Goal: Use online tool/utility: Utilize a website feature to perform a specific function

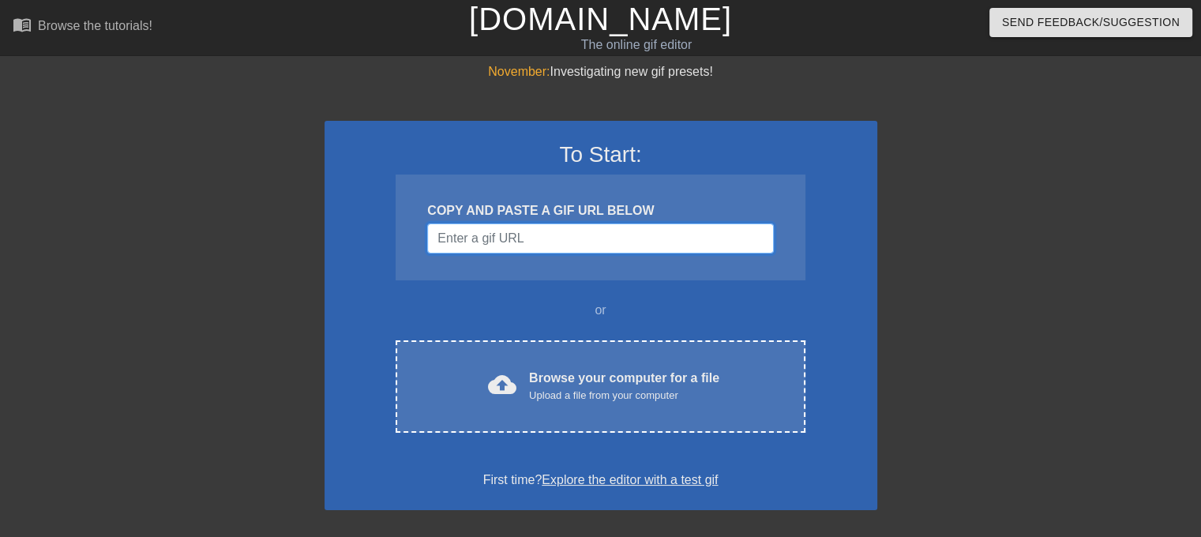
click at [488, 239] on input "Username" at bounding box center [600, 238] width 346 height 30
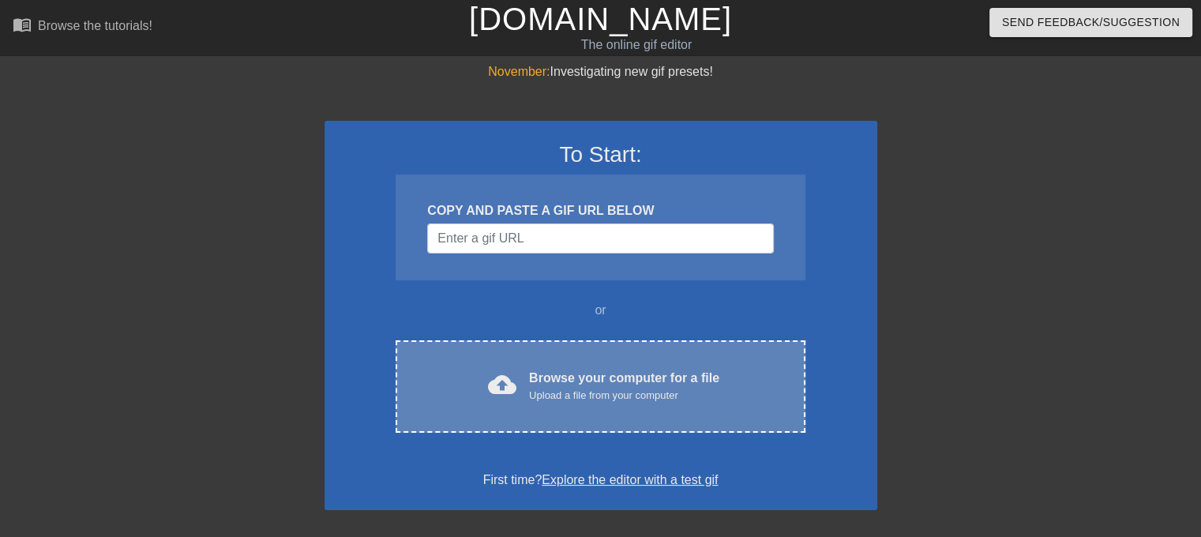
click at [584, 400] on div "Upload a file from your computer" at bounding box center [624, 396] width 190 height 16
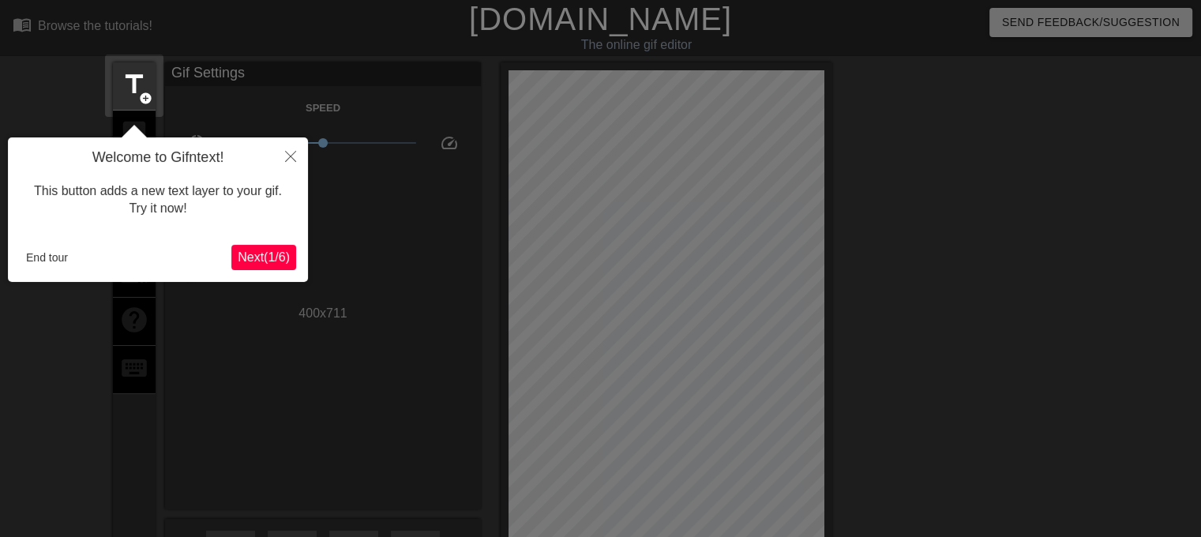
scroll to position [38, 0]
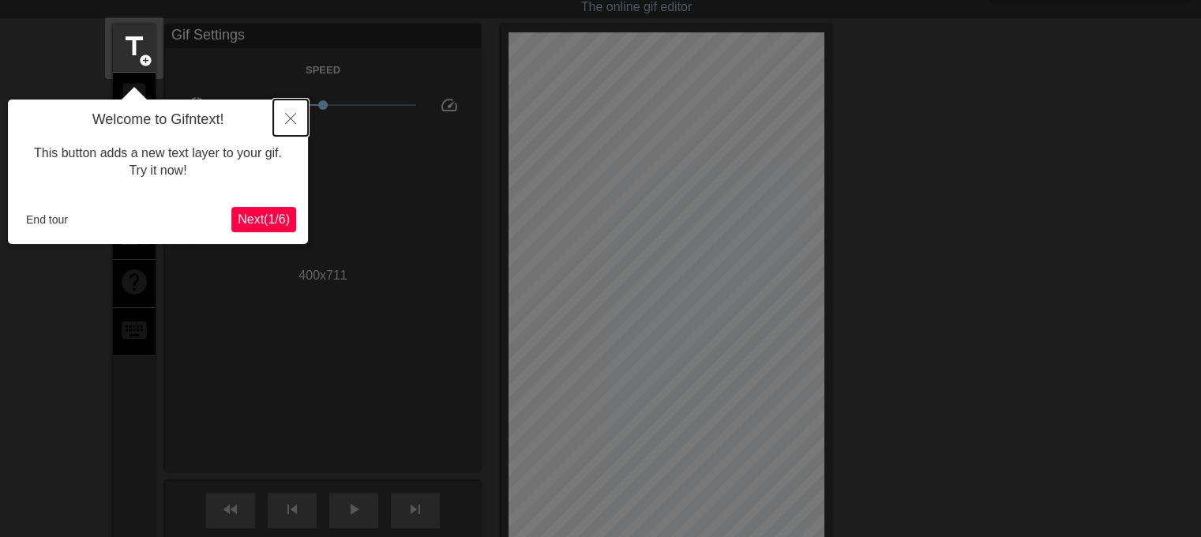
click at [290, 114] on icon "Close" at bounding box center [290, 118] width 11 height 11
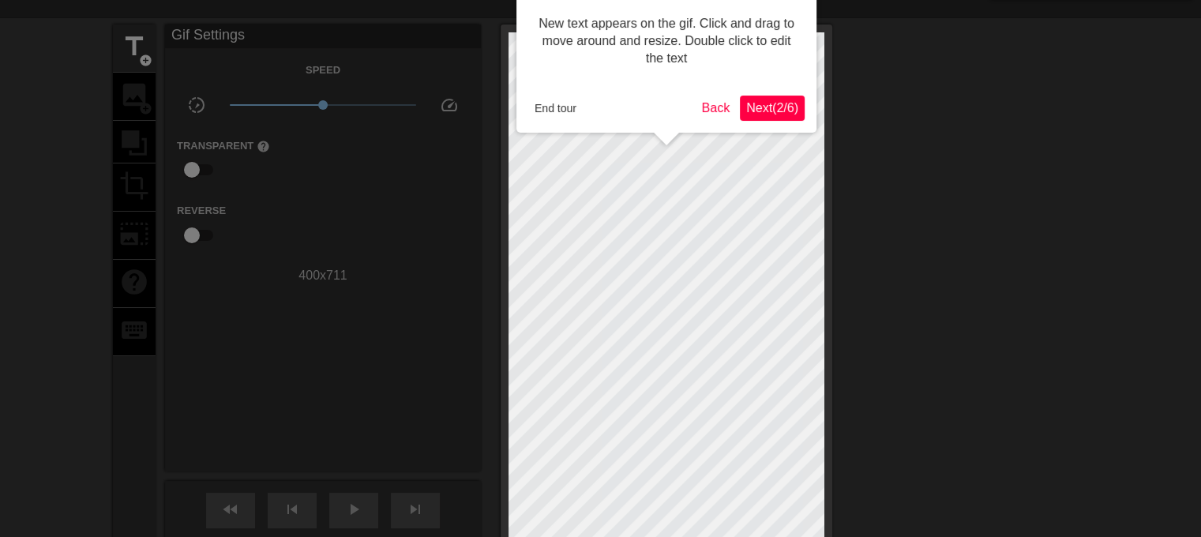
scroll to position [0, 0]
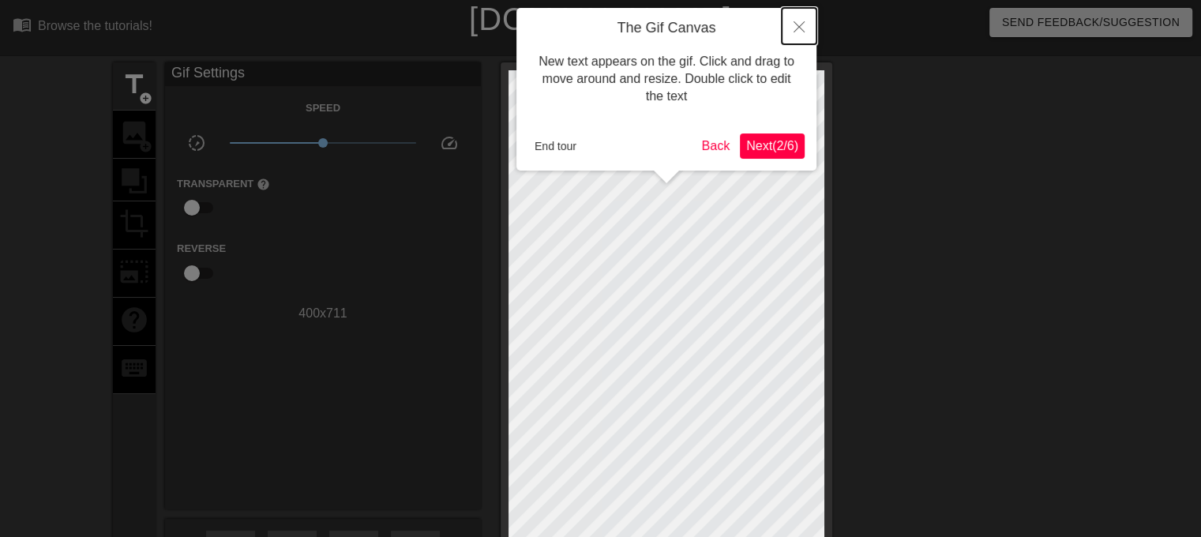
click at [797, 24] on icon "Close" at bounding box center [799, 26] width 11 height 11
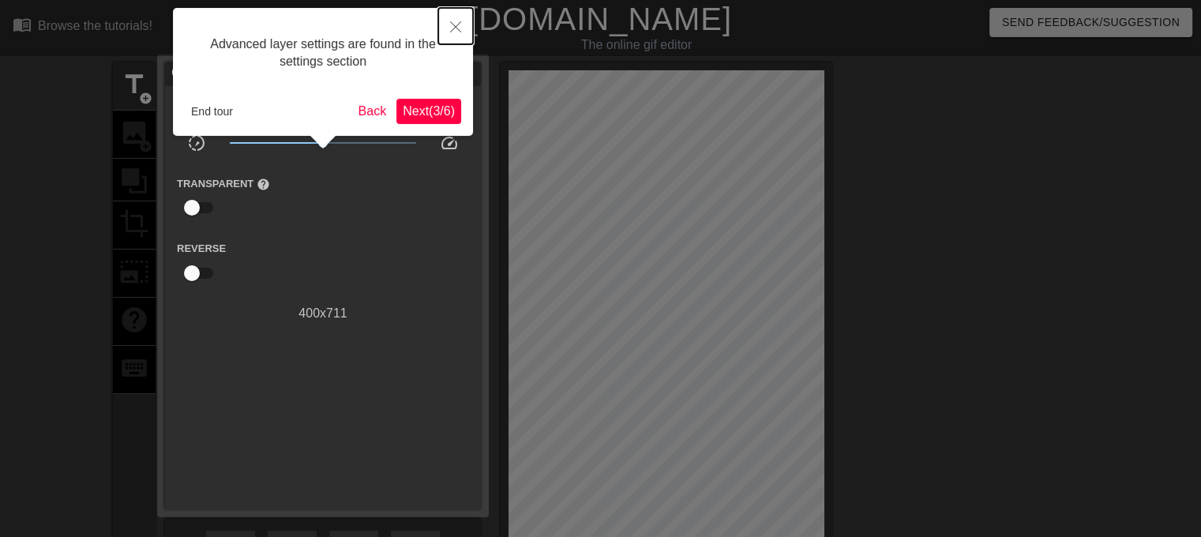
click at [452, 24] on icon "Close" at bounding box center [455, 26] width 11 height 11
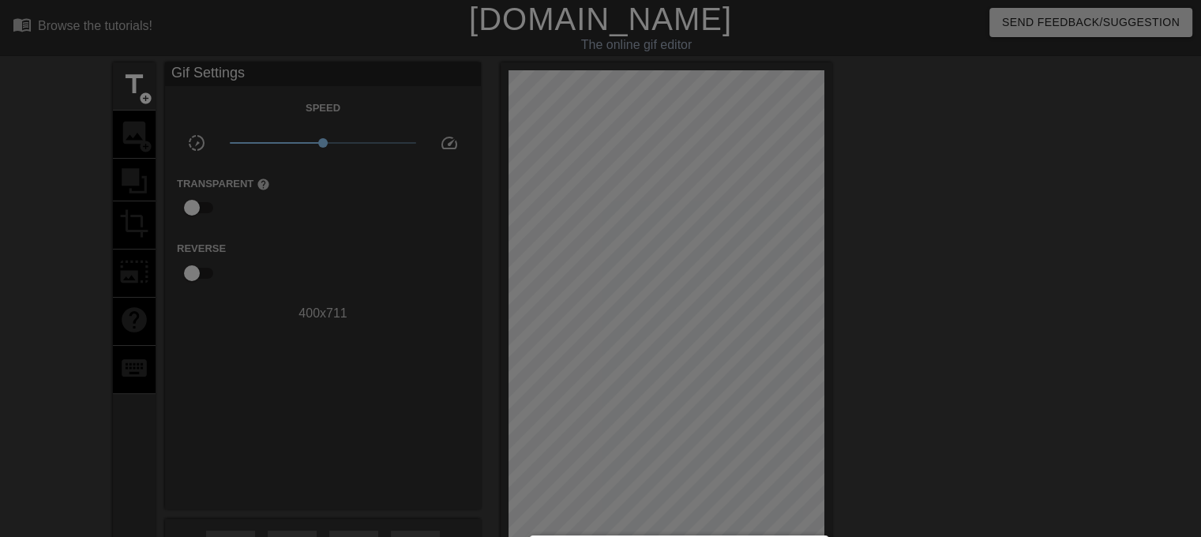
scroll to position [13, 0]
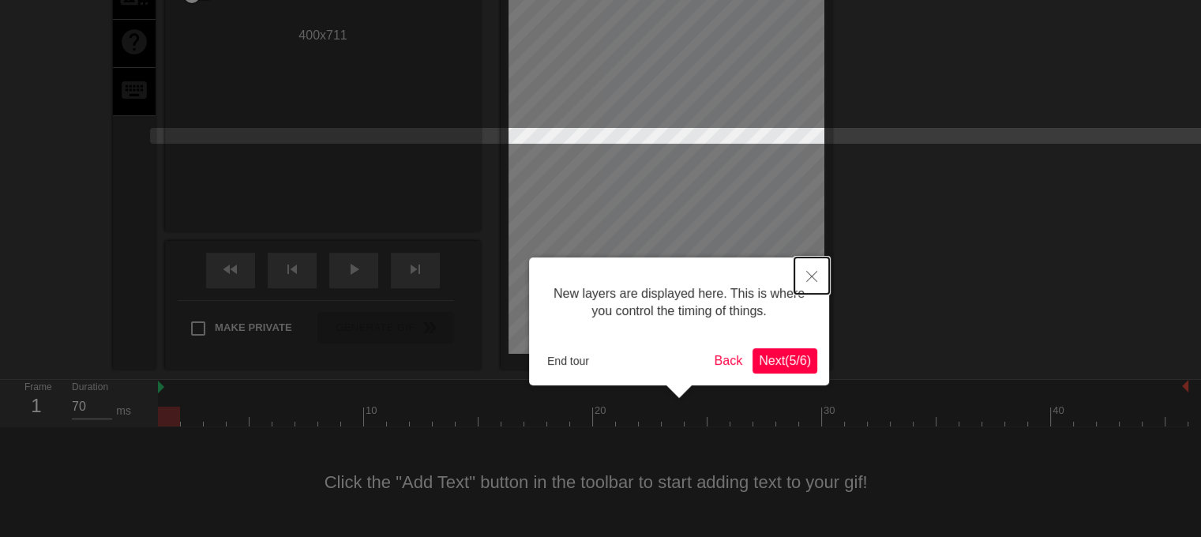
click at [815, 276] on icon "Close" at bounding box center [811, 276] width 11 height 11
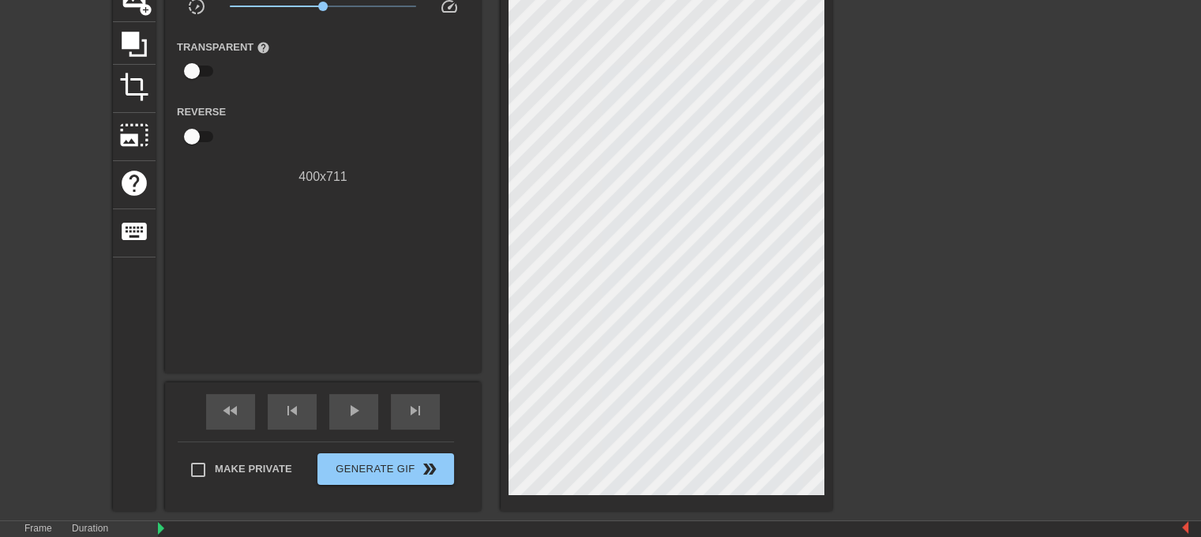
scroll to position [142, 0]
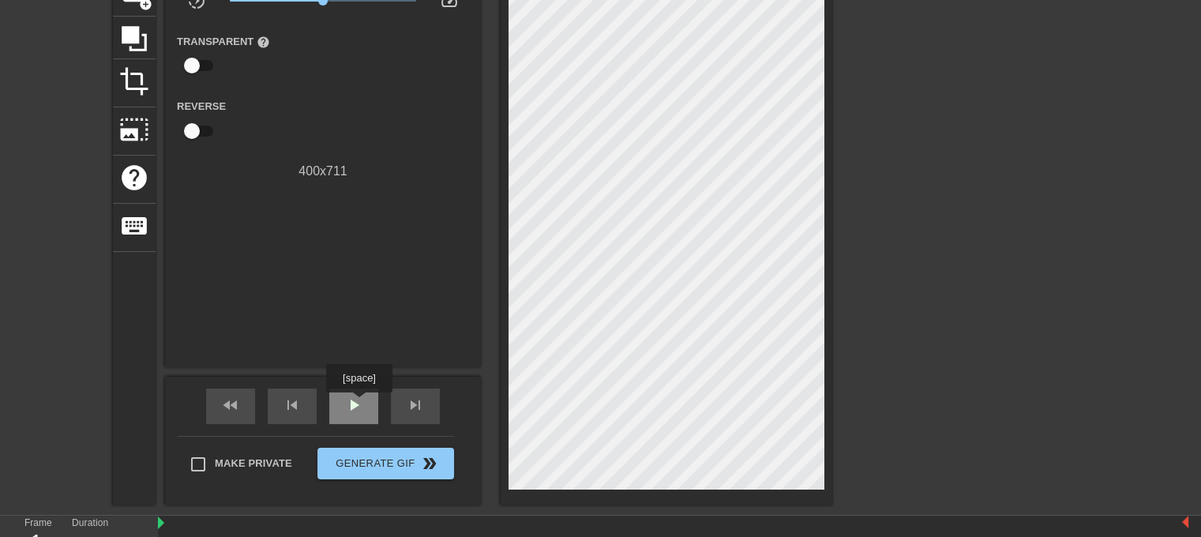
click at [358, 403] on span "play_arrow" at bounding box center [353, 405] width 19 height 19
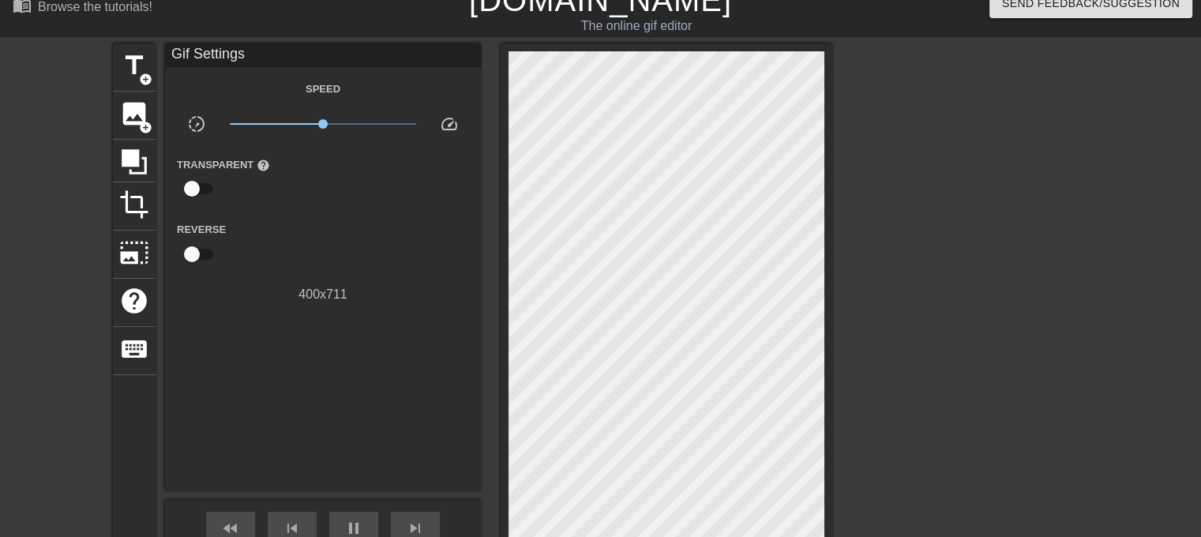
scroll to position [0, 0]
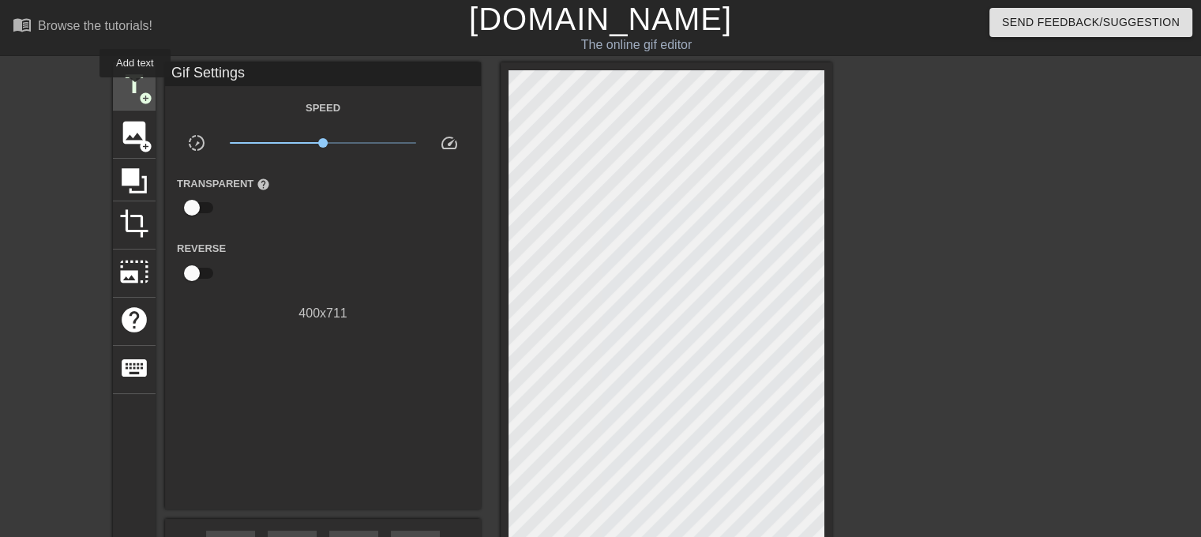
click at [135, 88] on span "title" at bounding box center [134, 84] width 30 height 30
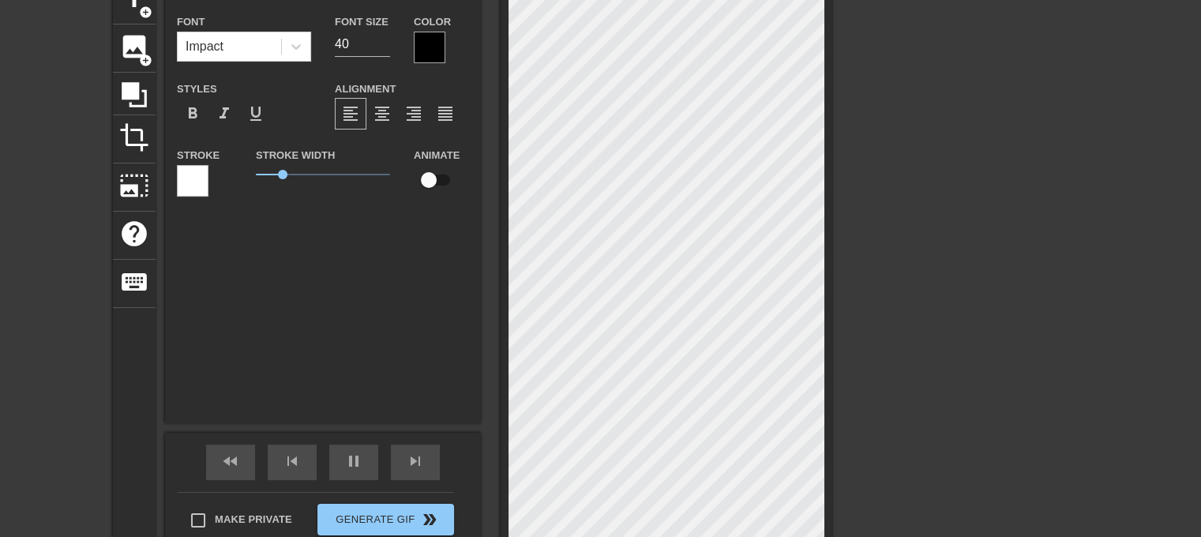
scroll to position [85, 0]
click at [673, 536] on html "menu_book Browse the tutorials! Gifntext.com The online gif editor Send Feedbac…" at bounding box center [600, 285] width 1201 height 741
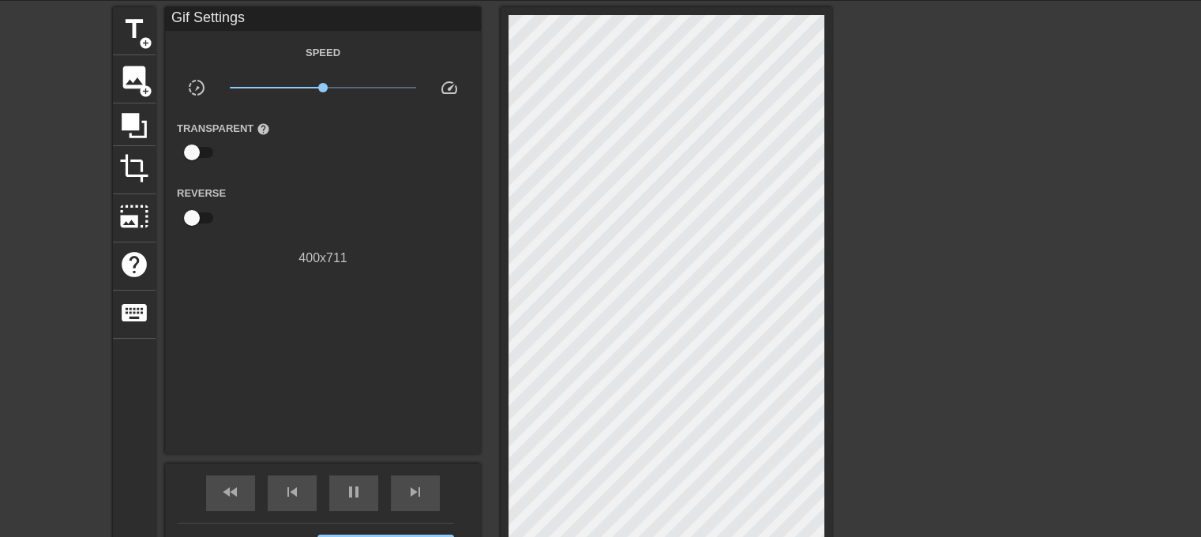
scroll to position [0, 0]
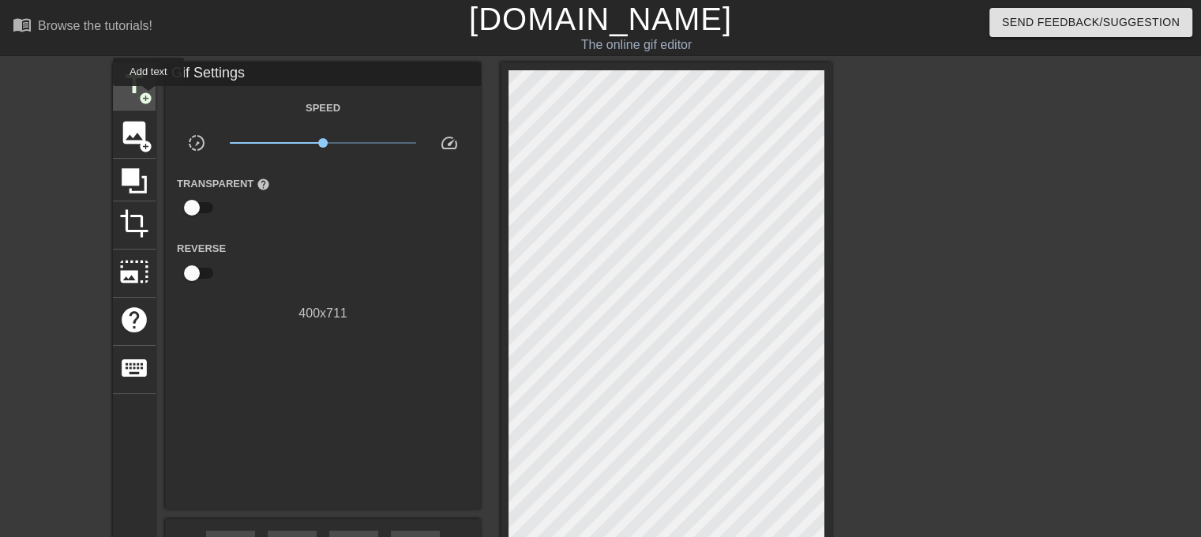
click at [146, 97] on span "add_circle" at bounding box center [145, 98] width 13 height 13
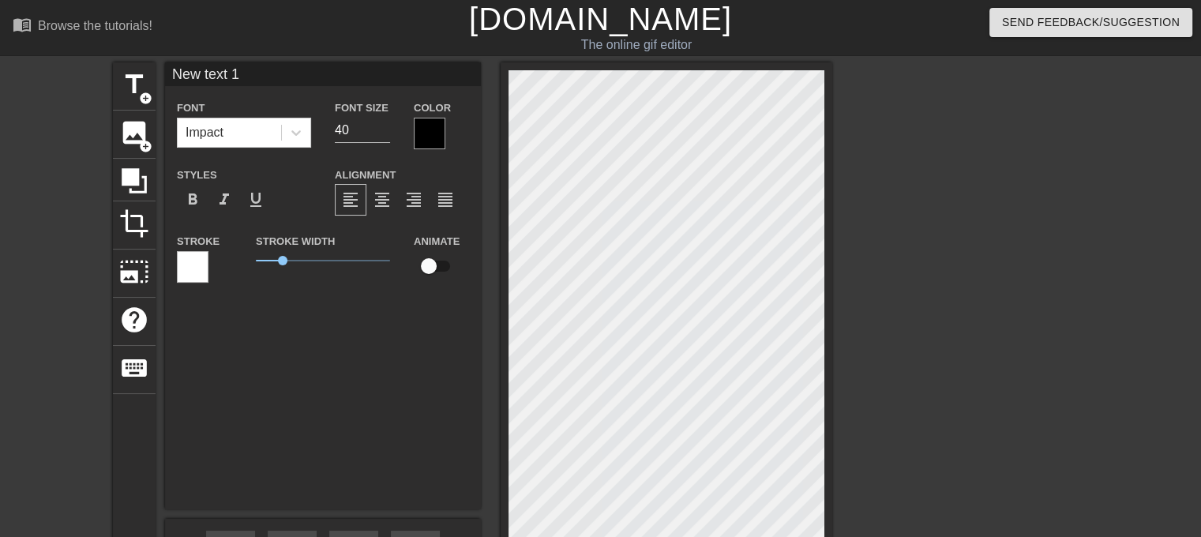
click at [253, 78] on input "New text 1" at bounding box center [323, 74] width 316 height 24
type input "70"
type input "New text"
type input "60"
type input "New text"
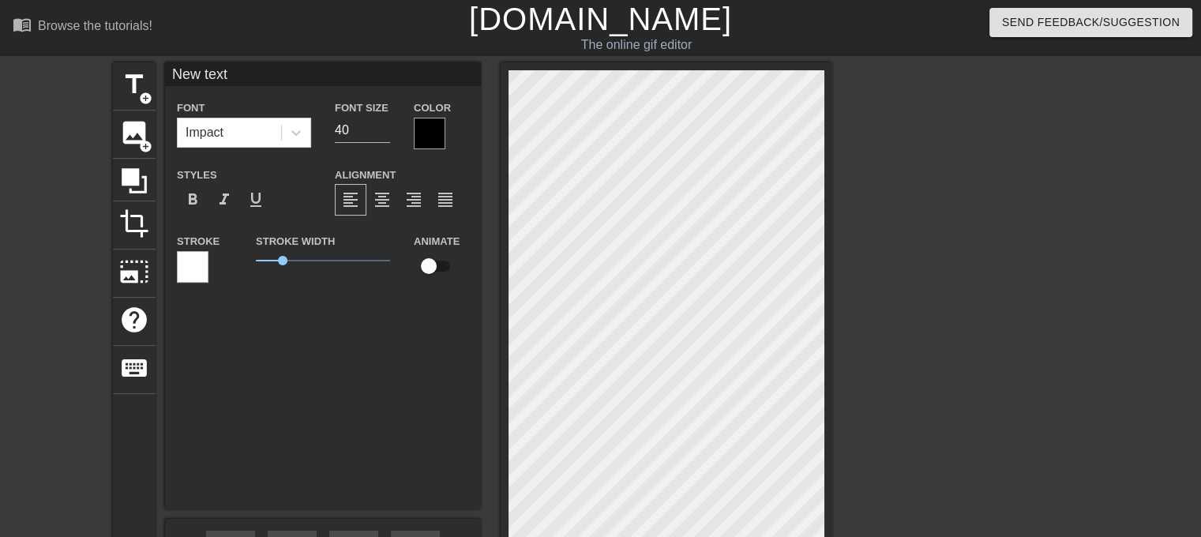
type input "70"
type input "New"
type input "60"
type input "N"
type input "70"
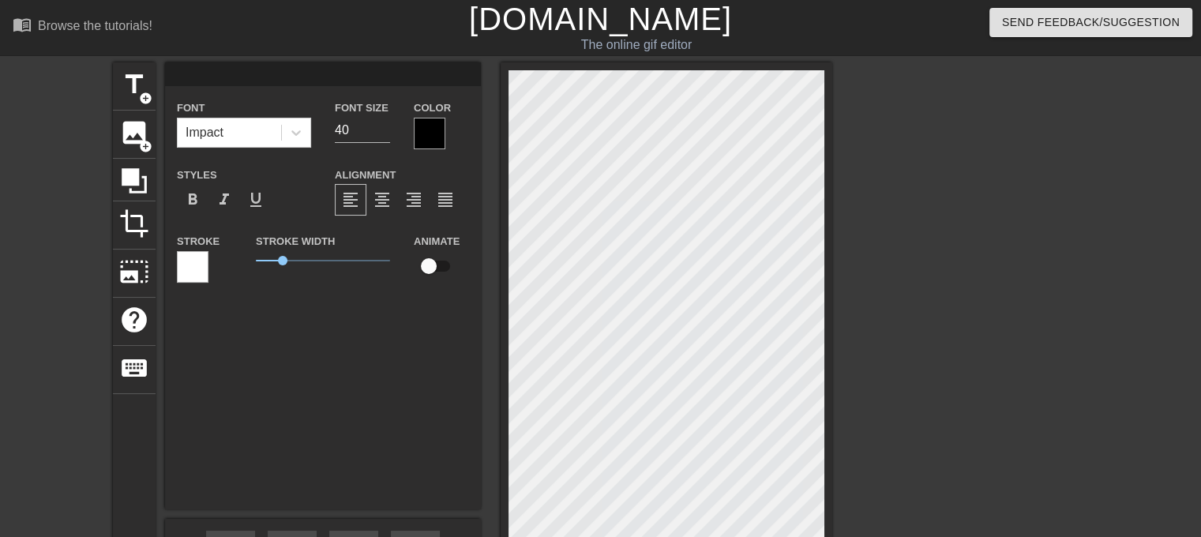
type input "70"
type input "w"
type input "70"
type input "wh"
type input "60"
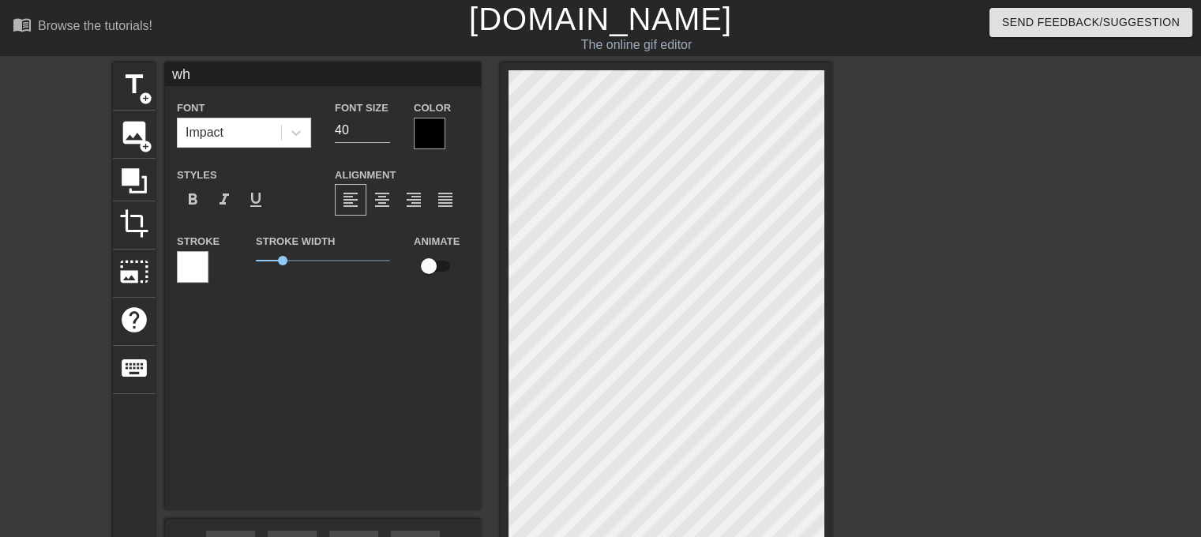
type input "whe"
type input "70"
type input "when"
type input "70"
type input "when"
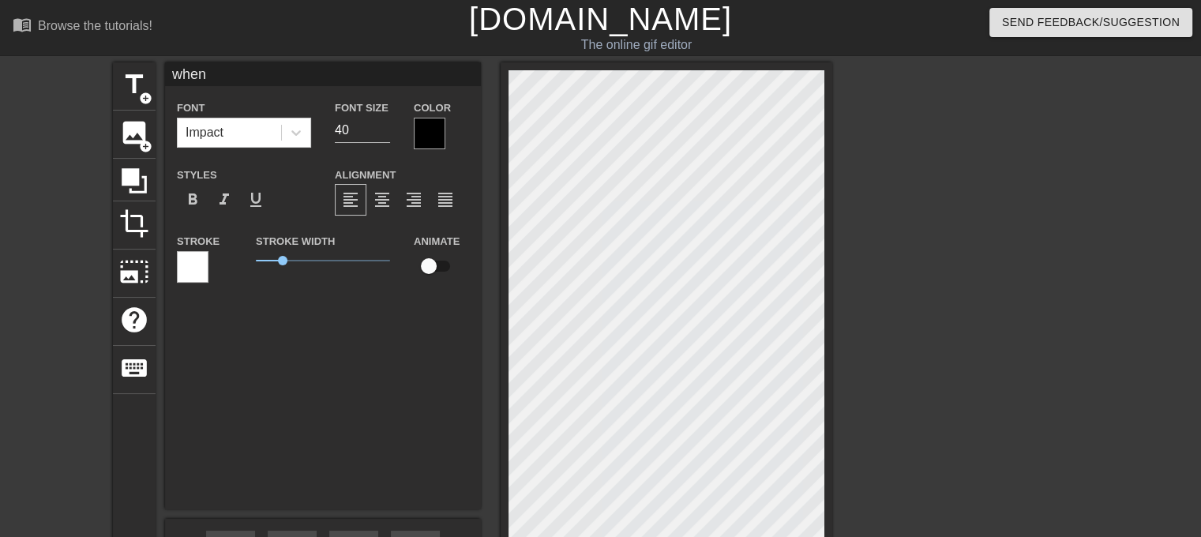
type input "60"
type input "when y"
type input "60"
type input "when yo"
type input "60"
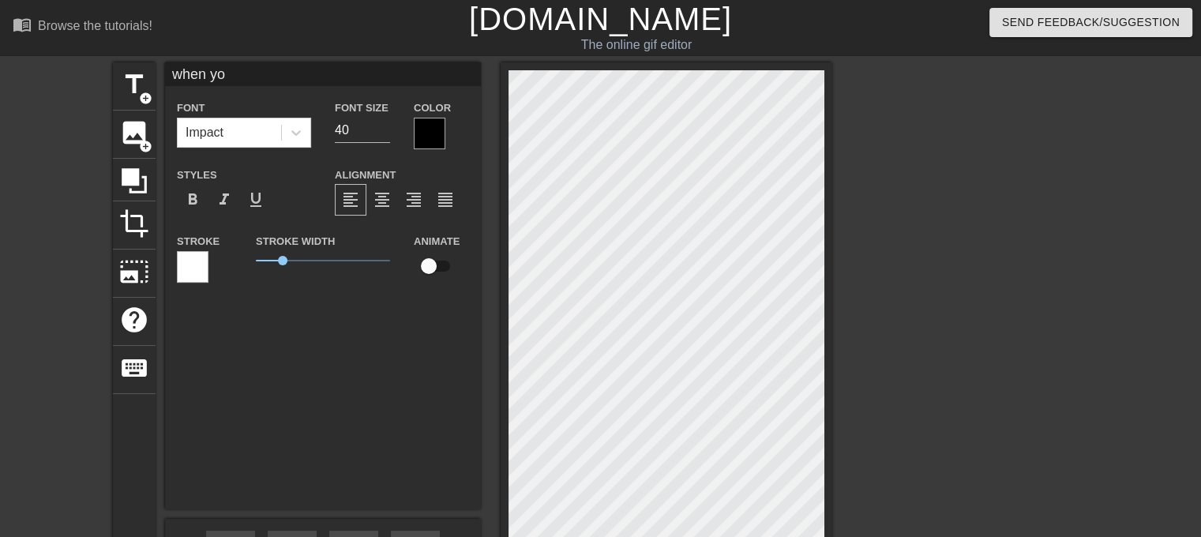
type input "when you"
type input "70"
type input "when you"
type input "60"
type input "when you e"
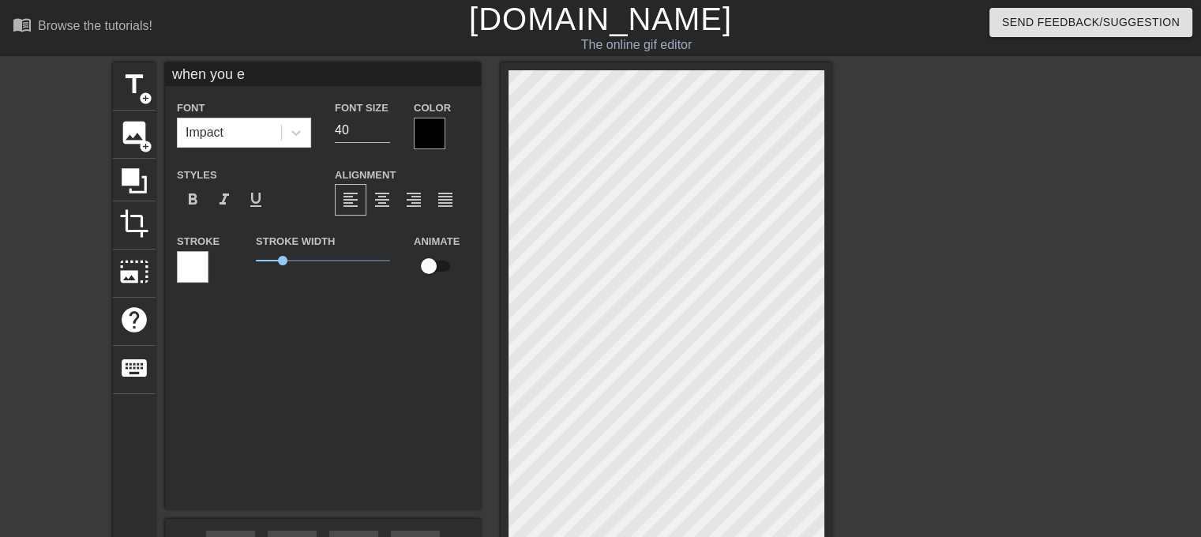
type input "70"
type input "when you en"
type input "70"
type input "when you ent"
type input "60"
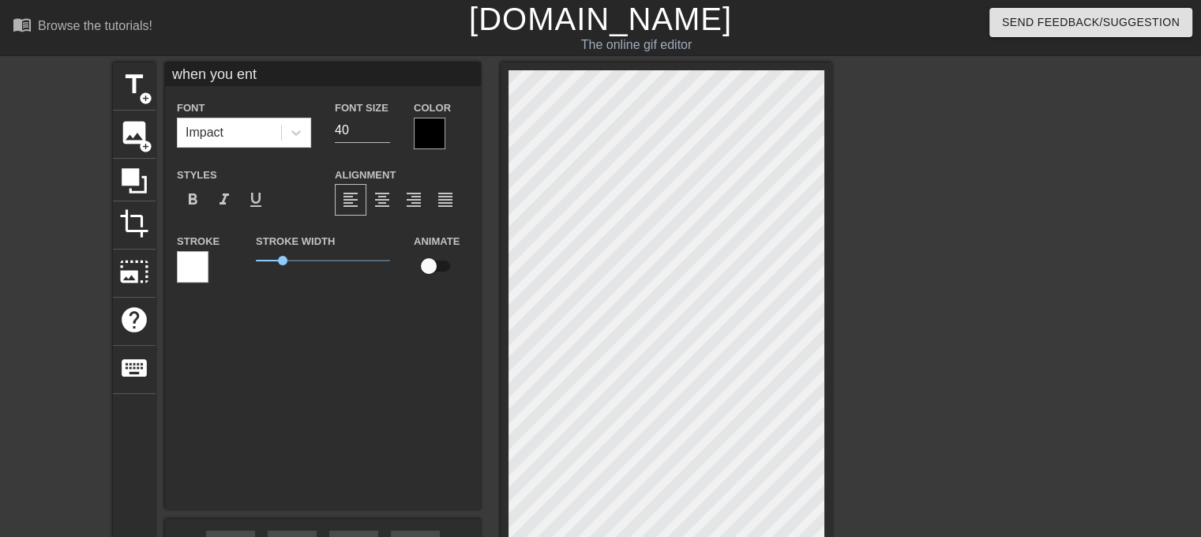
type input "when you ente"
type input "60"
type input "when you enter"
type input "70"
type input "when you enter"
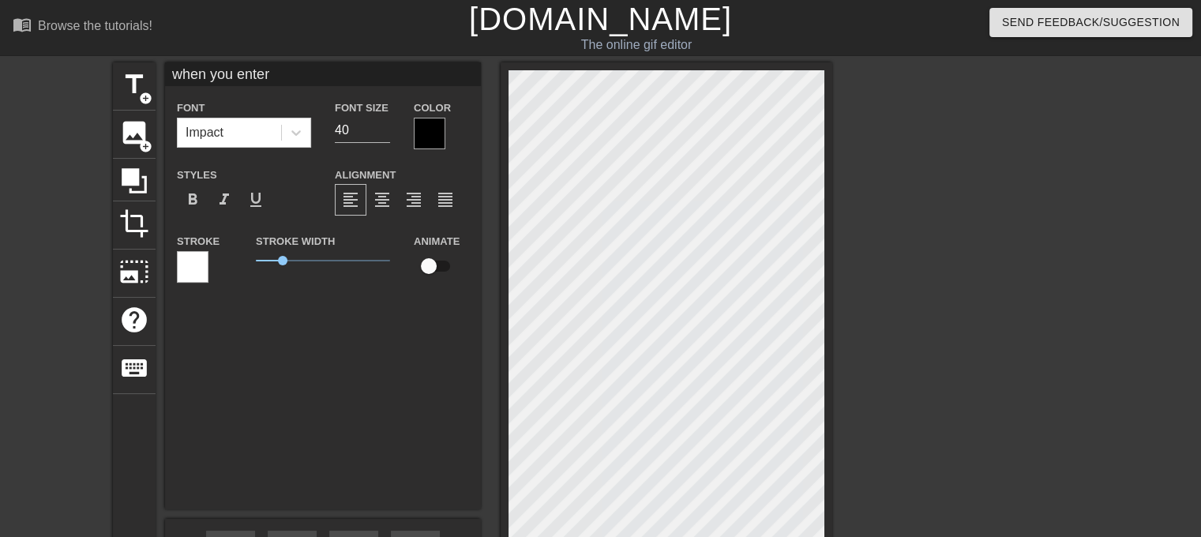
type input "70"
type input "when you enter t"
type input "70"
type input "when you enter th"
type input "60"
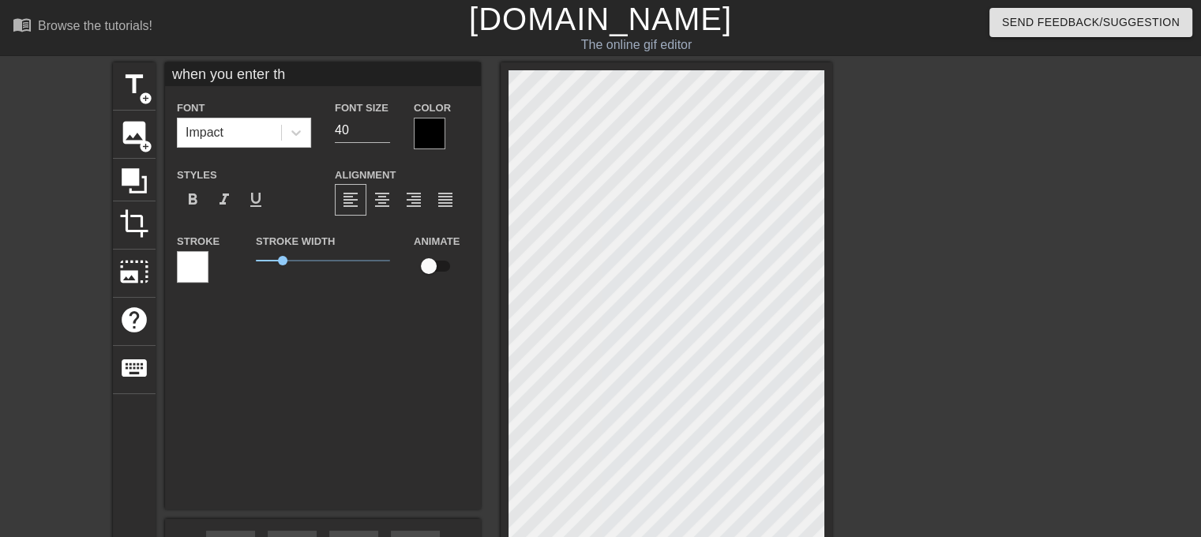
type input "when you enter the"
type input "70"
type input "when you enter the"
type input "70"
type input "when you enter the w"
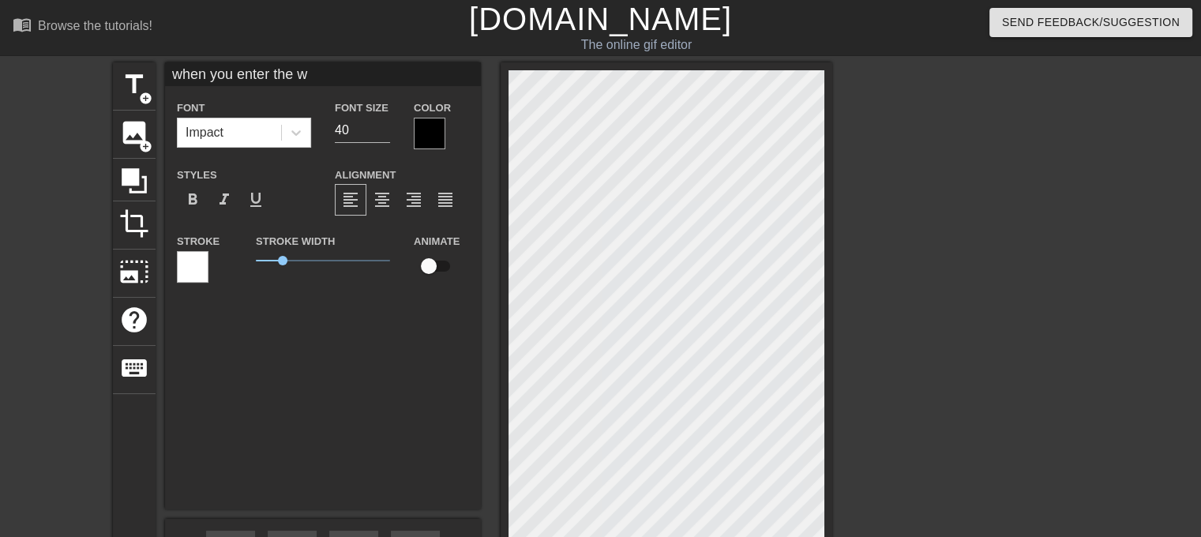
type input "70"
type input "when you enter the wr"
type input "70"
type input "when you enter the wro"
type input "70"
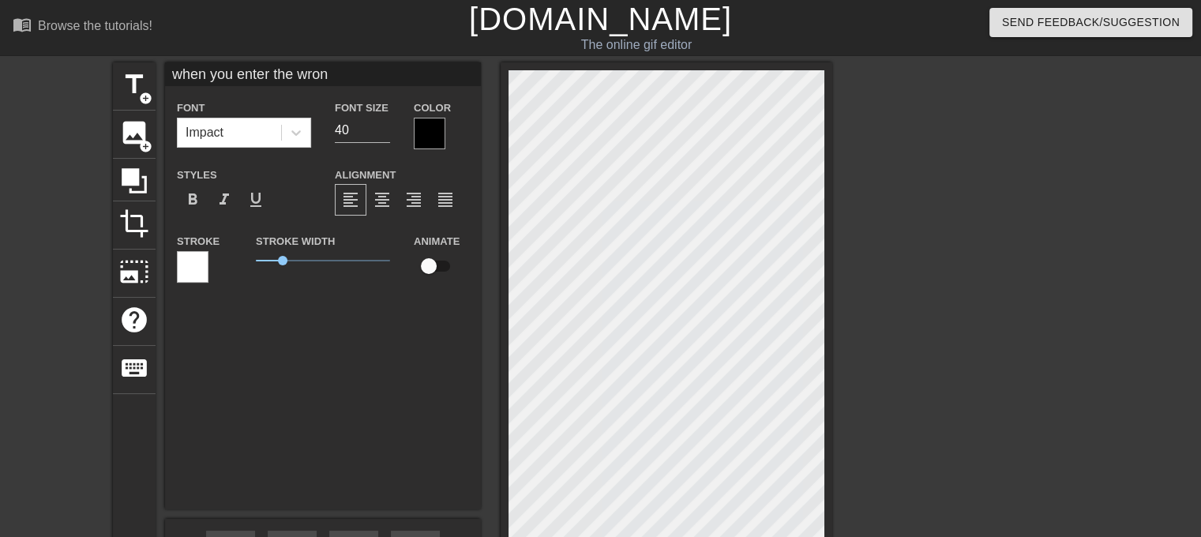
type input "when you enter the wrong"
type input "60"
type input "when you enter the wrong"
type input "70"
type input "when you enter the wrong p"
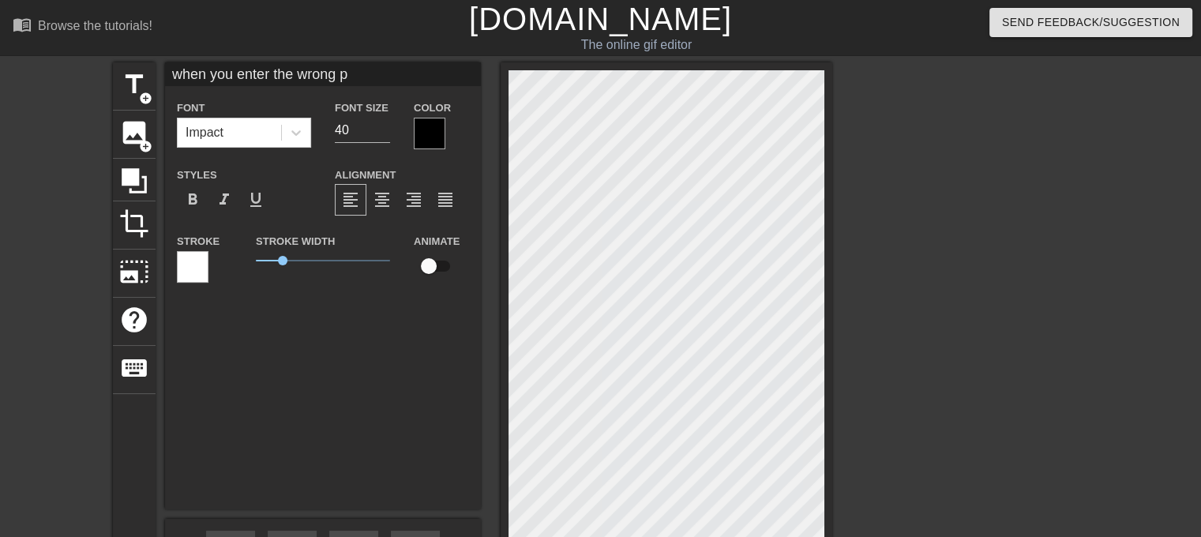
type input "70"
type input "when you enter the wrong po"
type input "60"
type input "when you enter the wrong poo"
type input "60"
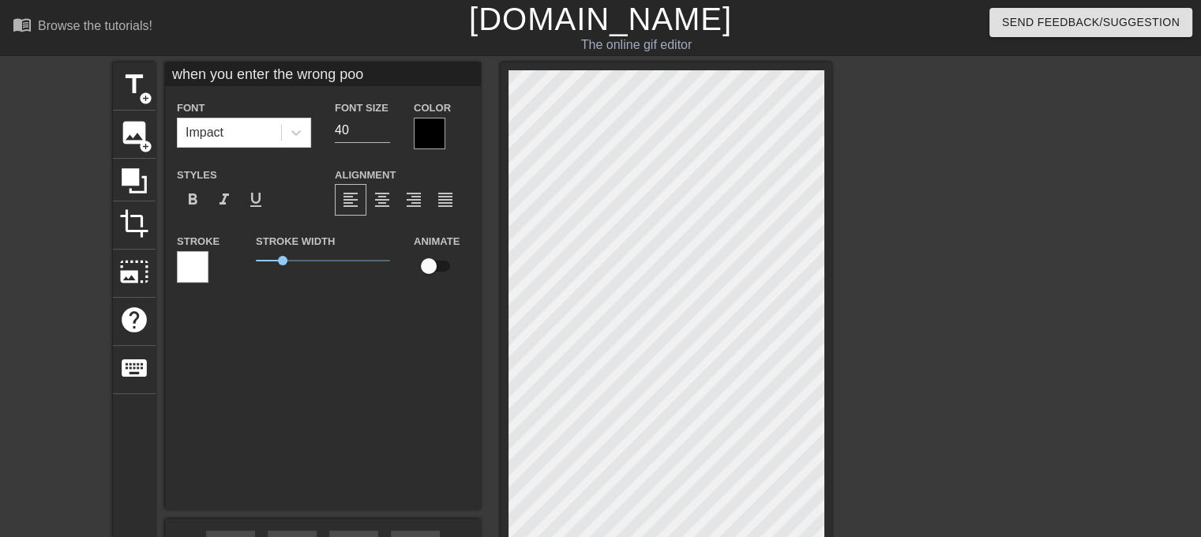
type input "when you enter the wrong pool"
type input "70"
type input "when you enter the wrong pool"
type input "60"
type input "when you enter the wrong pool p"
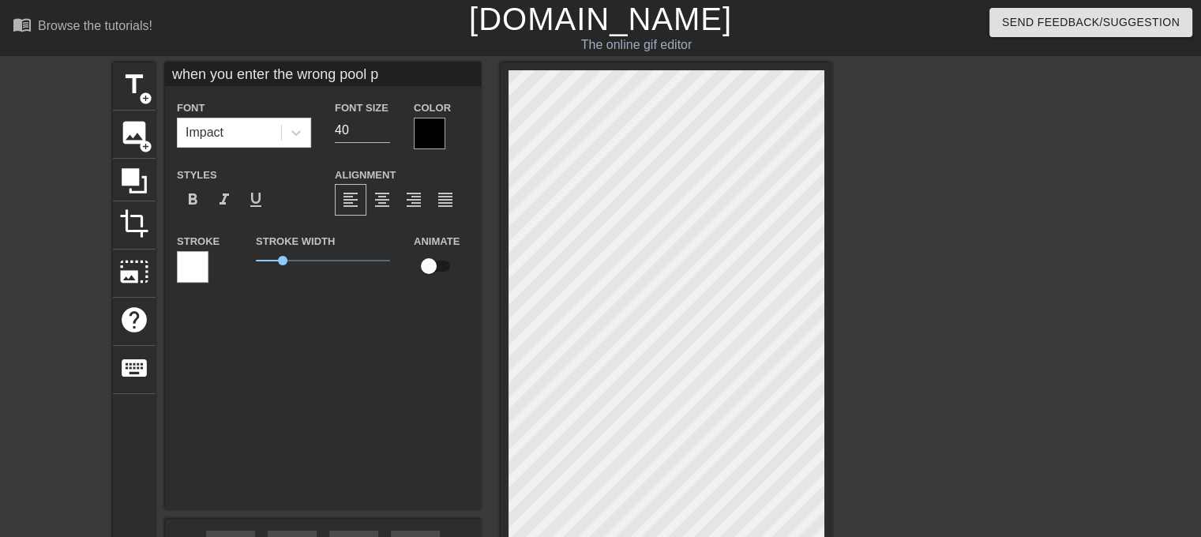
type input "70"
type input "when you enter the wrong pool pa"
type input "70"
type input "when you enter the wrong pool par"
type input "70"
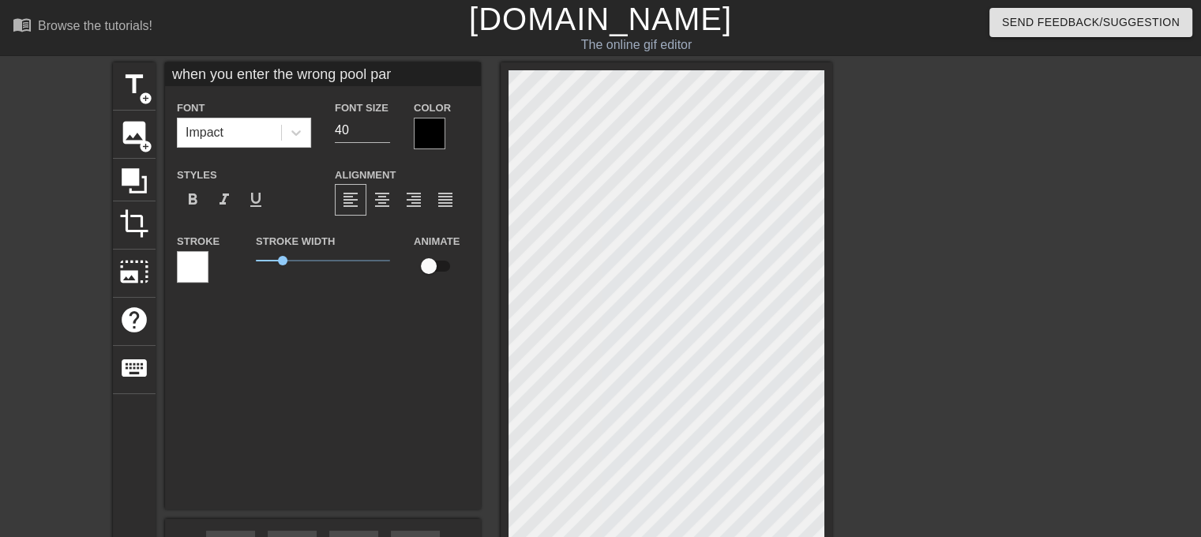
type input "when you enter the wrong pool part"
type input "70"
type input "when you enter the wrong pool party"
type input "60"
type input "when you enter the wrong pool party"
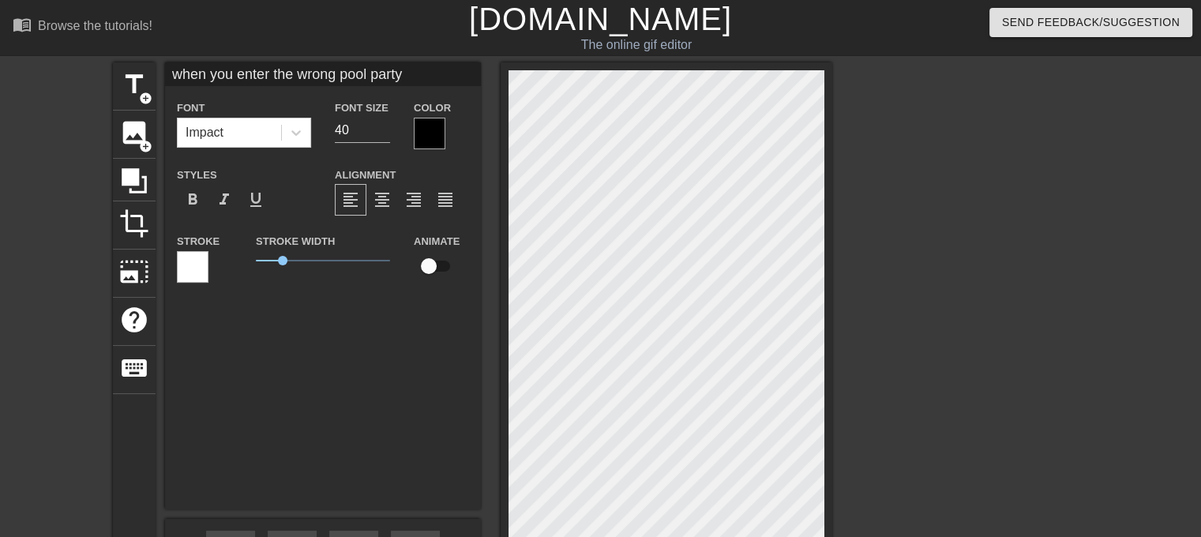
type input "60"
type input "when you enter the wrong pool party w"
type input "60"
type input "when you enter the wrong pool party wi"
type input "70"
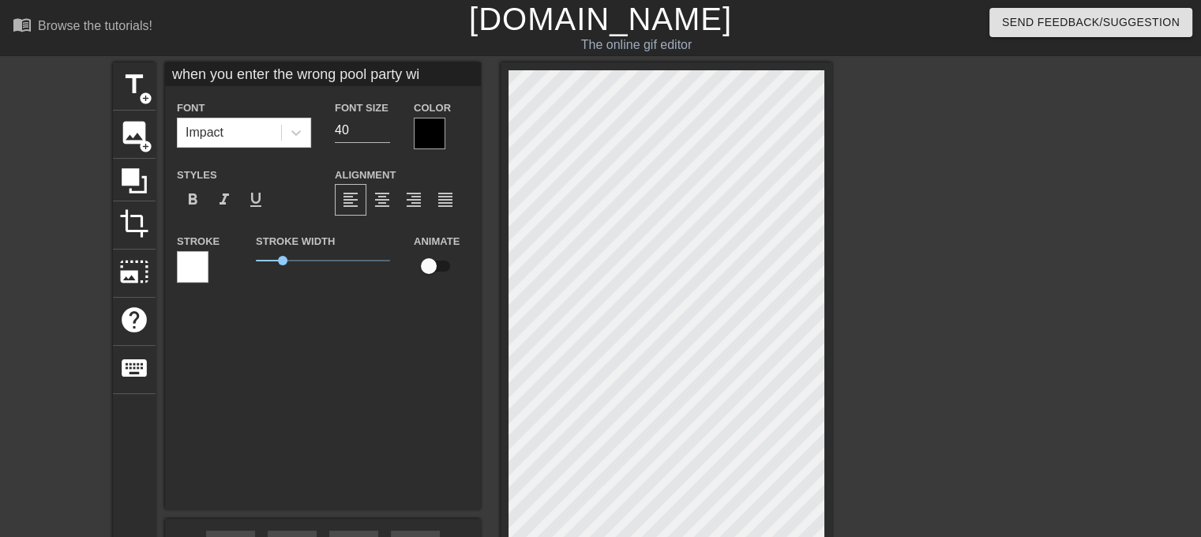
type input "when you enter the wrong pool party wit"
type input "70"
type input "when you enter the wrong pool party with"
type input "70"
type input "when you enter the wrong pool party with z"
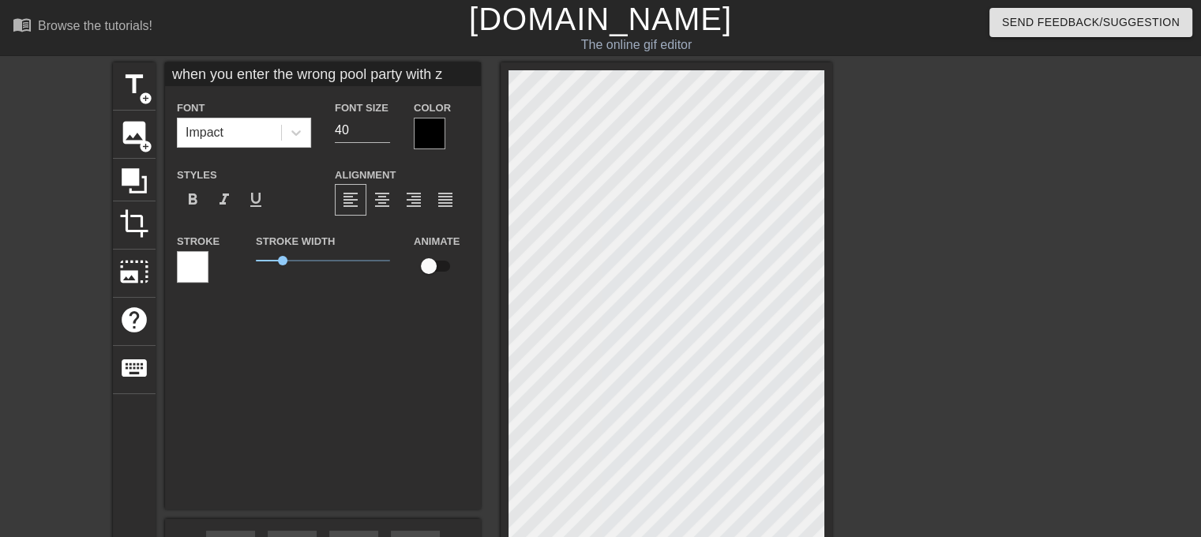
type input "70"
type input "when you enter the wrong pool party with ze"
type input "70"
type input "when you enter the wrong pool party with zero"
type input "70"
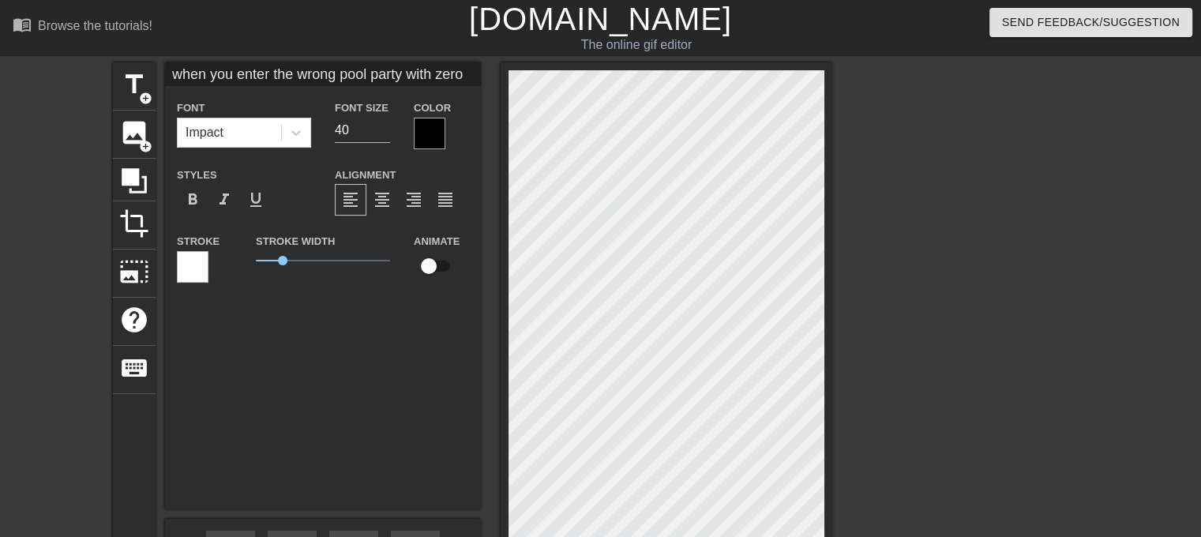
type input "when you enter the wrong pool party with zero"
type input "70"
type input "when you enter the wrong pool party with zero f"
type input "60"
type input "when you enter the wrong pool party with zero fu"
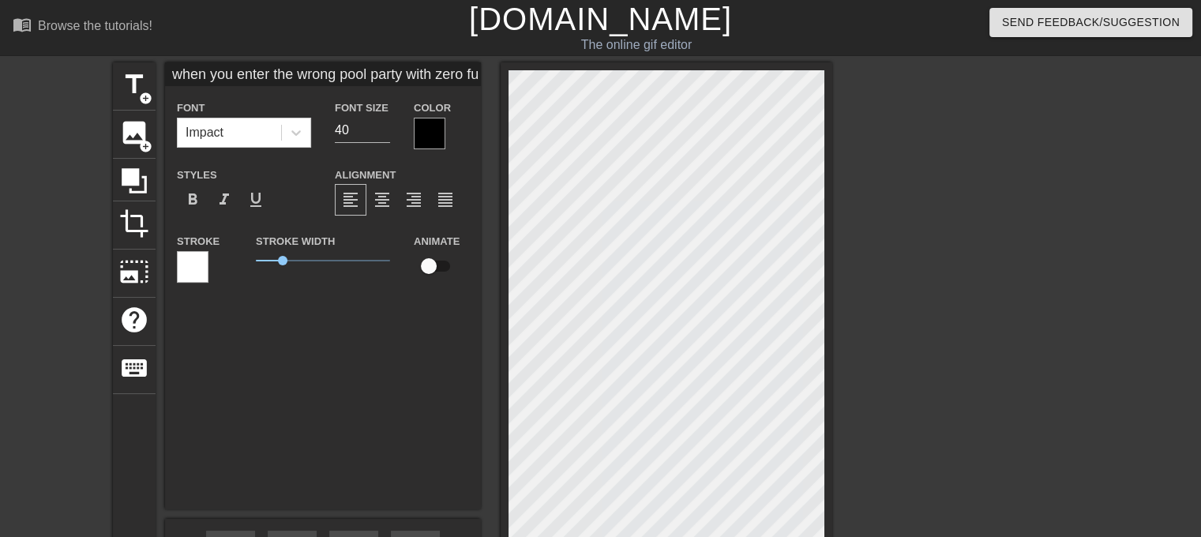
type input "70"
type input "when you enter the wrong pool party with zero fuc"
type input "70"
type input "when you enter the wrong pool party with zero fucks"
type input "70"
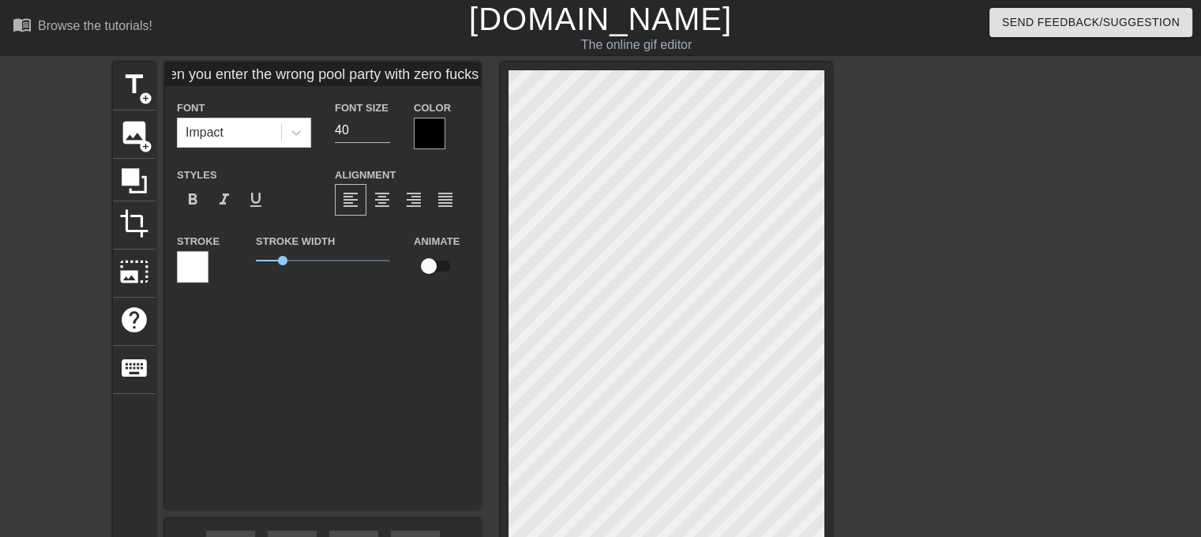
type input "when you enter the wrong pool party with zero fucks"
type input "60"
type input "when you enter the wrong pool party with zero fucks t"
type input "70"
type input "when you enter the wrong pool party with zero fucks to"
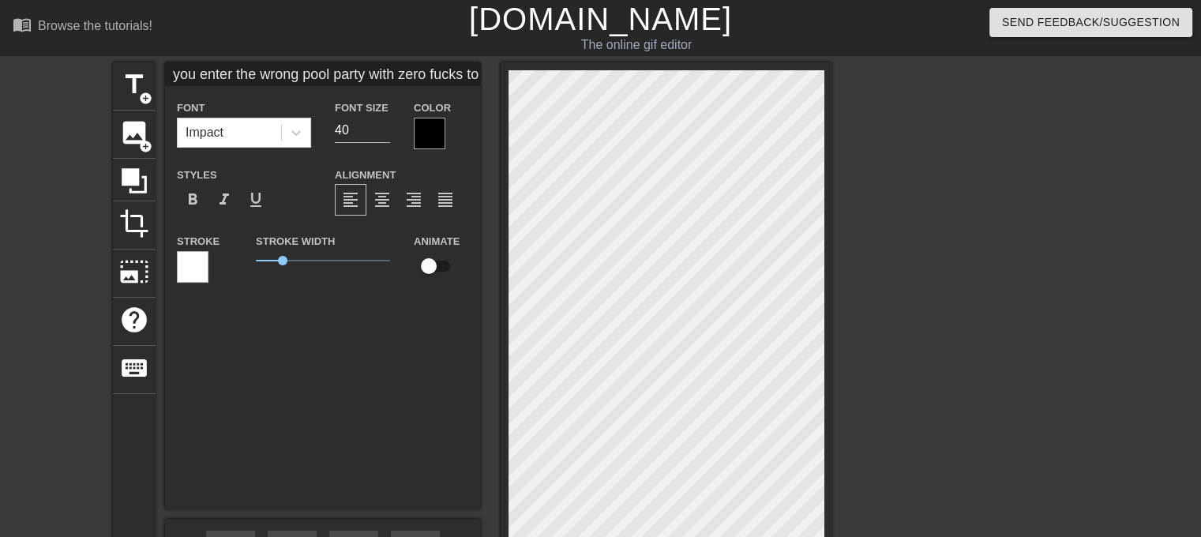
type input "70"
type input "when you enter the wrong pool party with zero fucks to g"
type input "70"
type input "when you enter the wrong pool party with zero fucks to gi"
type input "70"
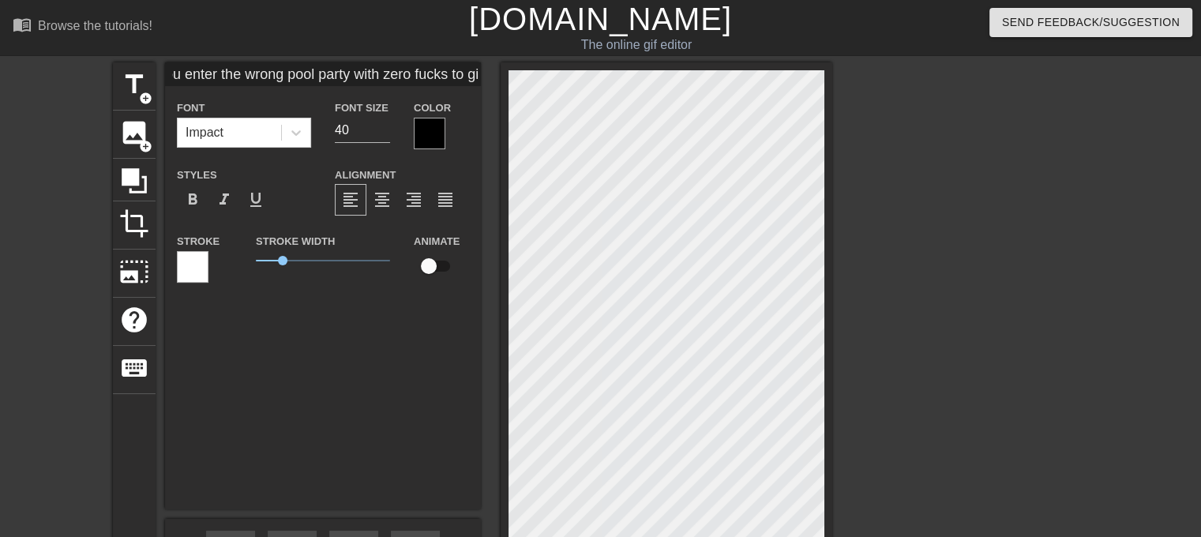
type input "when you enter the wrong pool party with zero fucks to giv"
type input "70"
type input "when you enter the wrong pool party with zero fucks to give"
type input "60"
type input "when you enter the wrong pool party with zero fucks to give"
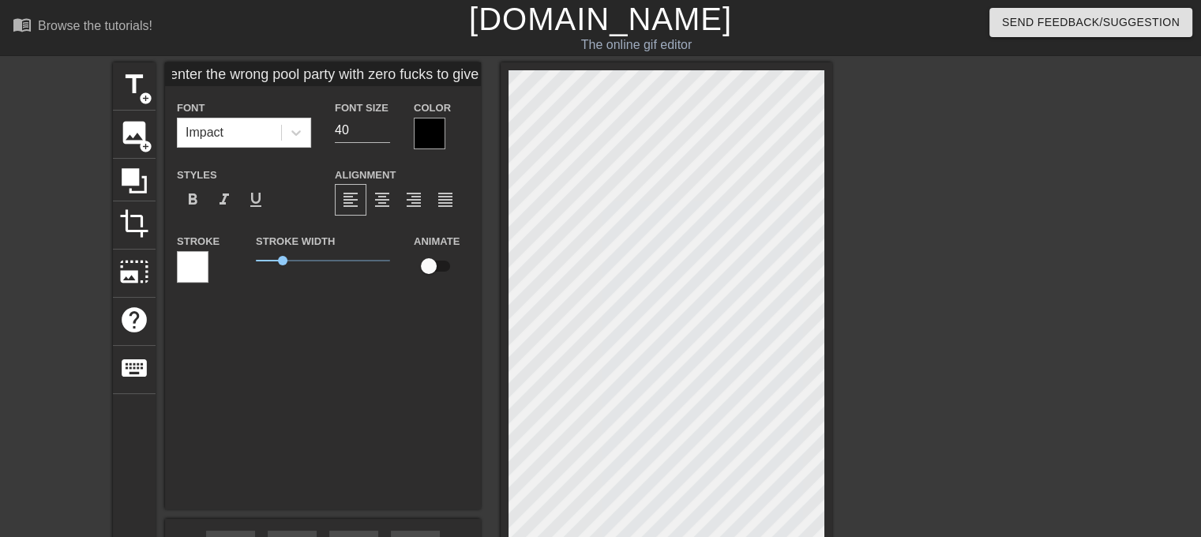
type input "60"
type input "when you enter the wrong pool party with zero fucks to give c"
type input "70"
type input "when you enter the wrong pool party with zero fucks to give cu"
type input "60"
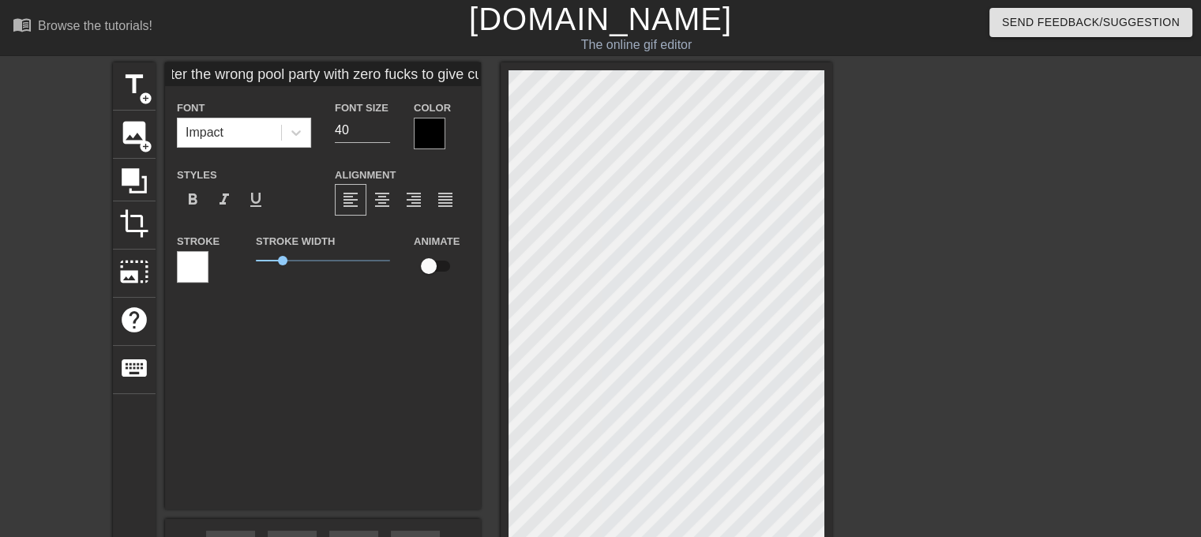
type input "when you enter the wrong pool party with zero fucks to give cuz"
type input "70"
type input "when you enter the wrong pool party with zero fucks to give cuz"
type input "70"
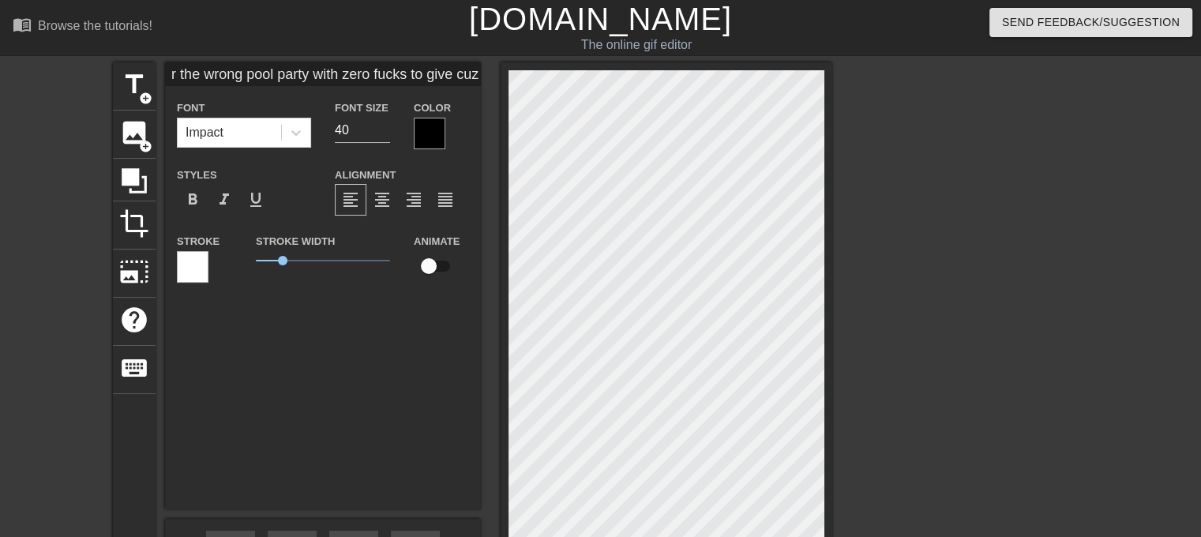
type input "when you enter the wrong pool party with zero fucks to give cuz i"
type input "70"
type input "when you enter the wrong pool party with zero fucks to give cuz it"
type input "70"
type input "when you enter the wrong pool party with zero fucks to give cuz its"
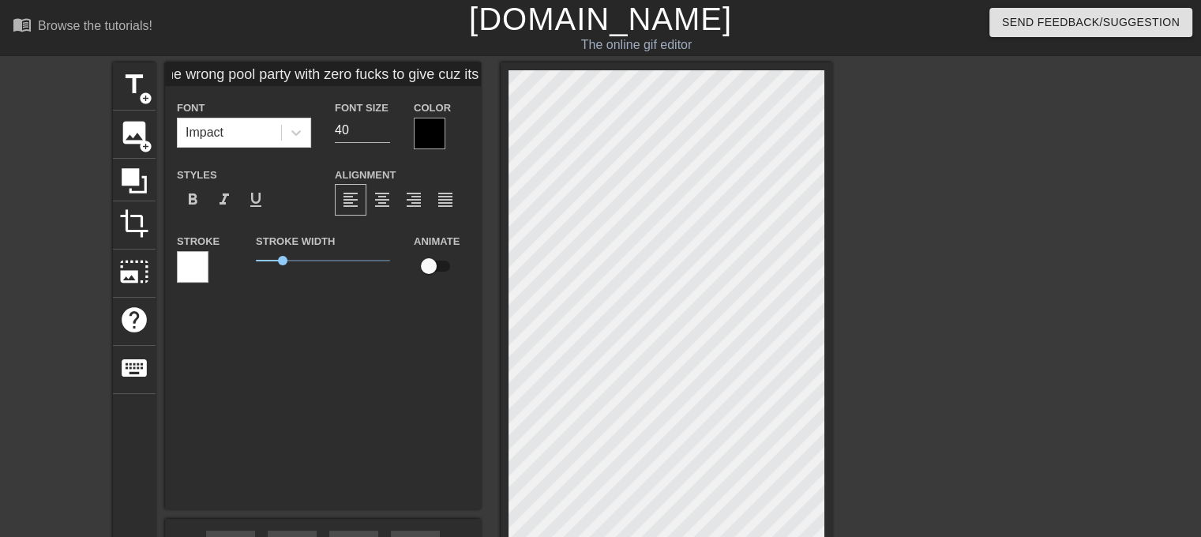
type input "60"
type input "when you enter the wrong pool party with zero fucks to give cuz its c"
type input "60"
type input "when you enter the wrong pool party with zero fucks to give cuz its ca"
type input "70"
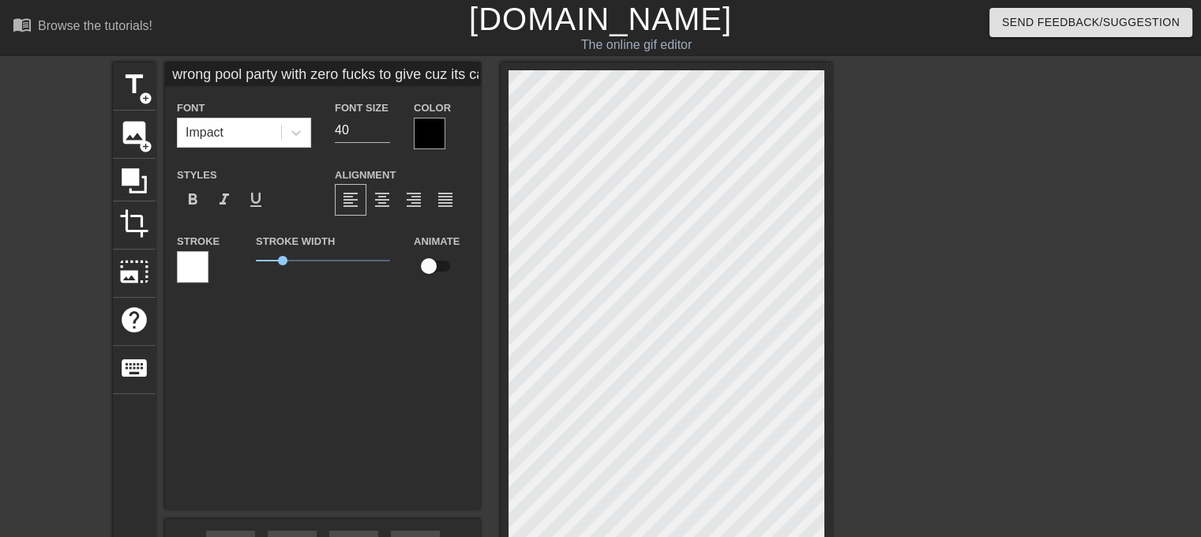
type input "when you enter the wrong pool party with zero fucks to give cuz its cal"
type input "70"
type input "when you enter the wrong pool party with zero fucks to give cuz its cali"
type input "60"
type input "when you enter the wrong pool party with zero fucks to give cuz its calif"
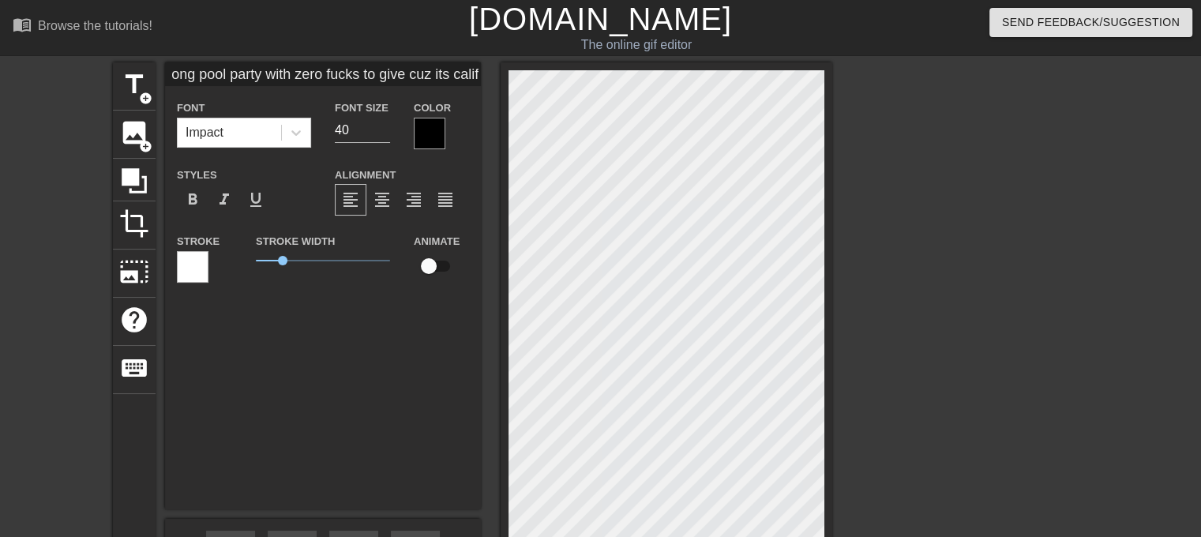
type input "60"
type input "when you enter the wrong pool party with zero fucks to give cuz its califor"
type input "60"
type input "when you enter the wrong pool party with zero fucks to give cuz its californ"
type input "70"
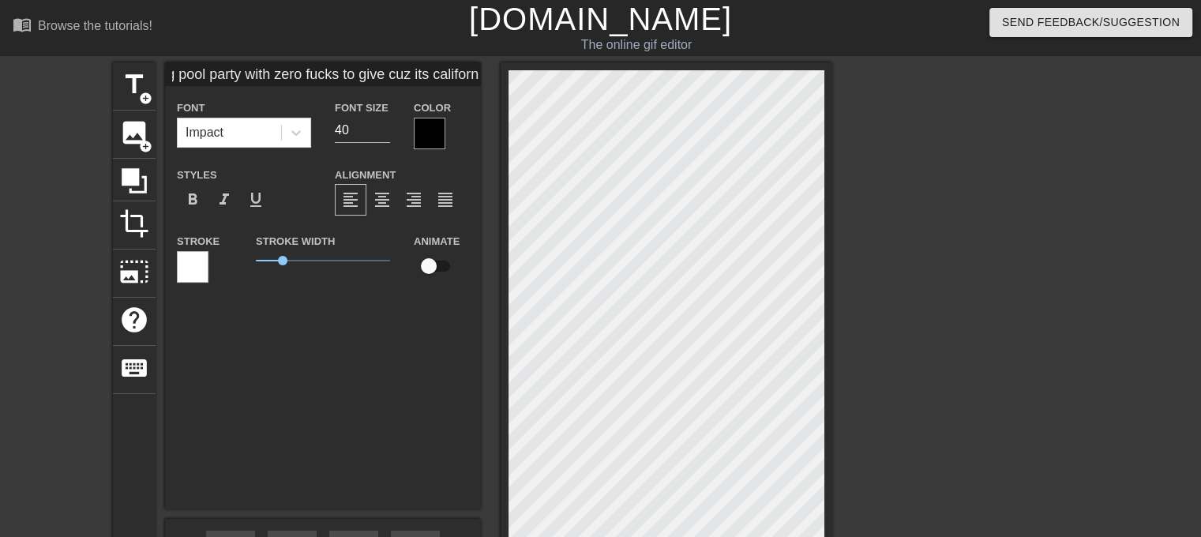
type input "when you enter the wrong pool party with zero fucks to give cuz its californi"
type input "60"
type input "when you enter the wrong pool party with zero fucks to give cuz its california"
type input "70"
type input "when you enter the wrong pool party with zero fucks to give cuz its california"
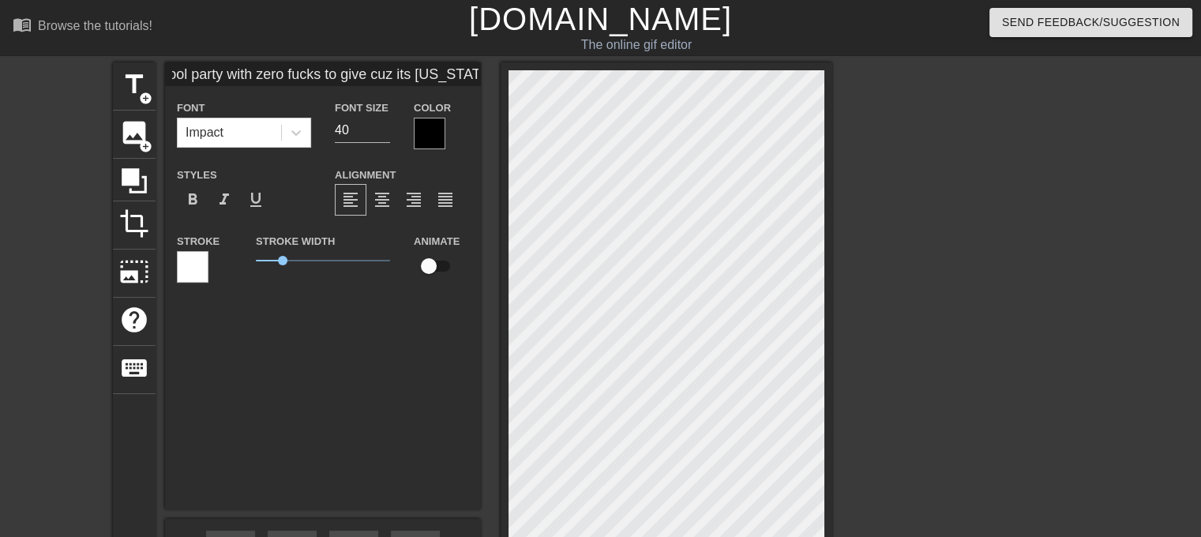
type input "70"
type input "when you enter the wrong pool party with zero fucks to give cuz its california w"
type input "60"
type input "when you enter the wrong pool party with zero fucks to give cuz its california …"
type input "60"
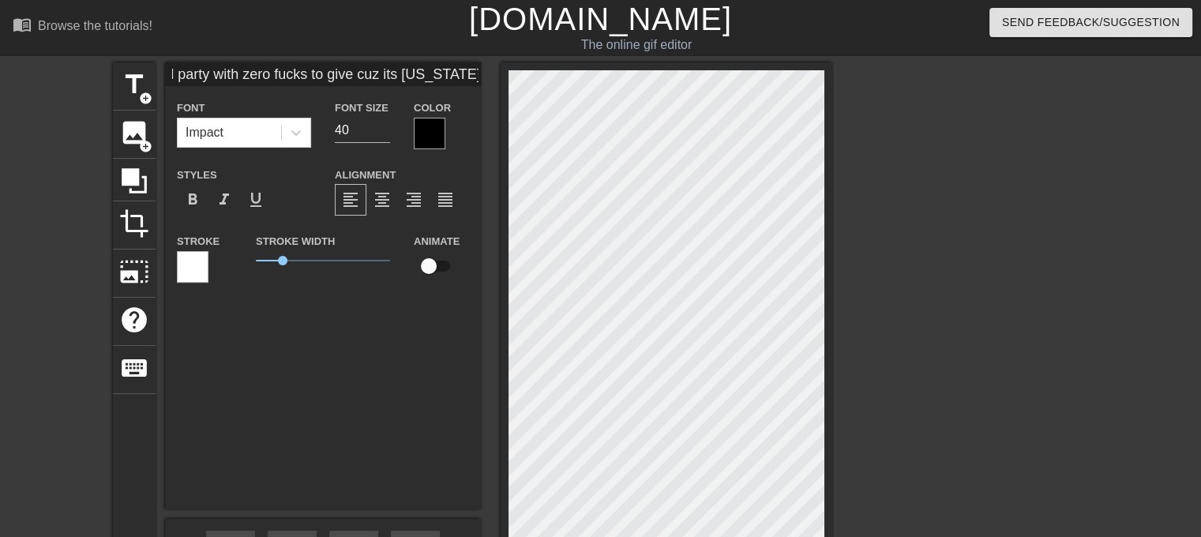
type input "when you enter the wrong pool party with zero fucks to give cuz its california …"
type input "70"
type input "when you enter the wrong pool party with zero fucks to give cuz its california …"
type input "70"
type input "when you enter the wrong pool party with zero fucks to give cuz its california …"
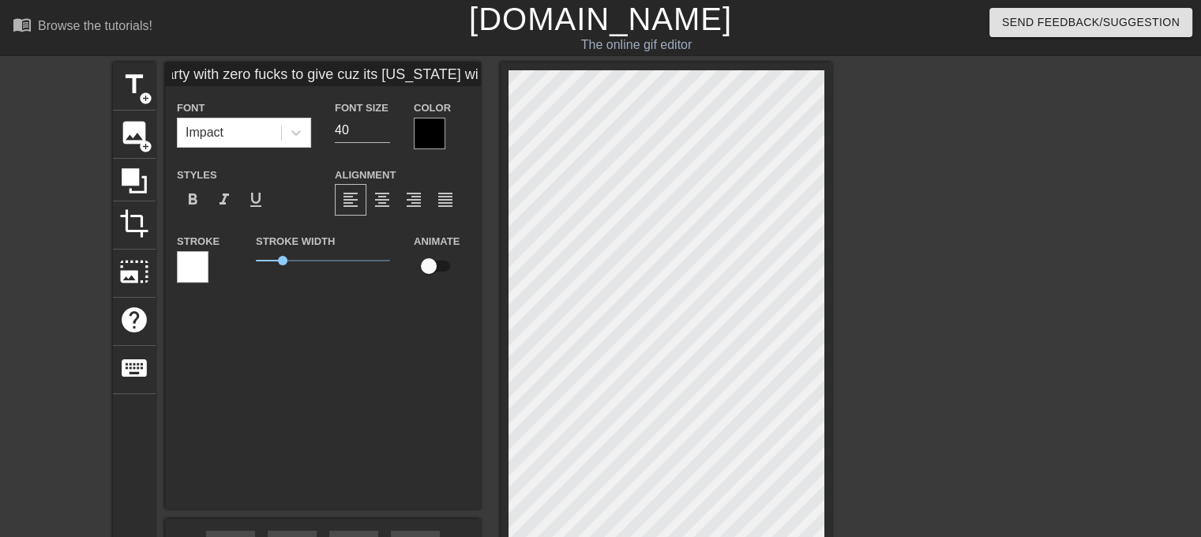
scroll to position [0, 224]
type input "70"
type input "when you enter the wrong pool party with zero fucks to give cuz its california …"
type input "70"
type input "when you enter the wrong pool party with zero fucks to give cuz its california …"
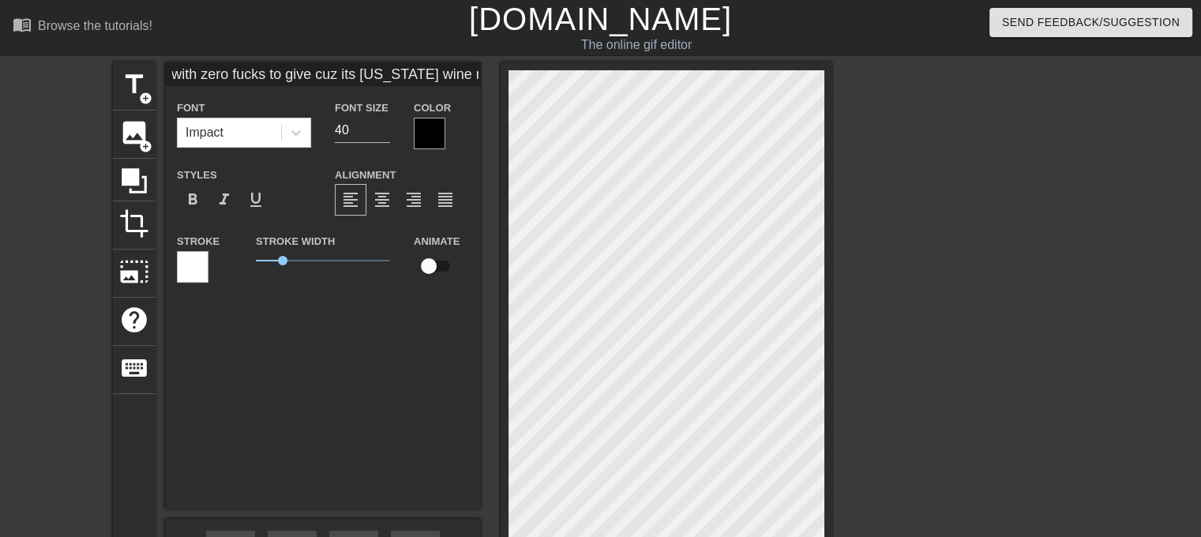
type input "60"
type input "when you enter the wrong pool party with zero fucks to give cuz its california …"
type input "60"
type input "when you enter the wrong pool party with zero fucks to give cuz its california …"
type input "70"
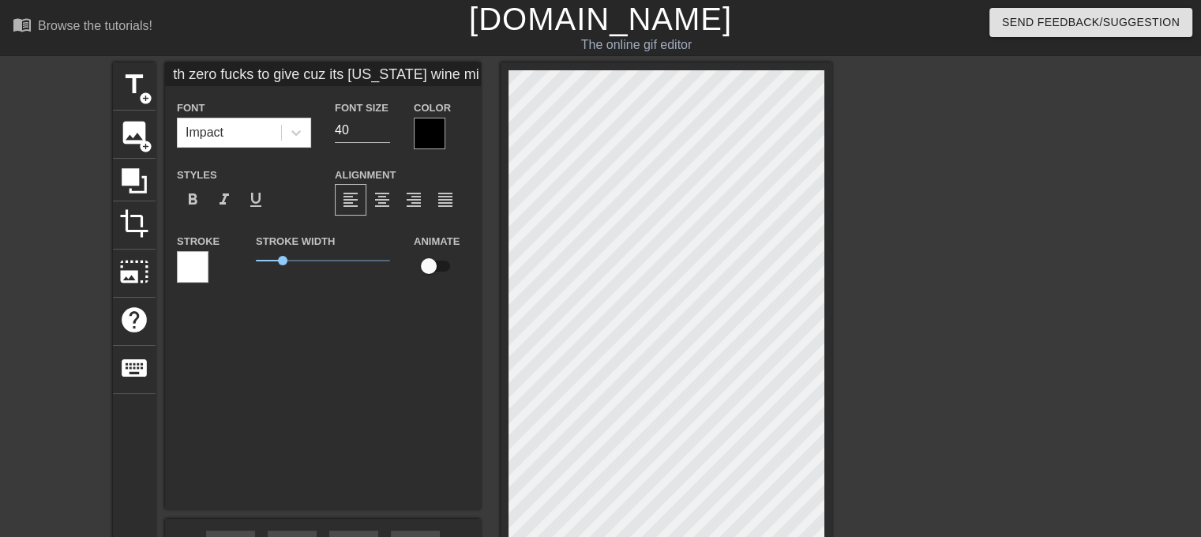
type input "when you enter the wrong pool party with zero fucks to give cuz its california …"
type input "70"
type input "when you enter the wrong pool party with zero fucks to give cuz its california …"
type input "70"
type input "when you enter the wrong pool party with zero fucks to give cuz its california …"
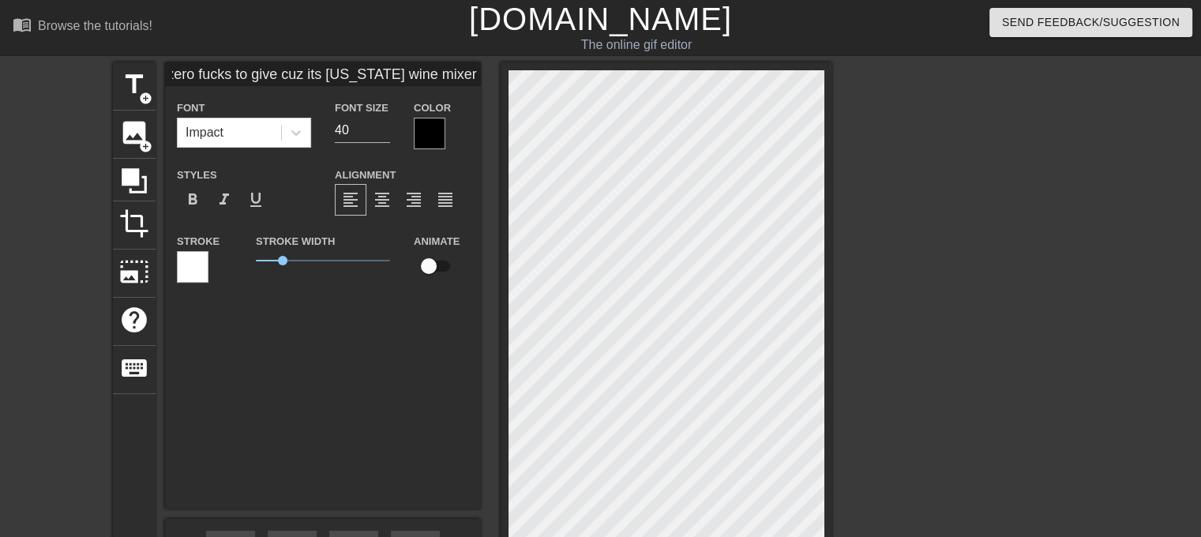
type input "70"
type input "when you enter the wrong pool party with zero fucks to give cuz its california …"
type input "70"
type input "when you enter the wrong pool party with zero fucks to give cuz its california …"
type input "70"
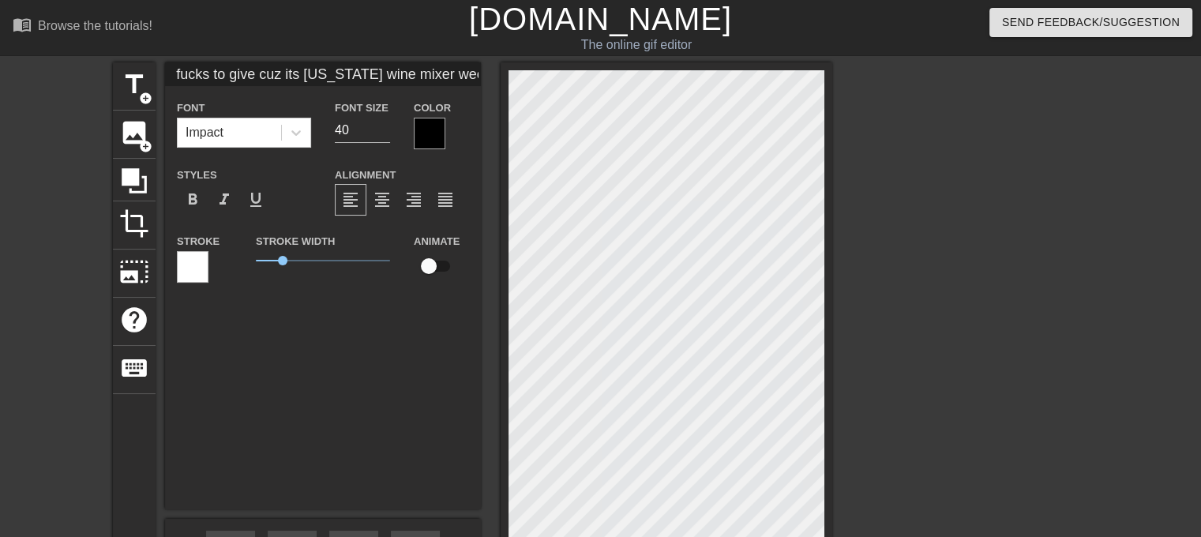
type input "when you enter the wrong pool party with zero fucks to give cuz its california …"
type input "60"
type input "when you enter the wrong pool party with zero fucks to give cuz its california …"
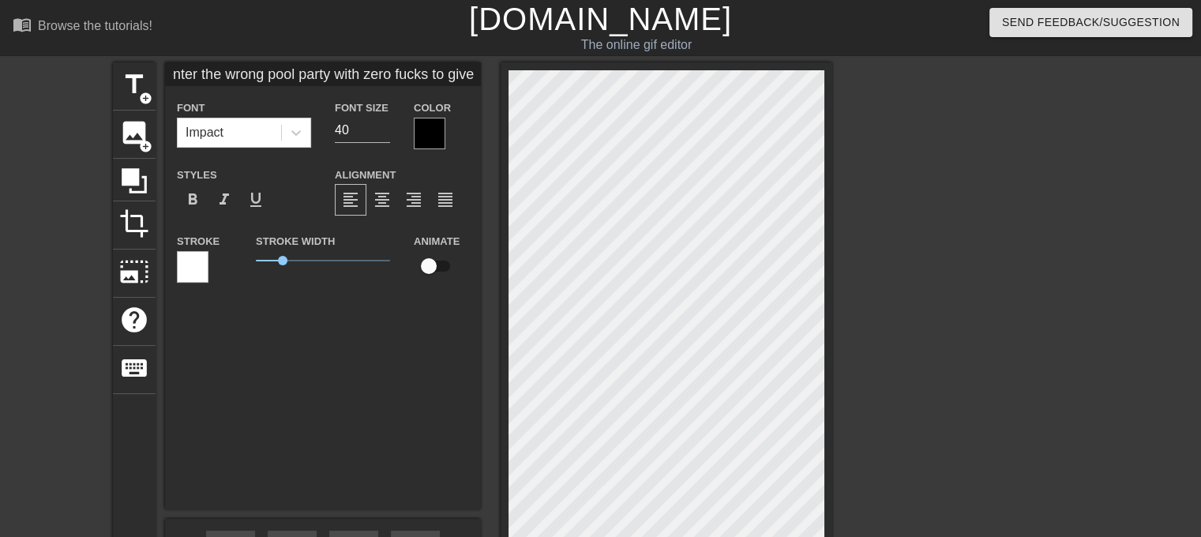
click at [224, 75] on input "when you enter the wrong pool party with zero fucks to give cuz its california …" at bounding box center [323, 74] width 316 height 24
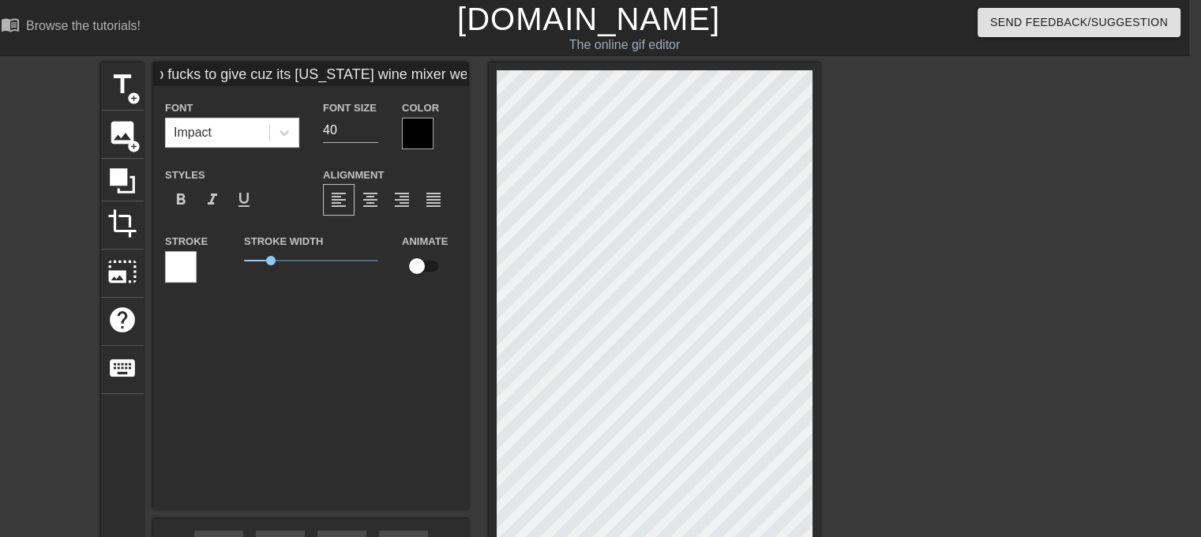
scroll to position [0, 306]
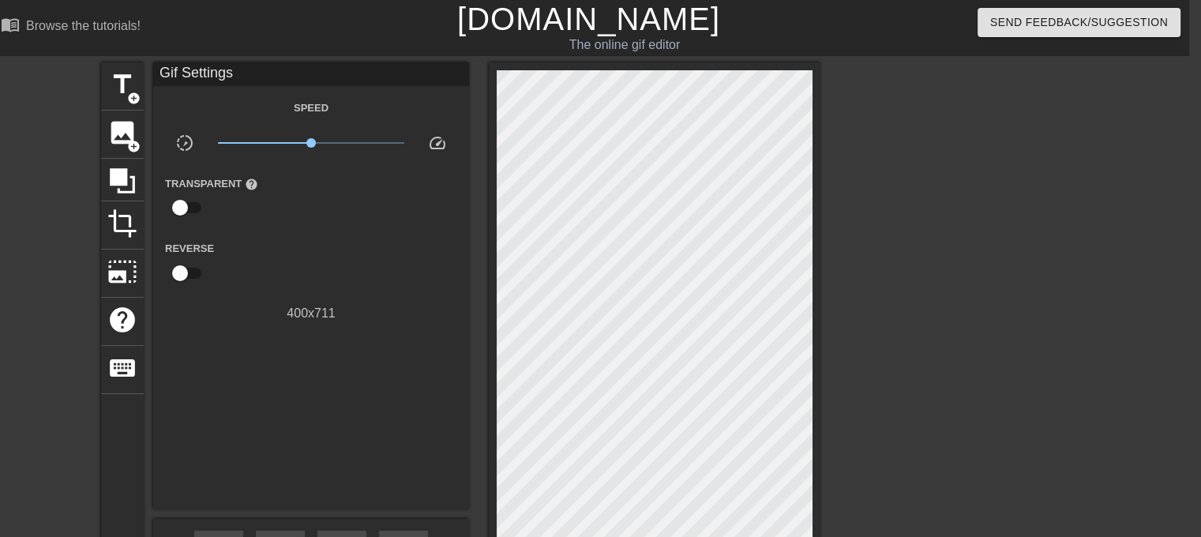
drag, startPoint x: 1206, startPoint y: 334, endPoint x: 1108, endPoint y: 470, distance: 167.4
click at [1108, 470] on div "title add_circle image add_circle crop photo_size_select_large help keyboard Gi…" at bounding box center [588, 354] width 1201 height 585
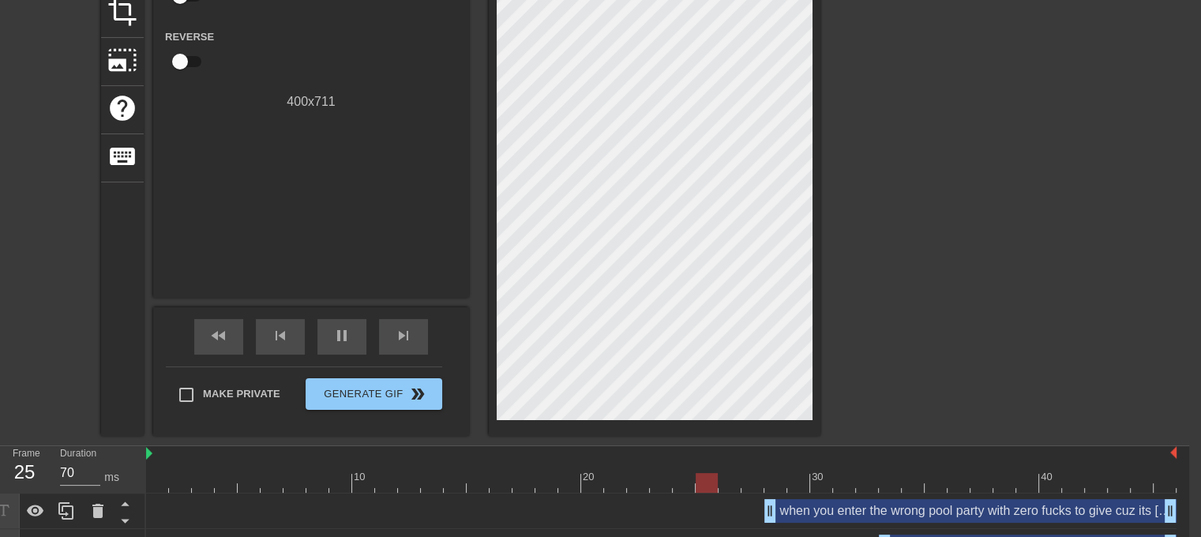
scroll to position [208, 12]
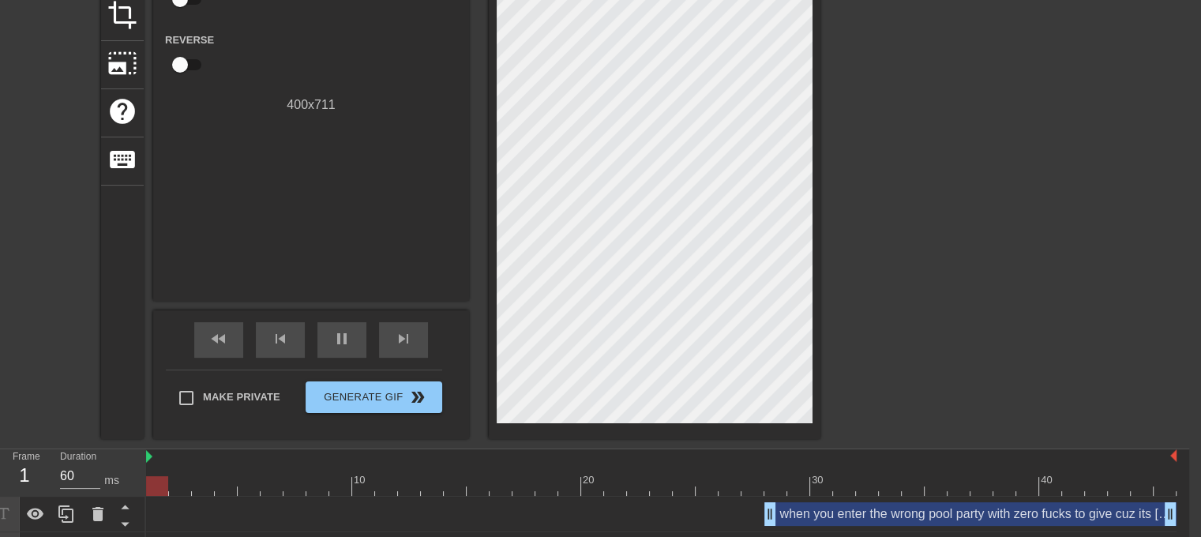
drag, startPoint x: 768, startPoint y: 514, endPoint x: 668, endPoint y: 501, distance: 101.2
drag, startPoint x: 668, startPoint y: 501, endPoint x: 767, endPoint y: 510, distance: 99.1
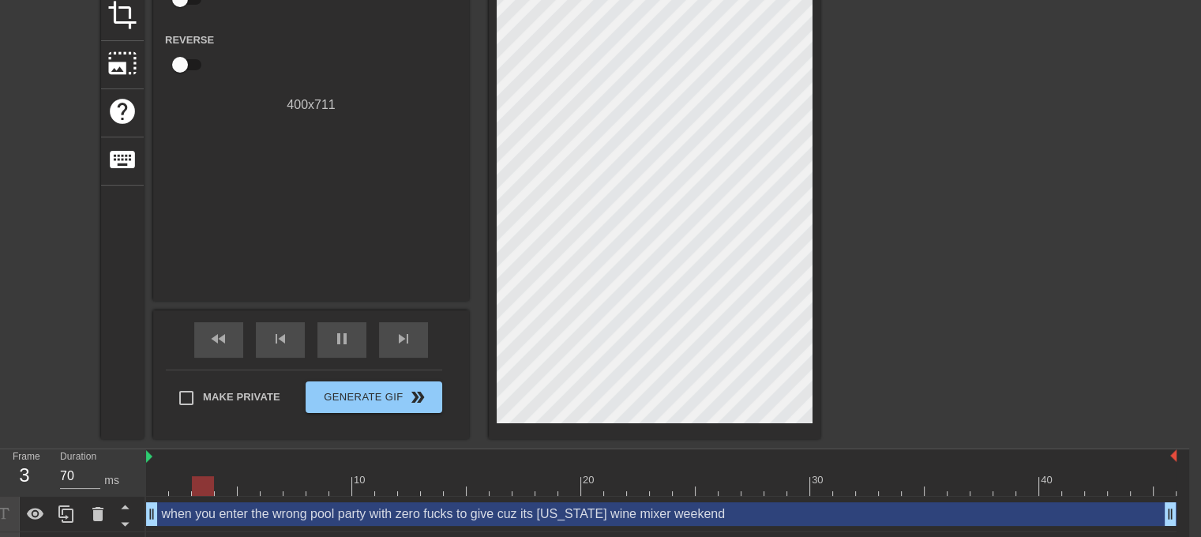
drag, startPoint x: 767, startPoint y: 510, endPoint x: 140, endPoint y: 520, distance: 627.0
click at [140, 520] on div "Frame 3 Duration 70 ms 10 20 30 40 when you enter the wrong pool party with zer…" at bounding box center [588, 508] width 1201 height 118
click at [700, 514] on div "when you enter the wrong pool party with zero fucks to give cuz its california …" at bounding box center [661, 514] width 1030 height 24
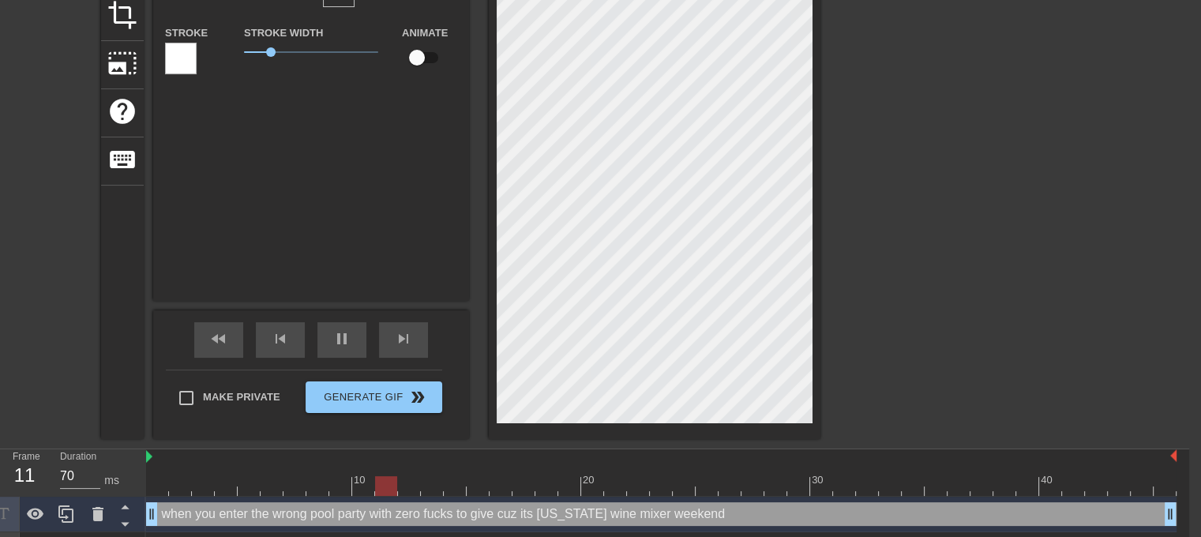
click at [719, 510] on div "when you enter the wrong pool party with zero fucks to give cuz its california …" at bounding box center [661, 514] width 1030 height 24
type input "60"
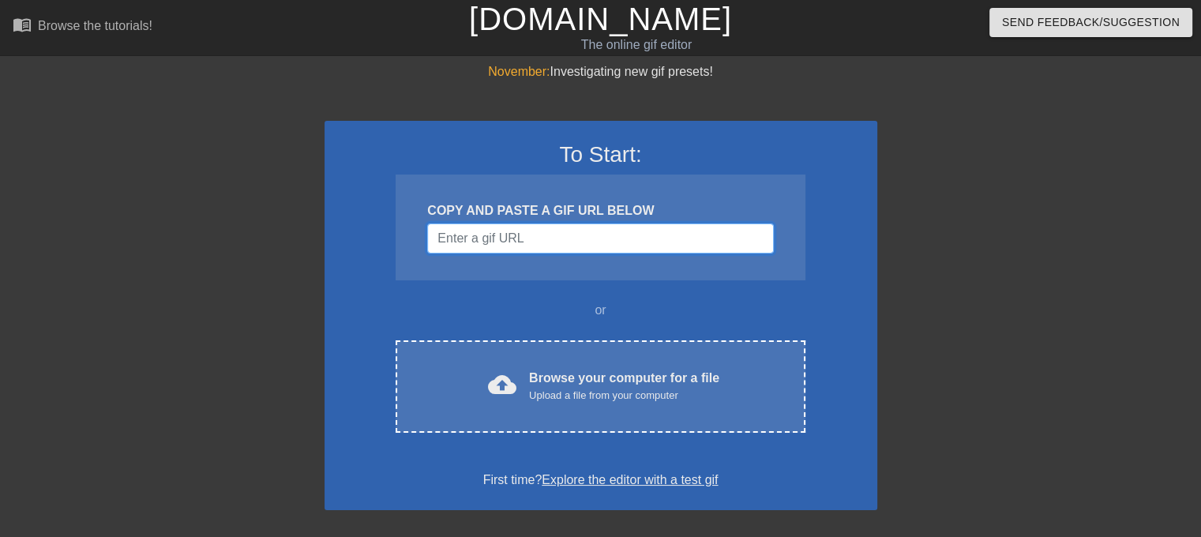
click at [487, 242] on input "Username" at bounding box center [600, 238] width 346 height 30
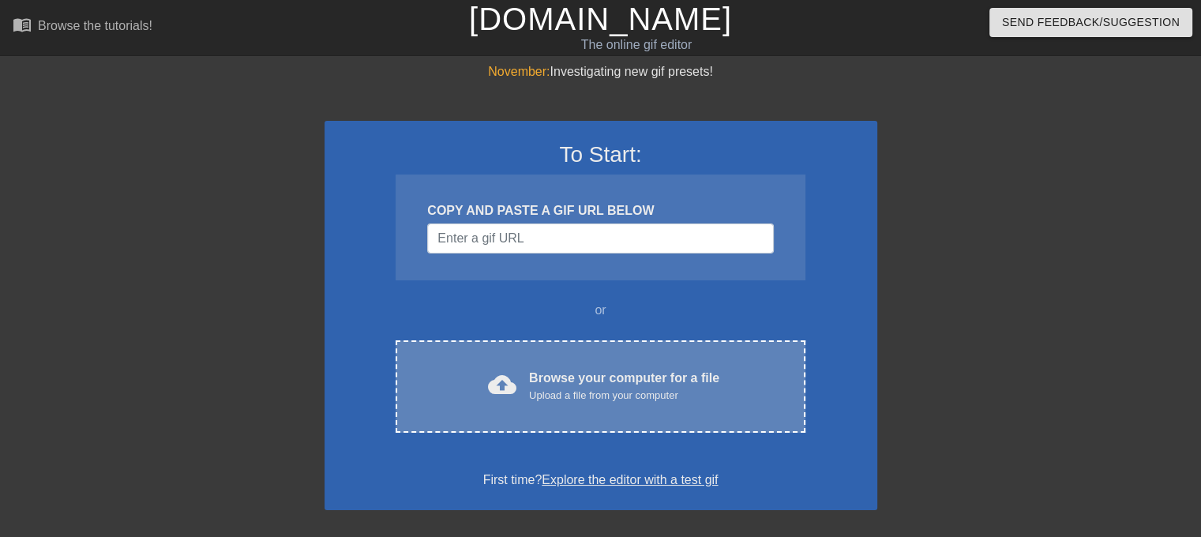
click at [561, 355] on div "cloud_upload Browse your computer for a file Upload a file from your computer C…" at bounding box center [600, 386] width 409 height 92
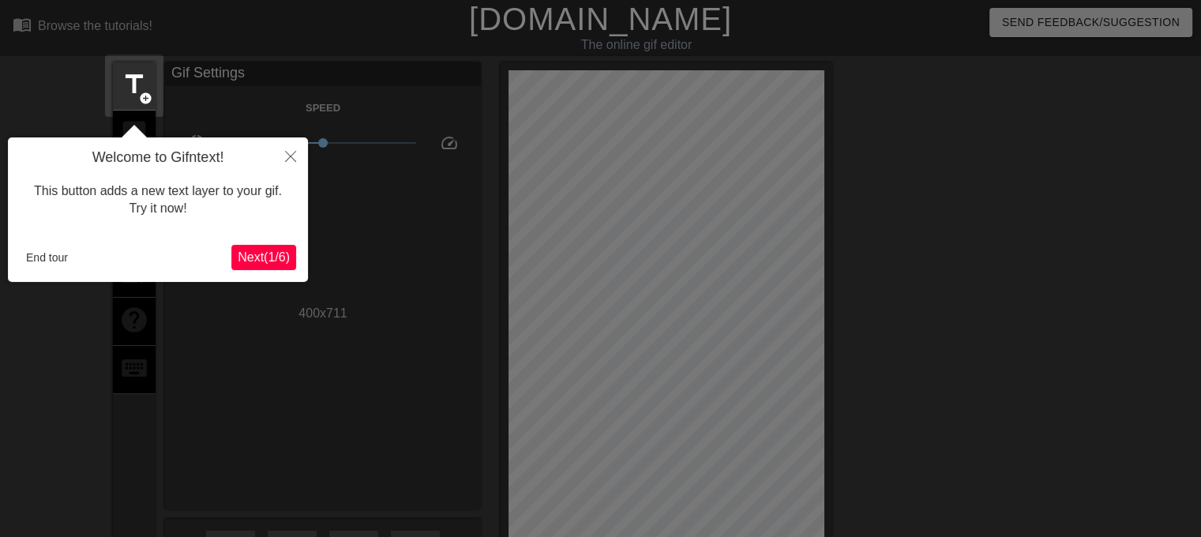
scroll to position [38, 0]
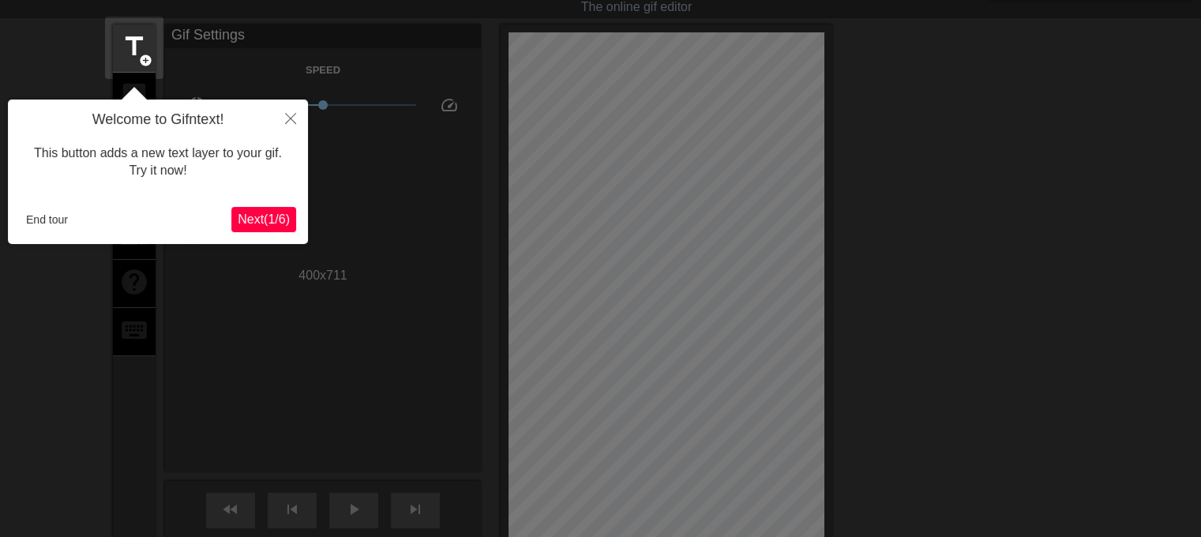
drag, startPoint x: 1212, startPoint y: 144, endPoint x: 1139, endPoint y: 115, distance: 78.3
drag, startPoint x: 1139, startPoint y: 115, endPoint x: 289, endPoint y: 121, distance: 850.4
click at [289, 121] on icon "Close" at bounding box center [290, 118] width 11 height 11
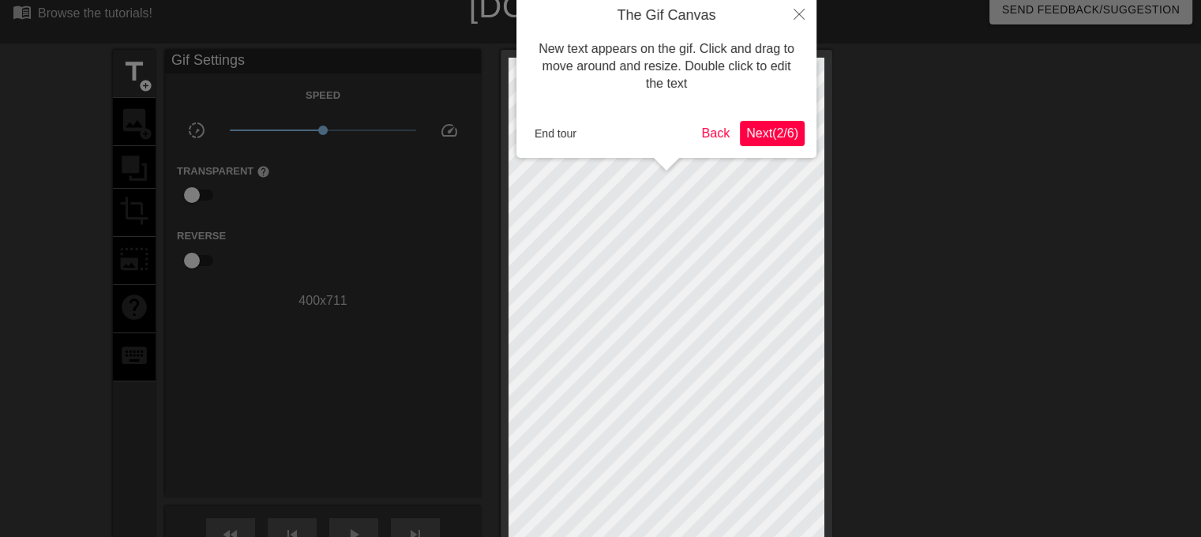
scroll to position [0, 0]
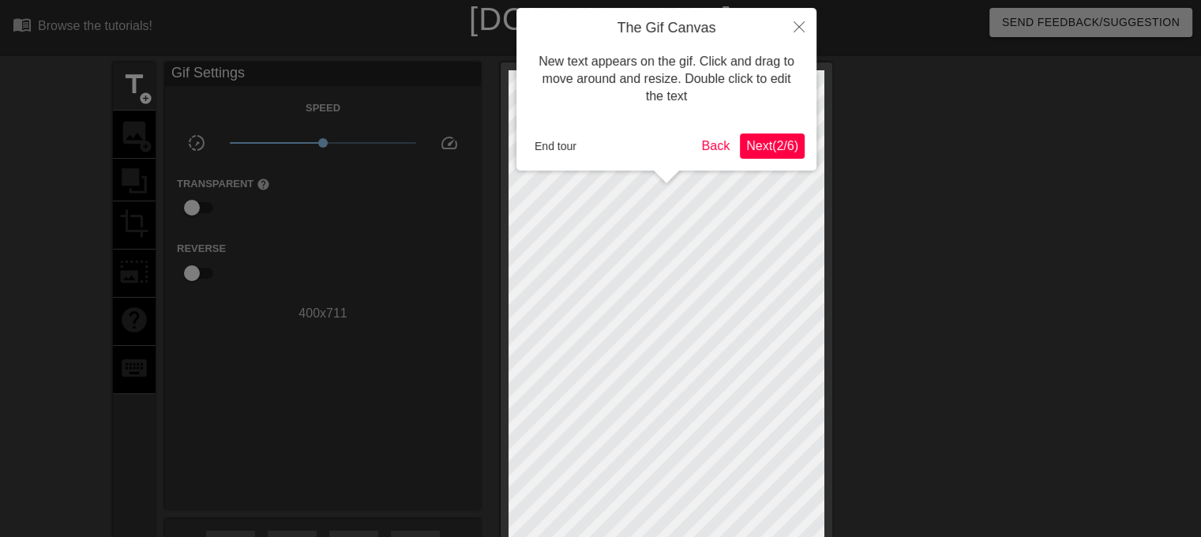
click at [767, 147] on span "Next ( 2 / 6 )" at bounding box center [772, 145] width 52 height 13
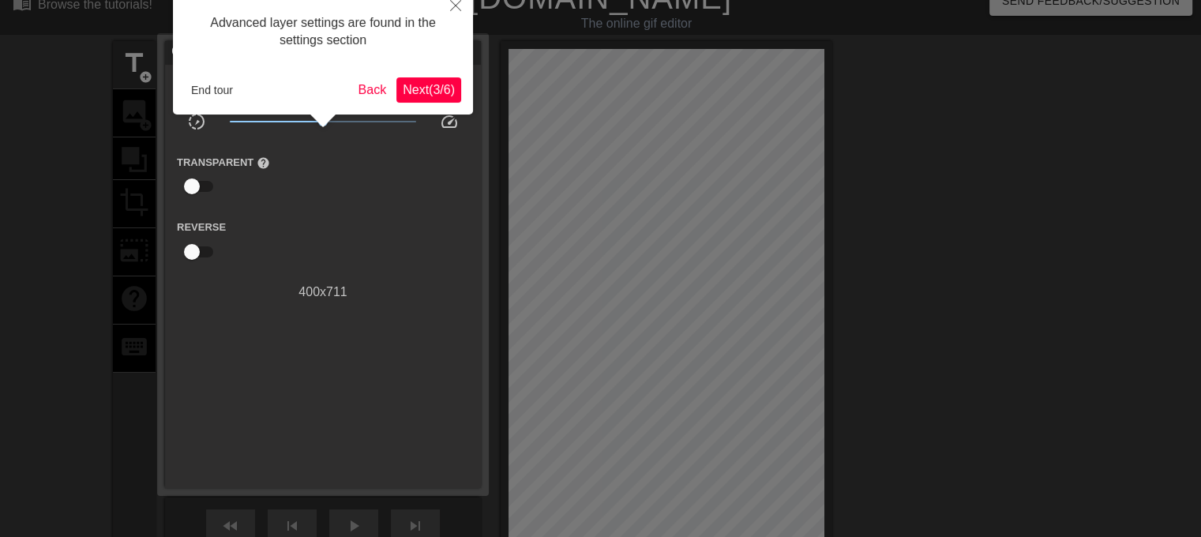
scroll to position [38, 0]
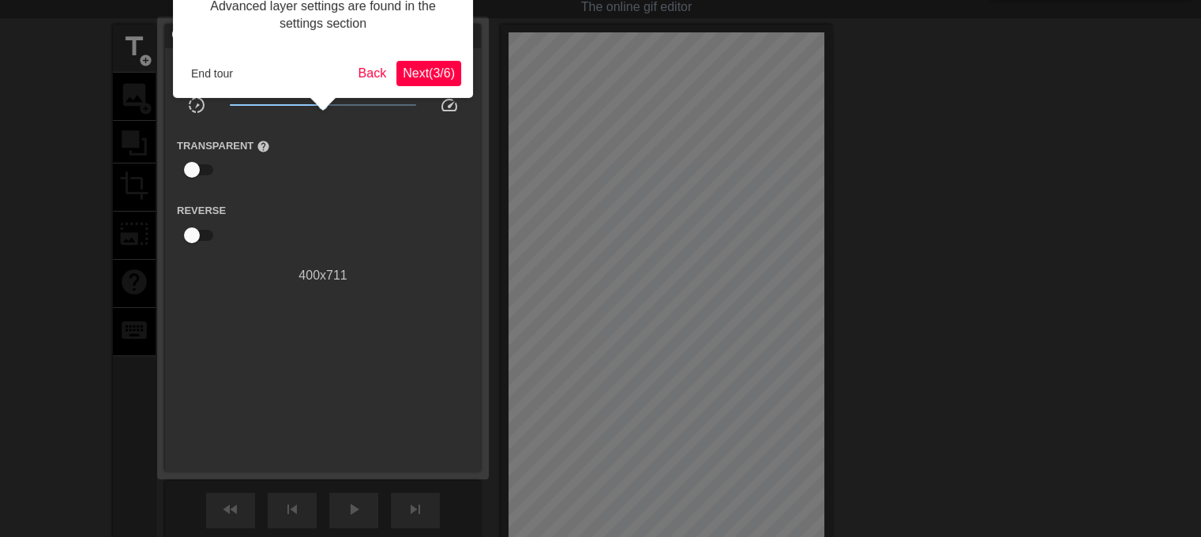
click at [436, 72] on span "Next ( 3 / 6 )" at bounding box center [429, 72] width 52 height 13
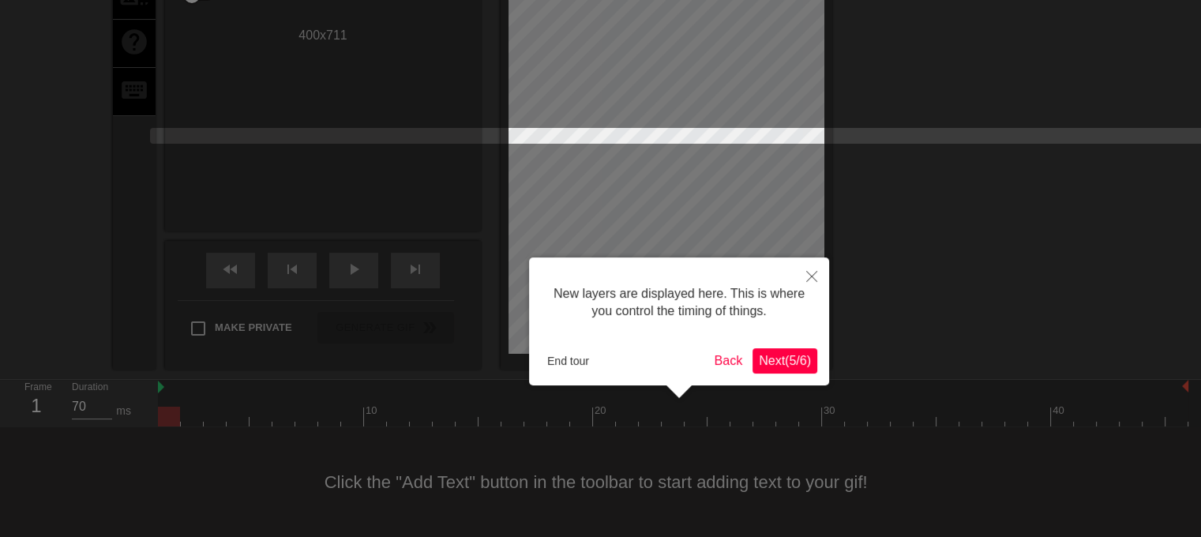
click at [782, 360] on span "Next ( 5 / 6 )" at bounding box center [785, 360] width 52 height 13
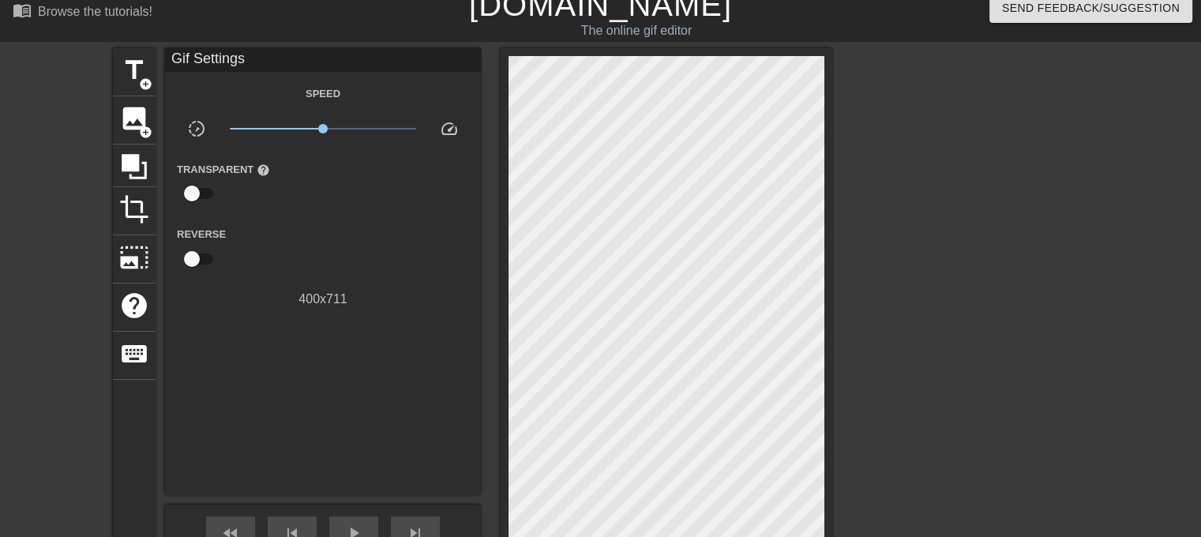
scroll to position [21, 0]
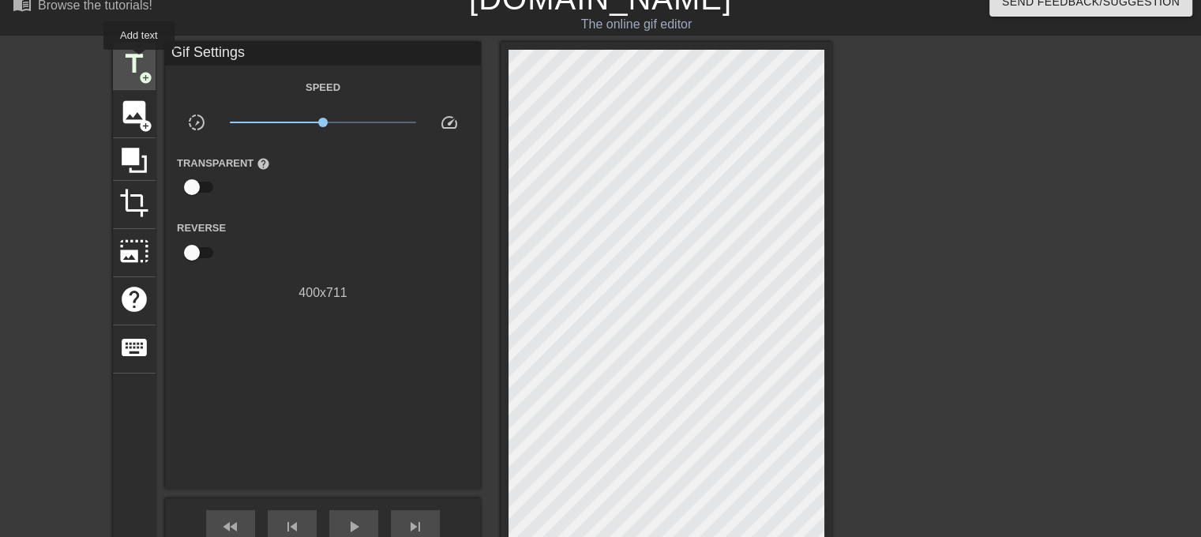
click at [137, 58] on span "title" at bounding box center [134, 64] width 30 height 30
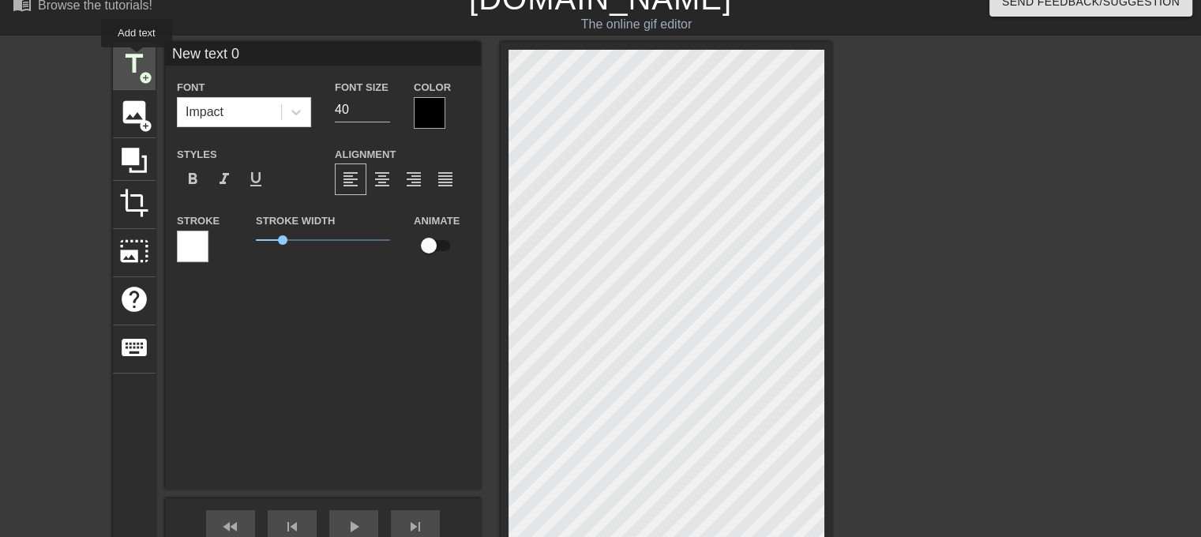
scroll to position [0, 0]
click at [347, 107] on input "40" at bounding box center [362, 109] width 55 height 25
type input "4"
type input "25"
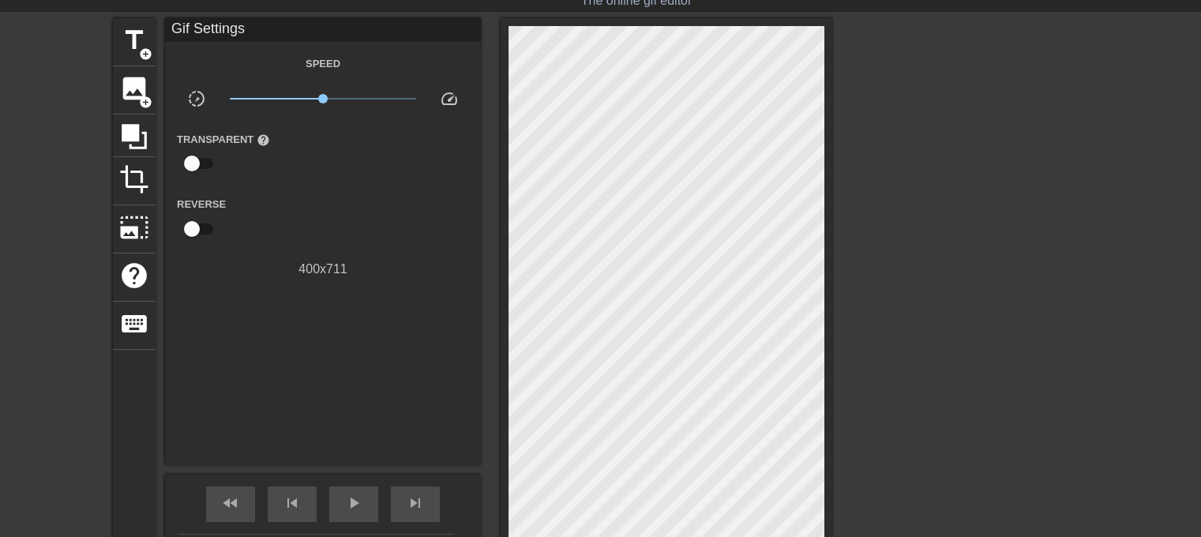
scroll to position [42, 0]
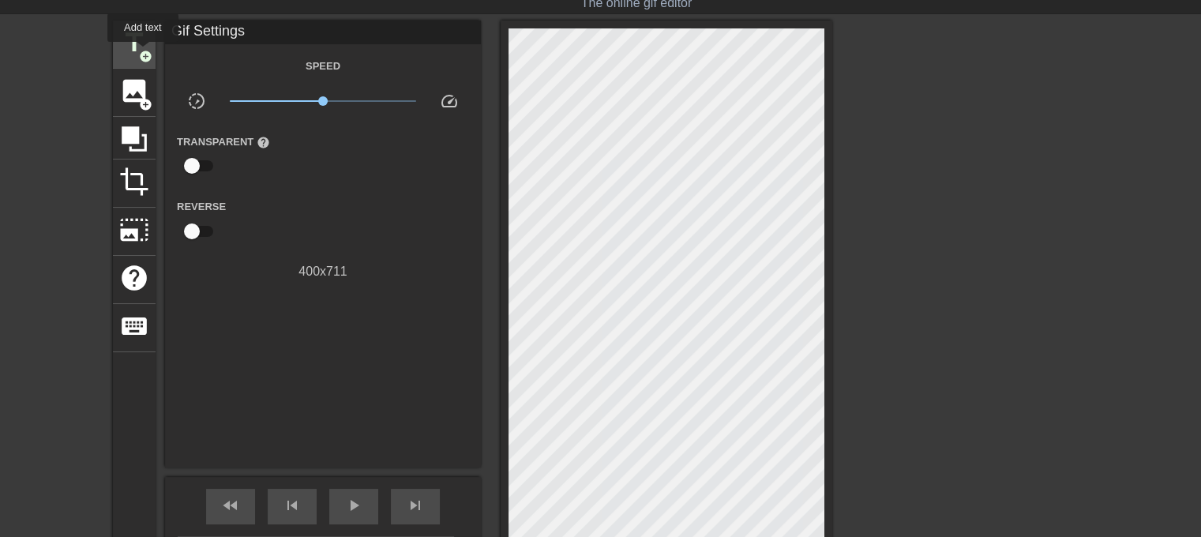
click at [143, 53] on span "add_circle" at bounding box center [145, 56] width 13 height 13
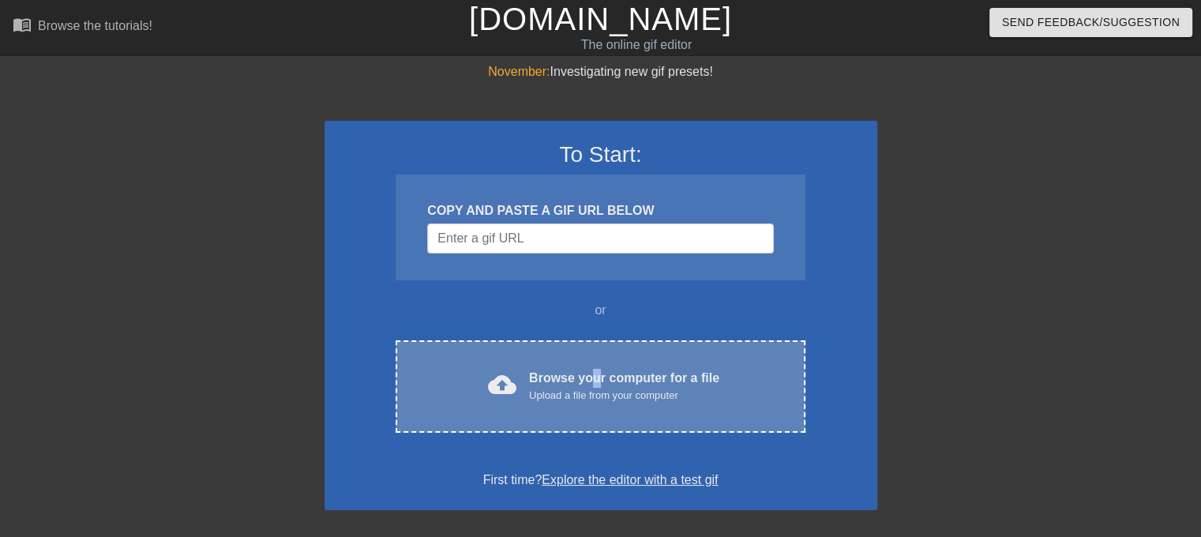
drag, startPoint x: 531, startPoint y: 372, endPoint x: 595, endPoint y: 370, distance: 63.2
click at [595, 370] on div "Browse your computer for a file Upload a file from your computer" at bounding box center [624, 386] width 190 height 35
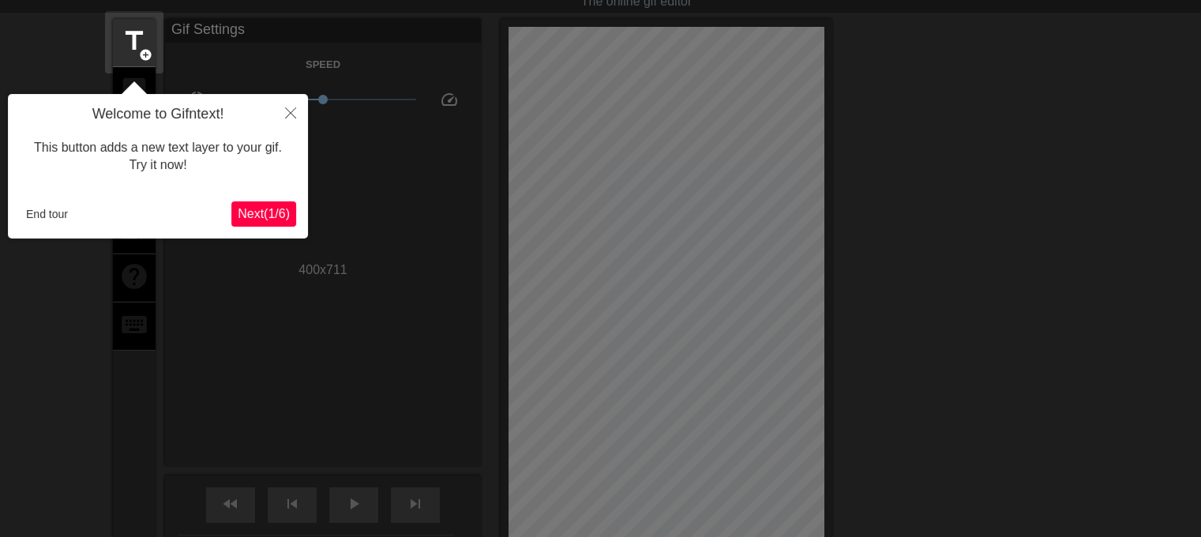
scroll to position [38, 0]
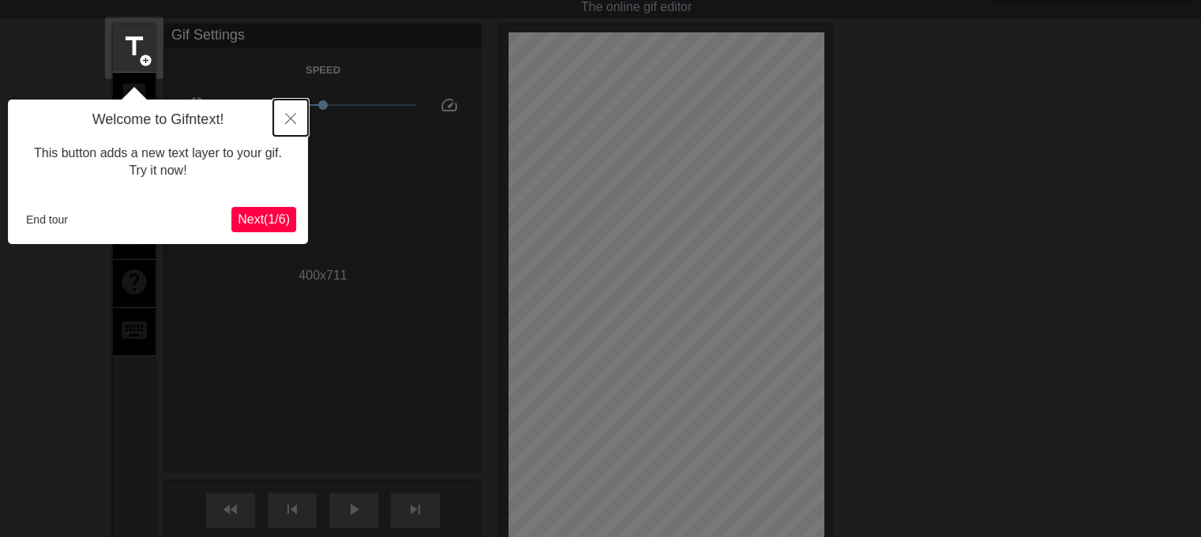
click at [284, 102] on button "Close" at bounding box center [290, 117] width 35 height 36
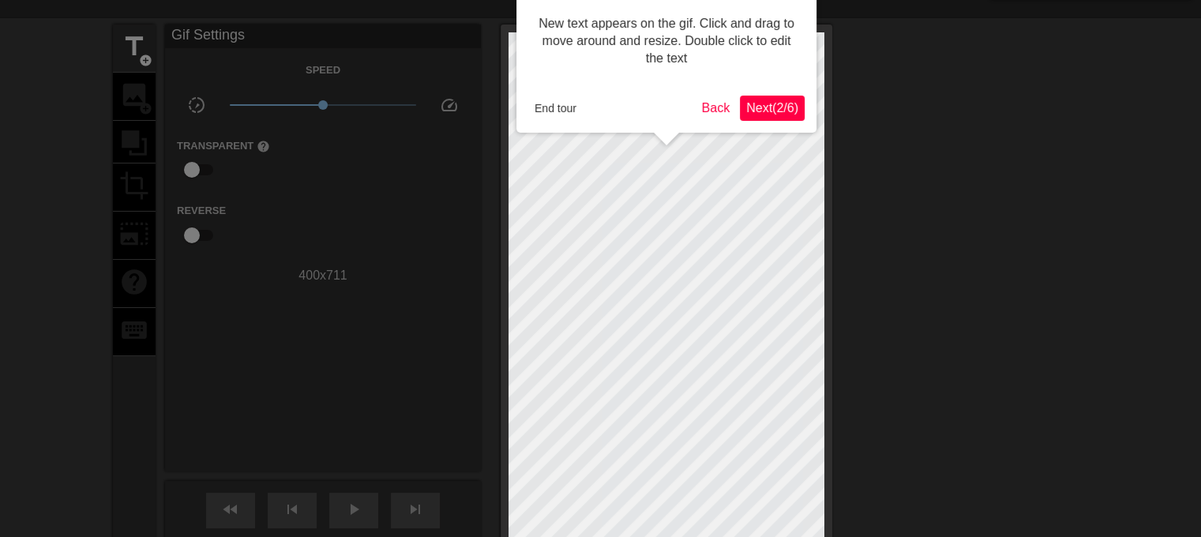
scroll to position [0, 0]
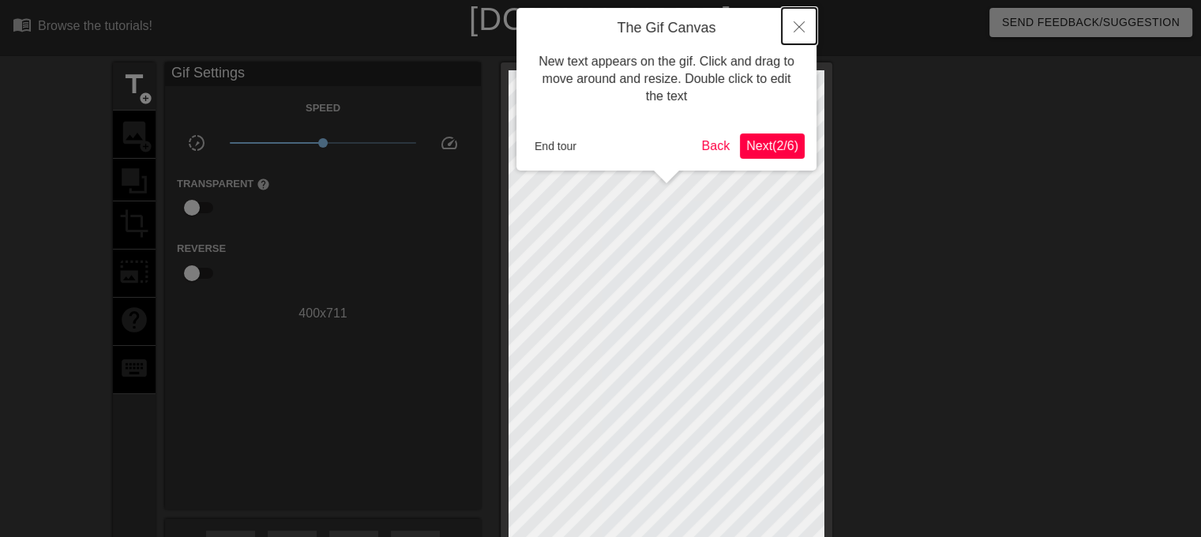
click at [805, 28] on button "Close" at bounding box center [799, 26] width 35 height 36
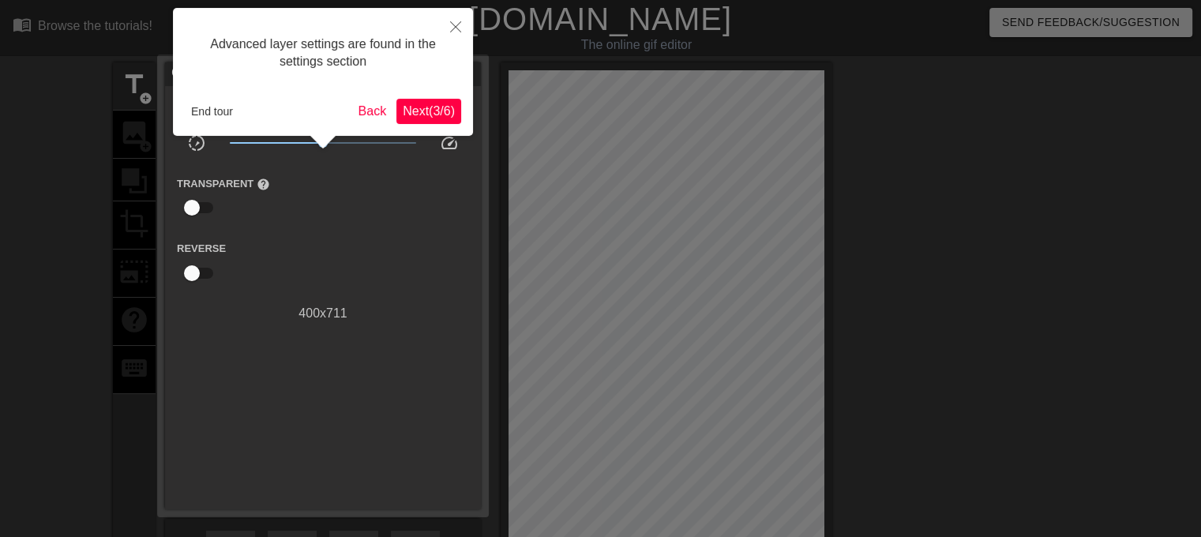
scroll to position [38, 0]
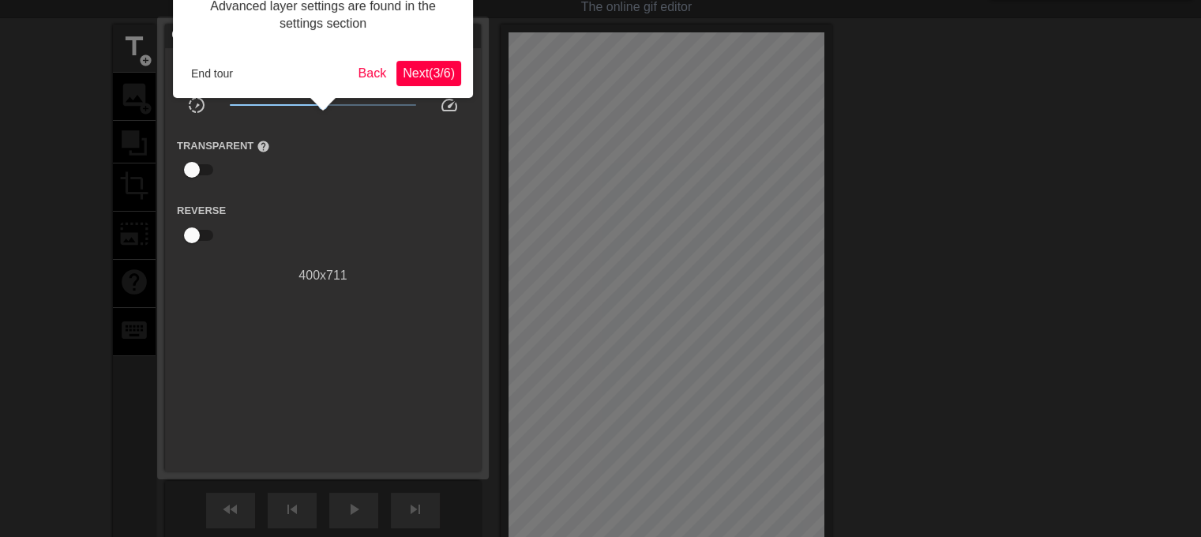
click at [427, 70] on span "Next ( 3 / 6 )" at bounding box center [429, 72] width 52 height 13
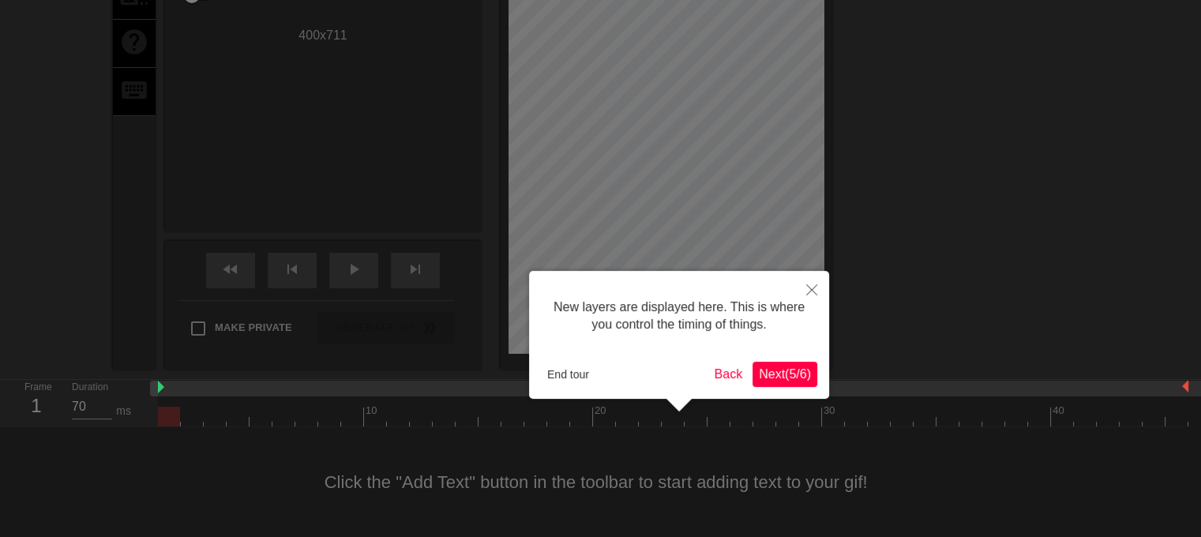
scroll to position [13, 0]
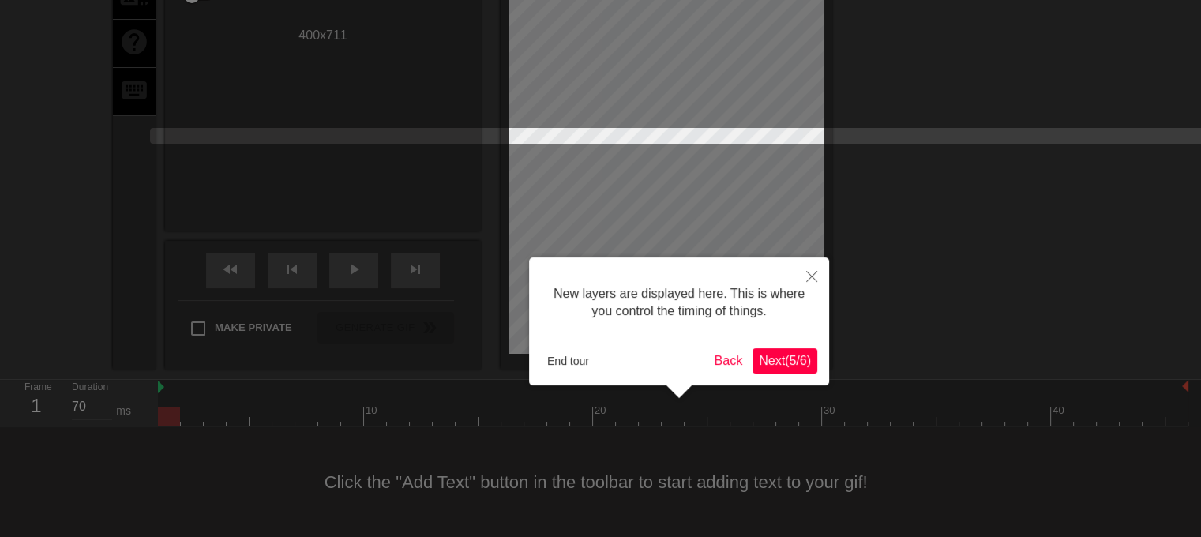
click at [791, 362] on span "Next ( 5 / 6 )" at bounding box center [785, 360] width 52 height 13
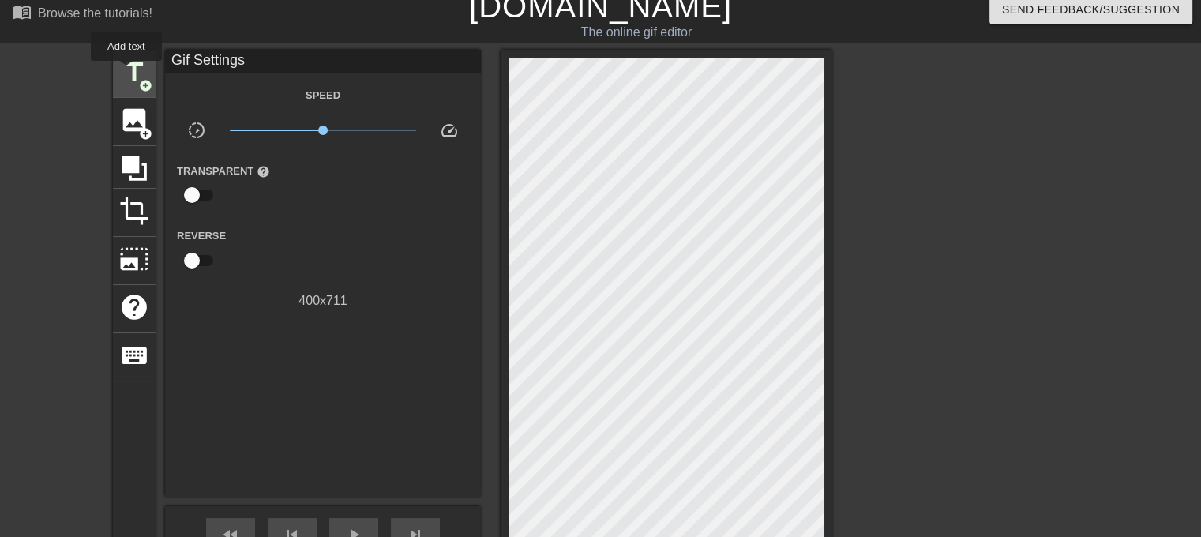
click at [126, 72] on span "title" at bounding box center [134, 72] width 30 height 30
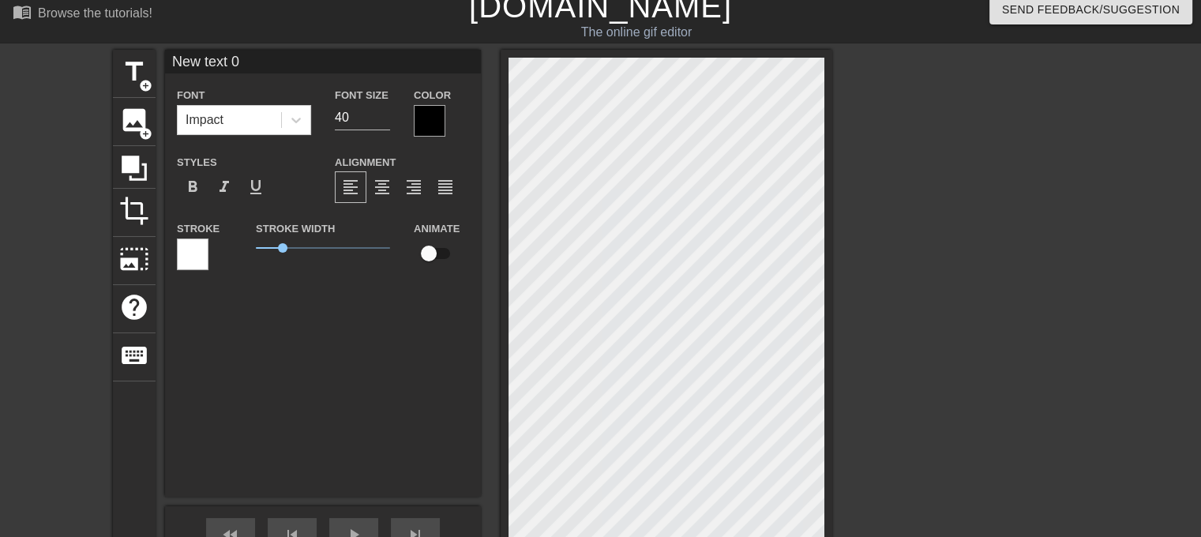
click at [243, 57] on input "New text 0" at bounding box center [323, 62] width 316 height 24
type input "N"
type input "when you enter the wrong pool party with zero fucks to give cuz its [US_STATE] …"
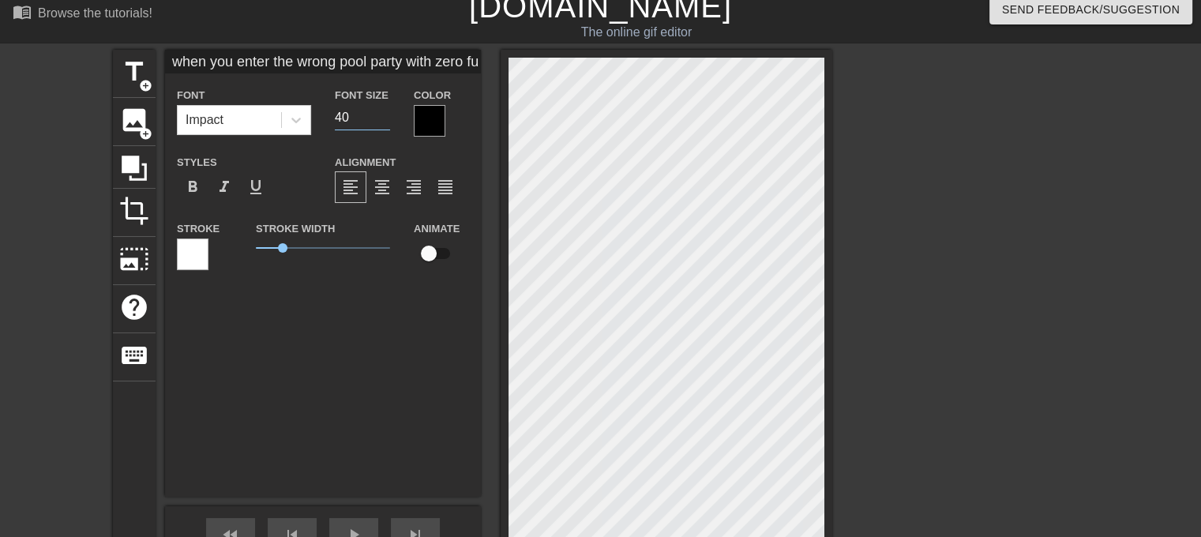
type input "0"
click at [343, 113] on input "0" at bounding box center [362, 117] width 55 height 25
click at [343, 114] on input "0" at bounding box center [362, 117] width 55 height 25
type input "2"
type input "35"
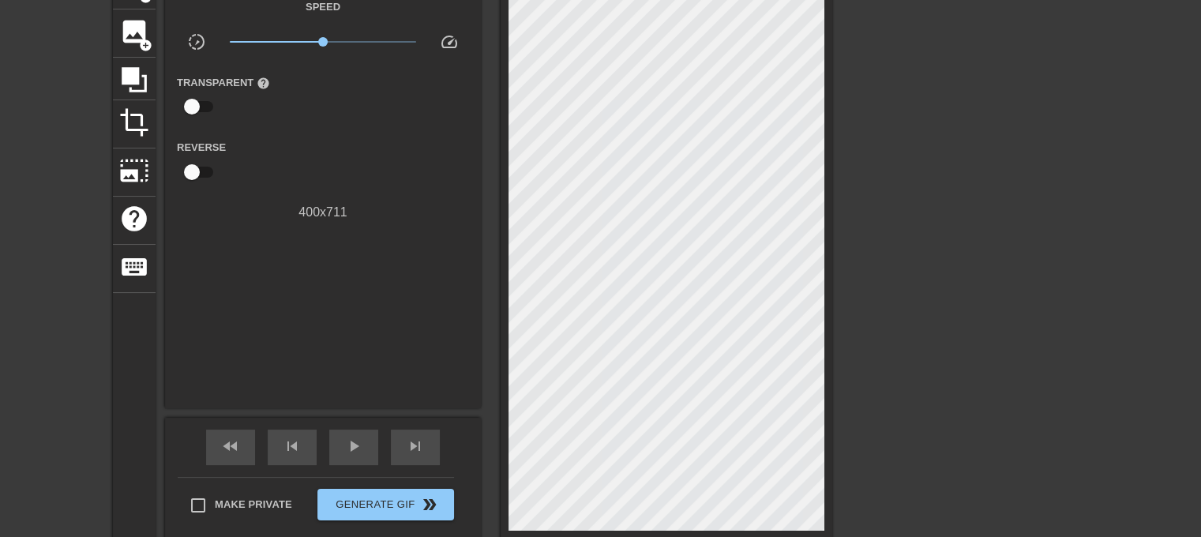
scroll to position [101, 0]
click at [136, 163] on span "photo_size_select_large" at bounding box center [134, 171] width 30 height 30
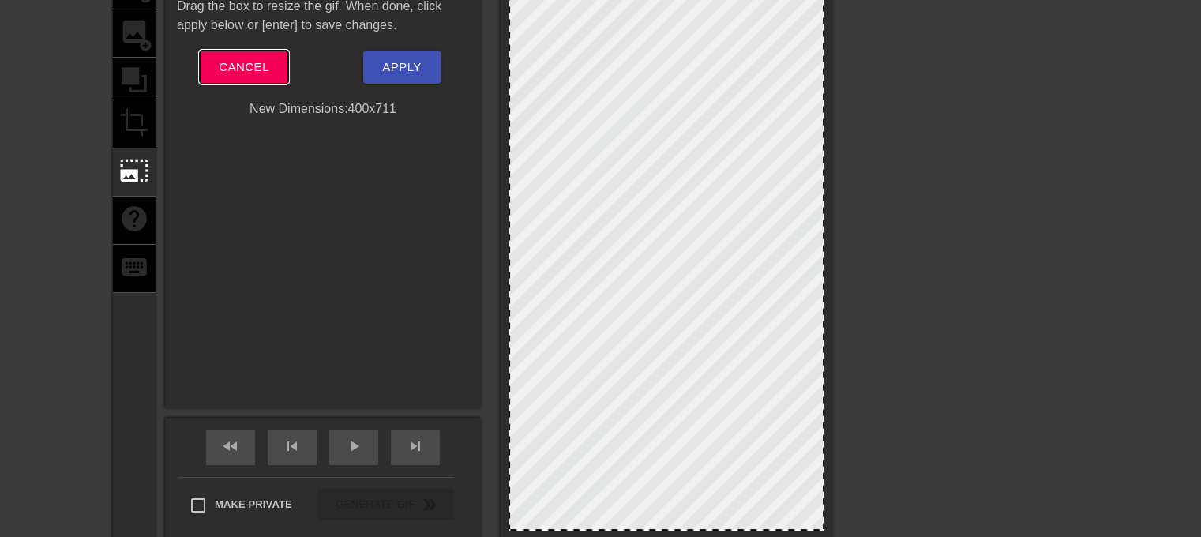
click at [284, 77] on button "Cancel" at bounding box center [244, 67] width 88 height 33
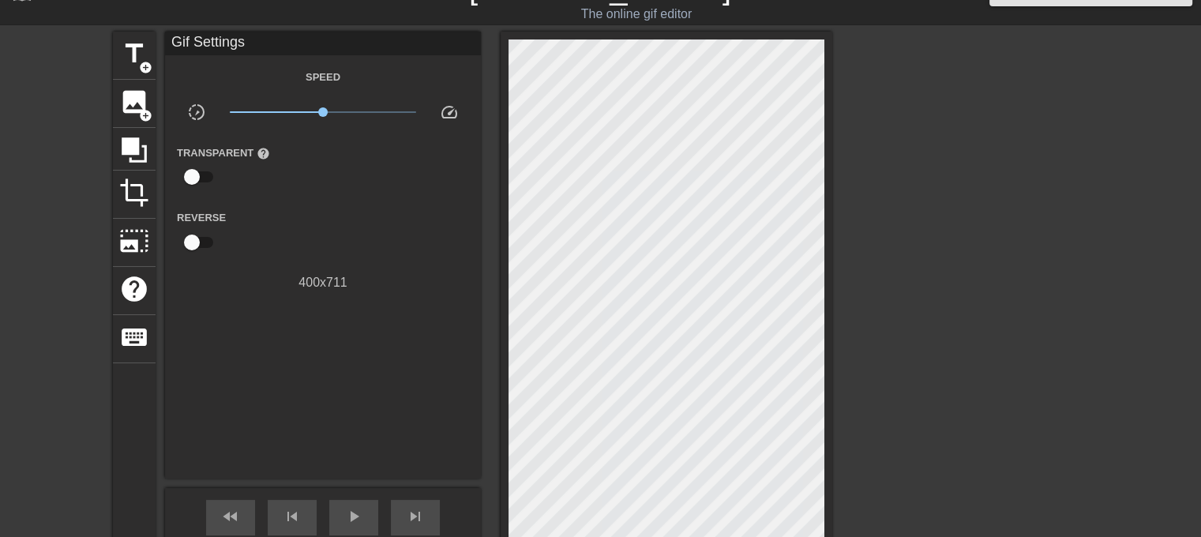
scroll to position [44, 0]
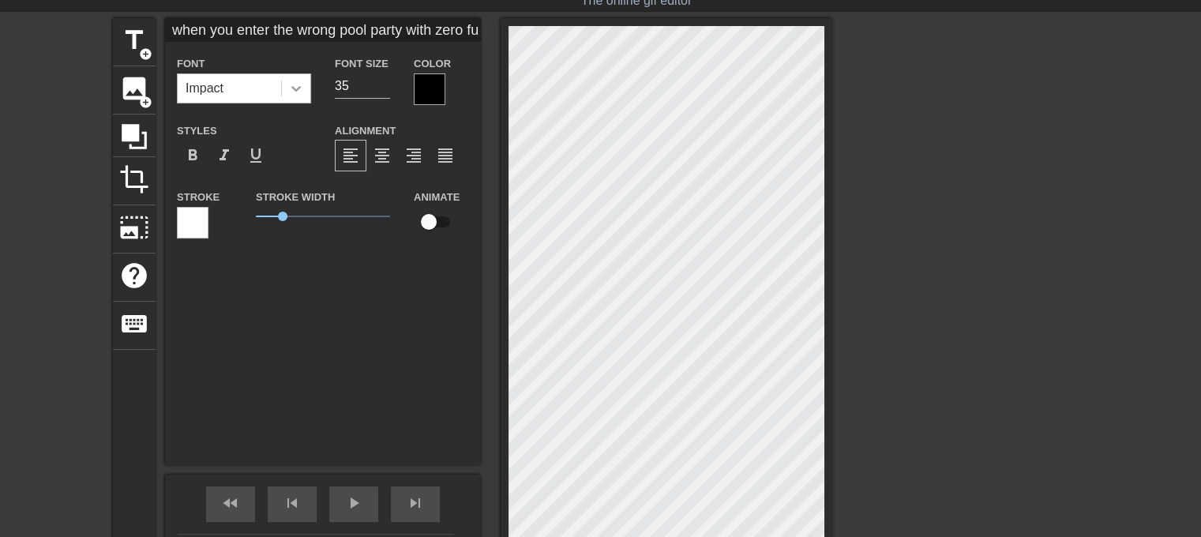
click at [300, 84] on icon at bounding box center [296, 89] width 16 height 16
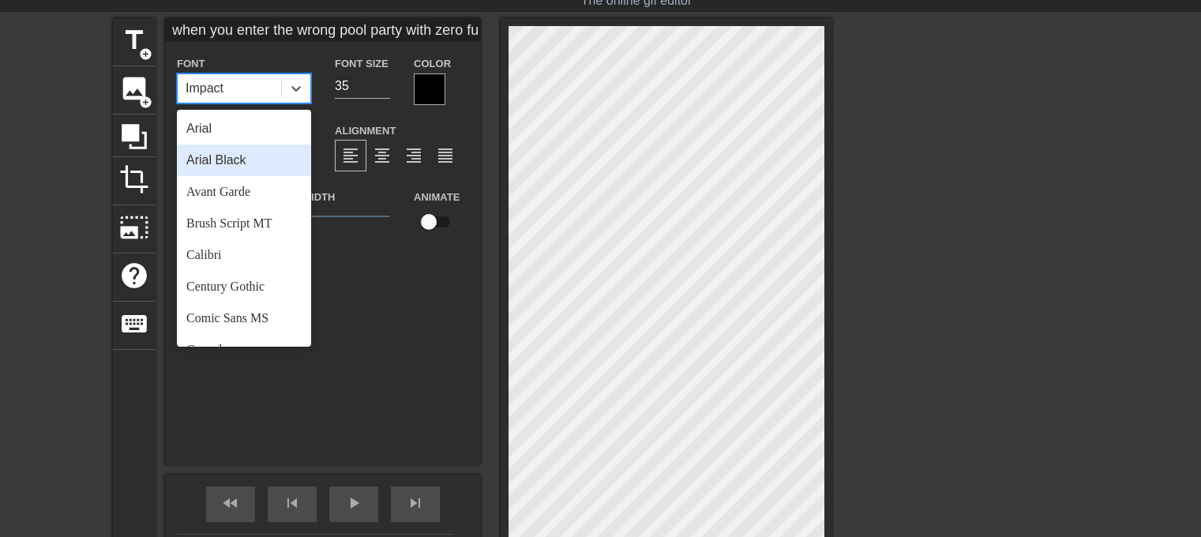
click at [221, 160] on div "Arial Black" at bounding box center [244, 160] width 134 height 32
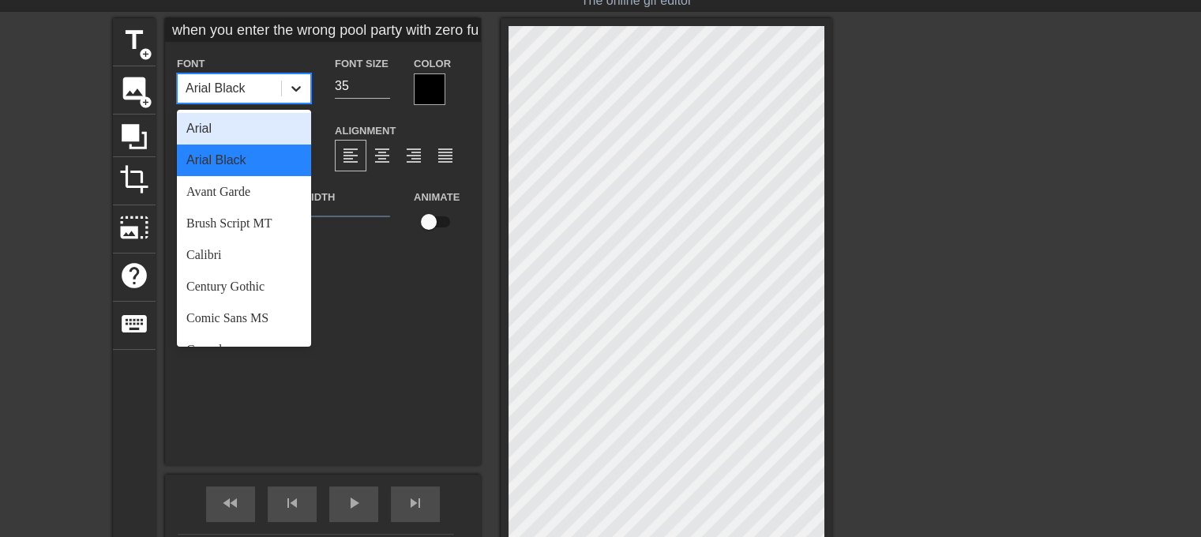
click at [291, 84] on icon at bounding box center [296, 89] width 16 height 16
click at [201, 119] on div "Arial" at bounding box center [244, 129] width 134 height 32
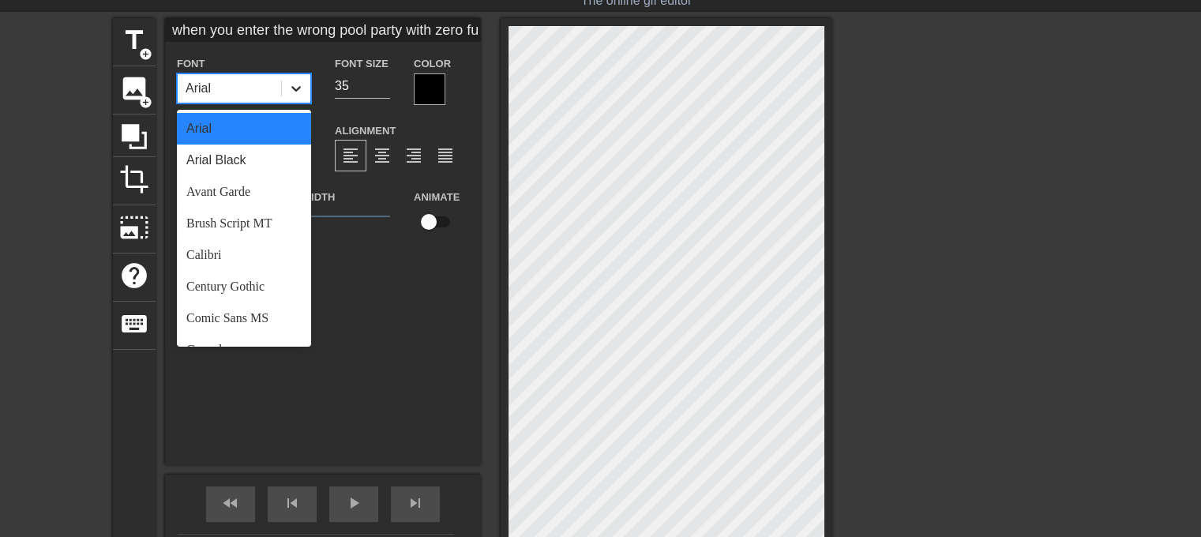
click at [294, 99] on div at bounding box center [296, 88] width 28 height 28
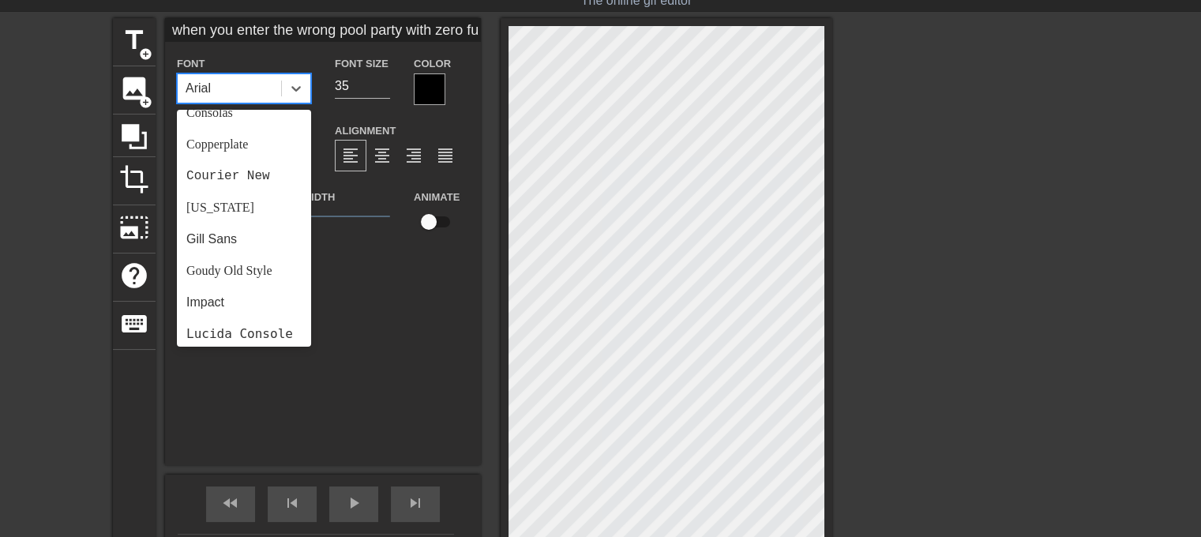
scroll to position [264, 0]
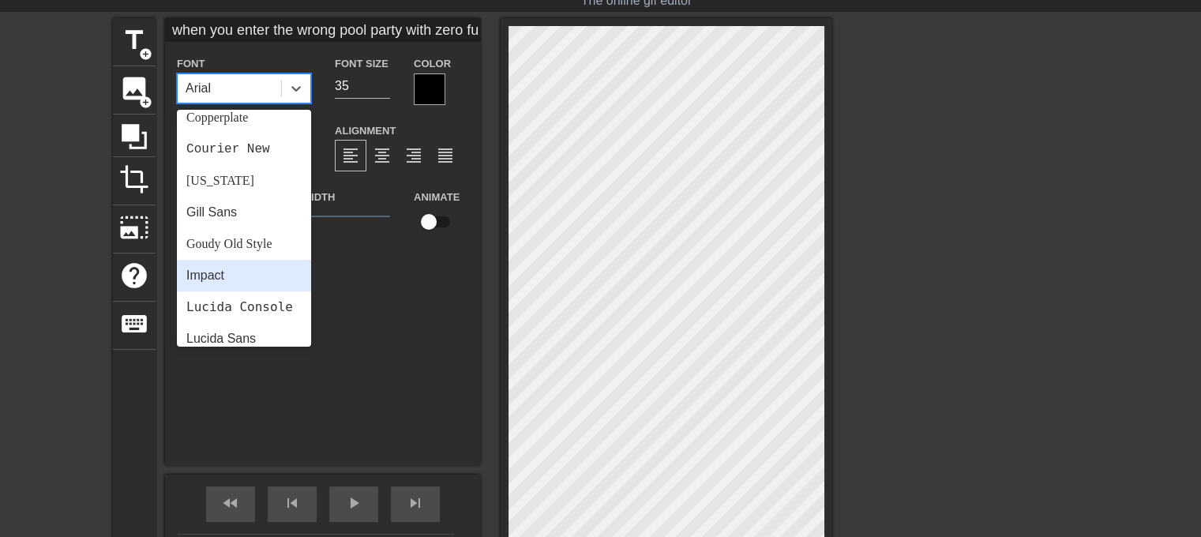
click at [203, 276] on div "Impact" at bounding box center [244, 276] width 134 height 32
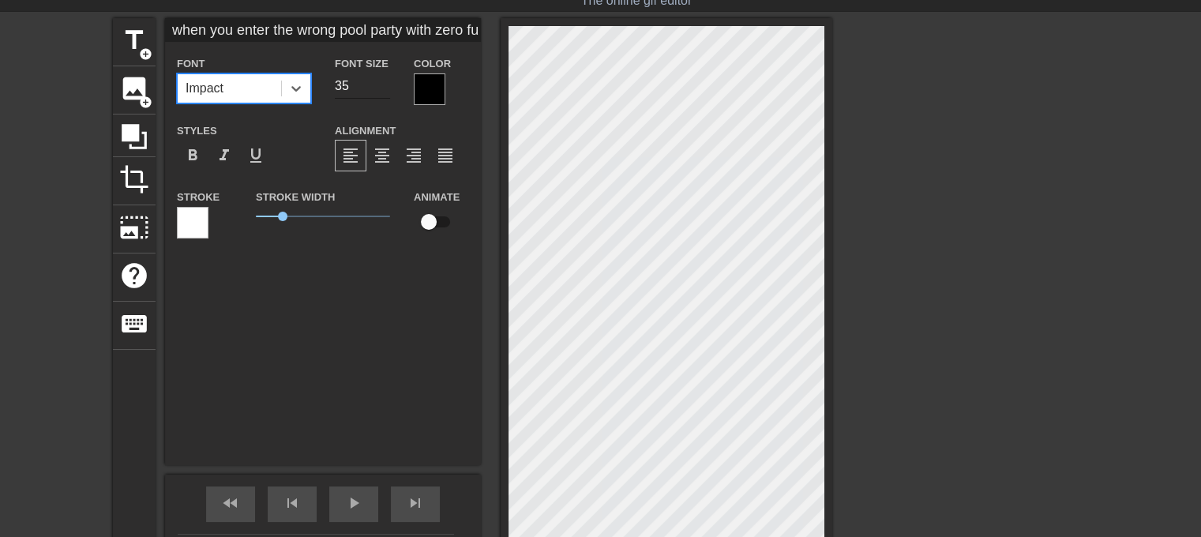
click at [350, 79] on input "35" at bounding box center [362, 85] width 55 height 25
type input "3"
type input "1"
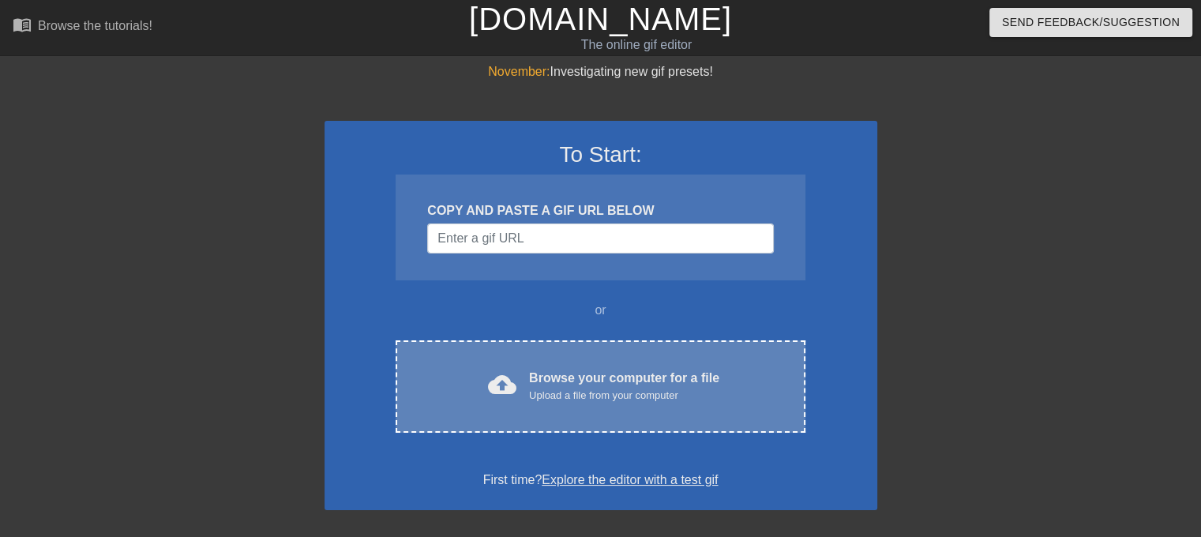
click at [603, 358] on div "cloud_upload Browse your computer for a file Upload a file from your computer C…" at bounding box center [600, 386] width 409 height 92
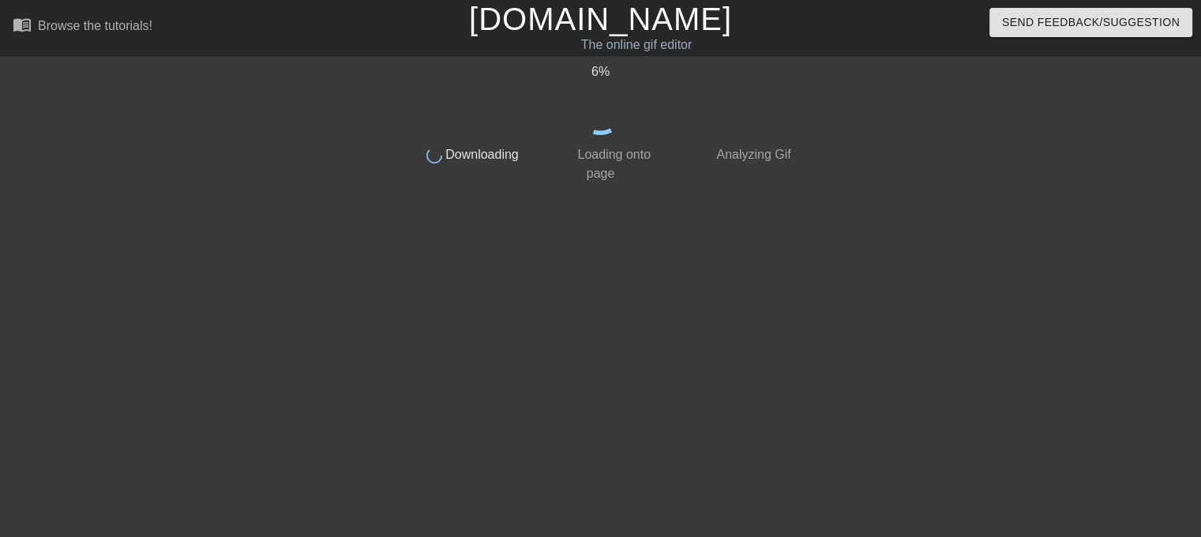
scroll to position [6, 0]
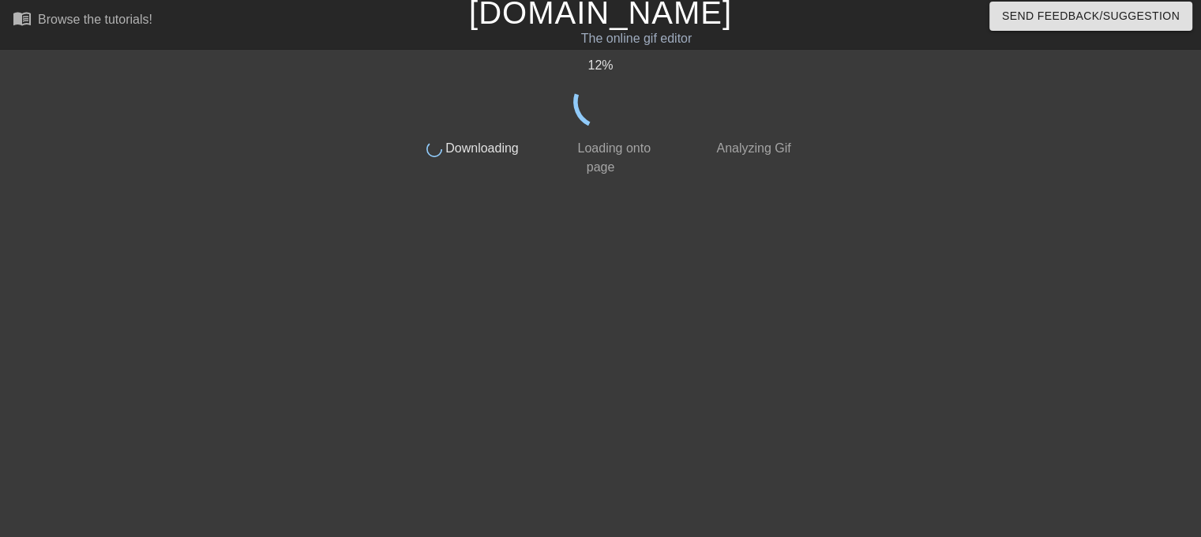
drag, startPoint x: 1207, startPoint y: 87, endPoint x: 1210, endPoint y: 133, distance: 46.6
click at [1200, 133] on html "menu_book Browse the tutorials! Gifntext.com The online gif editor Send Feedbac…" at bounding box center [600, 265] width 1201 height 543
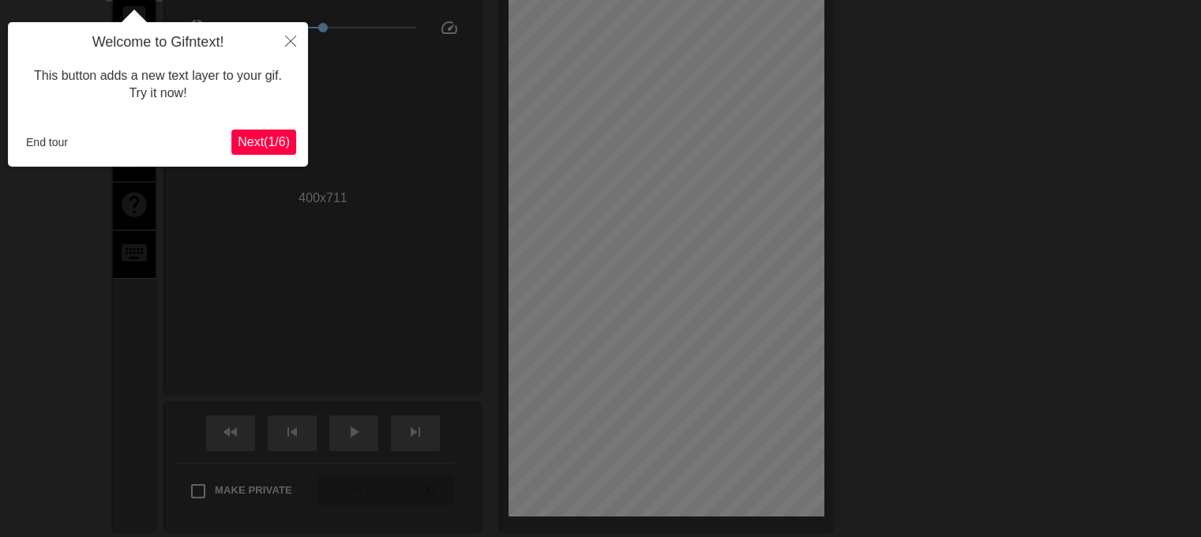
scroll to position [121, 0]
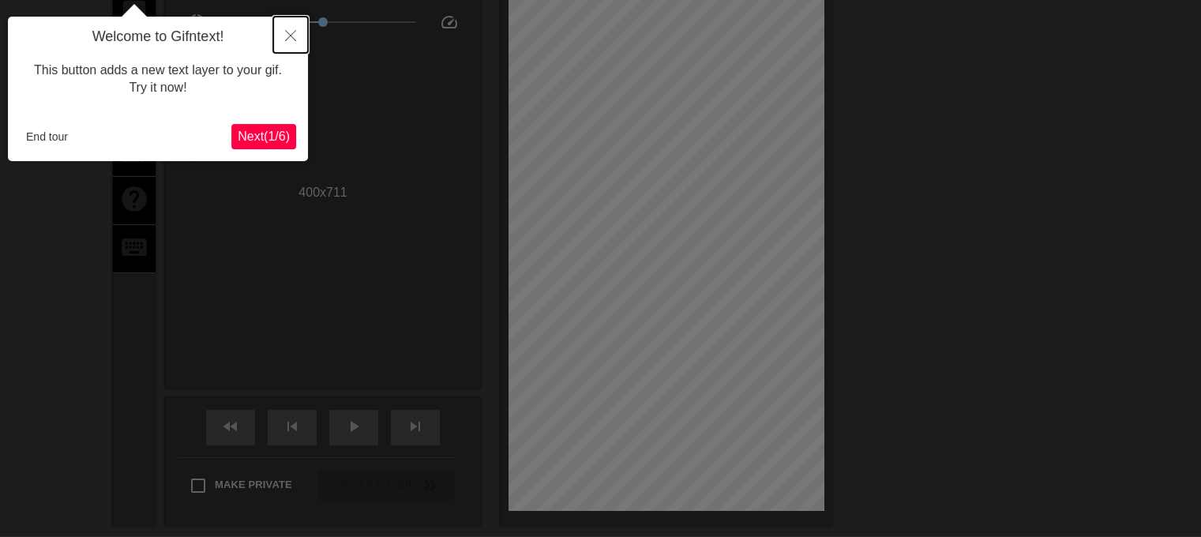
click at [294, 37] on icon "Close" at bounding box center [290, 35] width 11 height 11
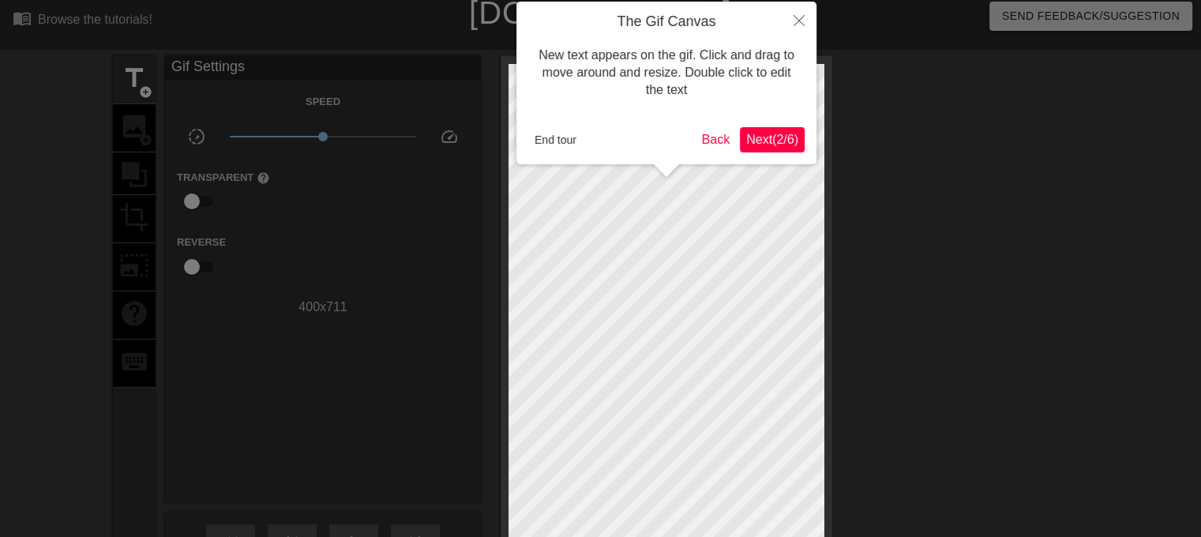
scroll to position [0, 0]
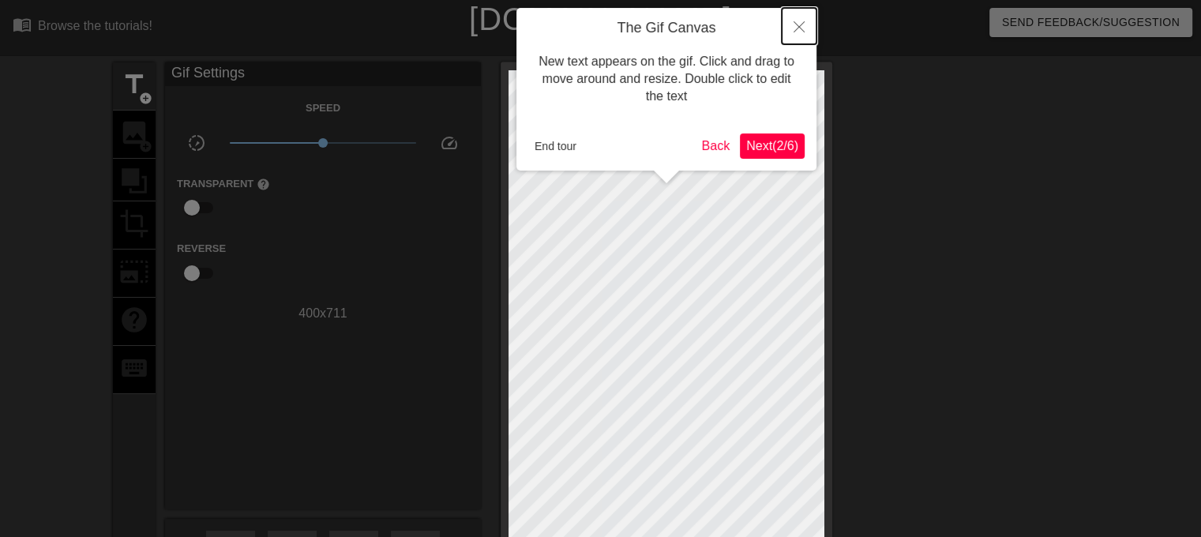
click at [799, 31] on icon "Close" at bounding box center [799, 26] width 11 height 11
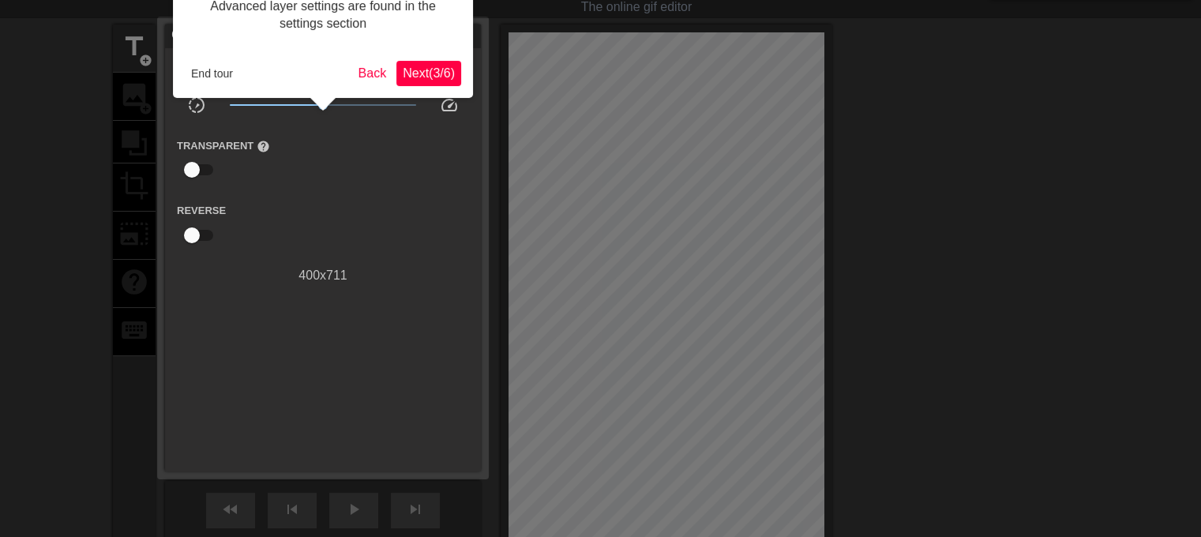
click at [411, 75] on span "Next ( 3 / 6 )" at bounding box center [429, 72] width 52 height 13
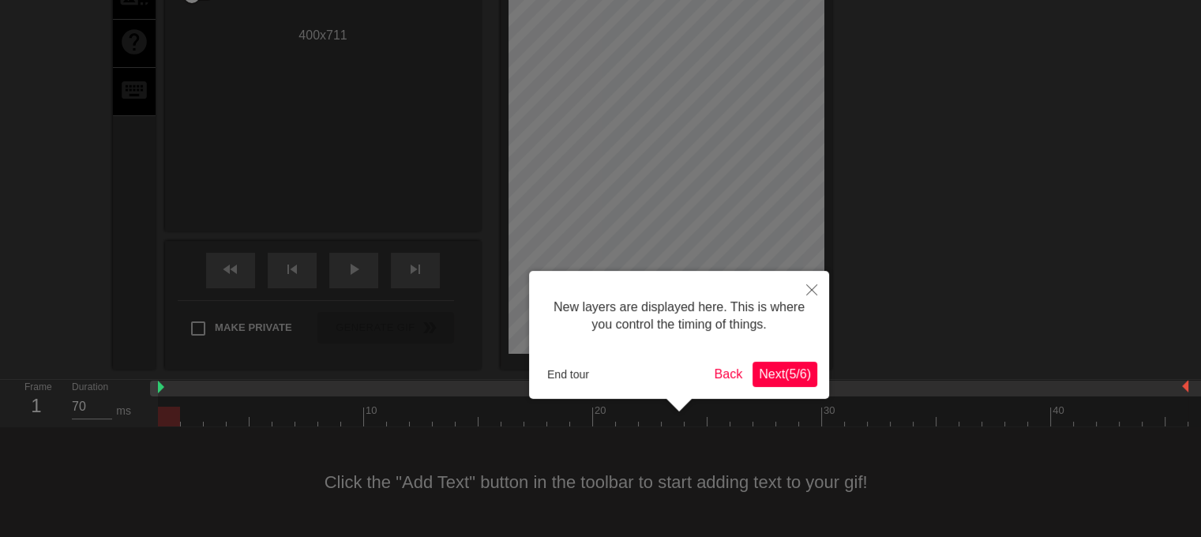
scroll to position [13, 0]
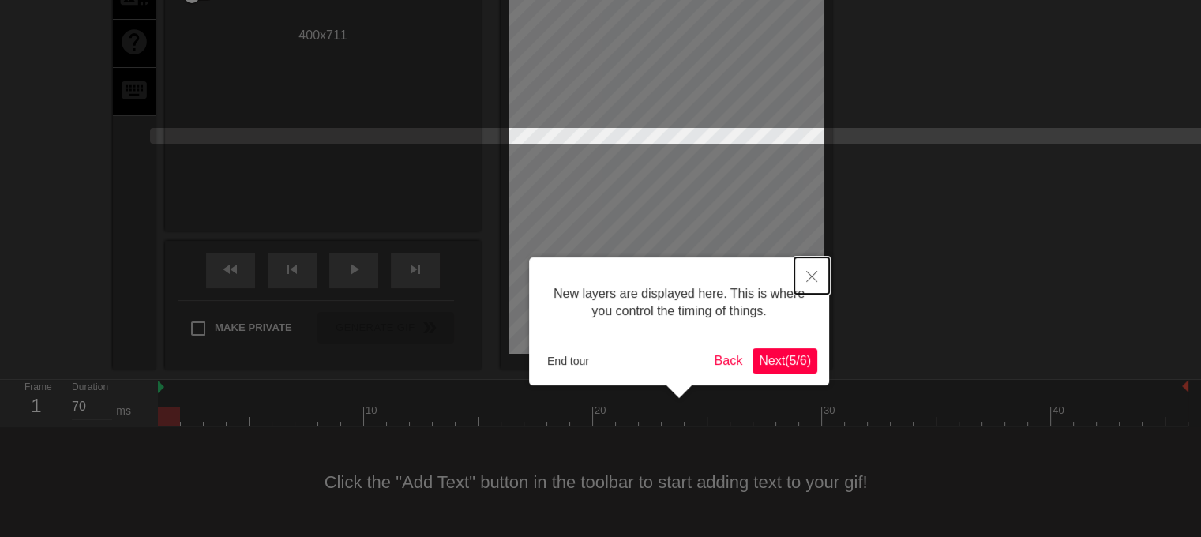
click at [814, 269] on button "Close" at bounding box center [811, 275] width 35 height 36
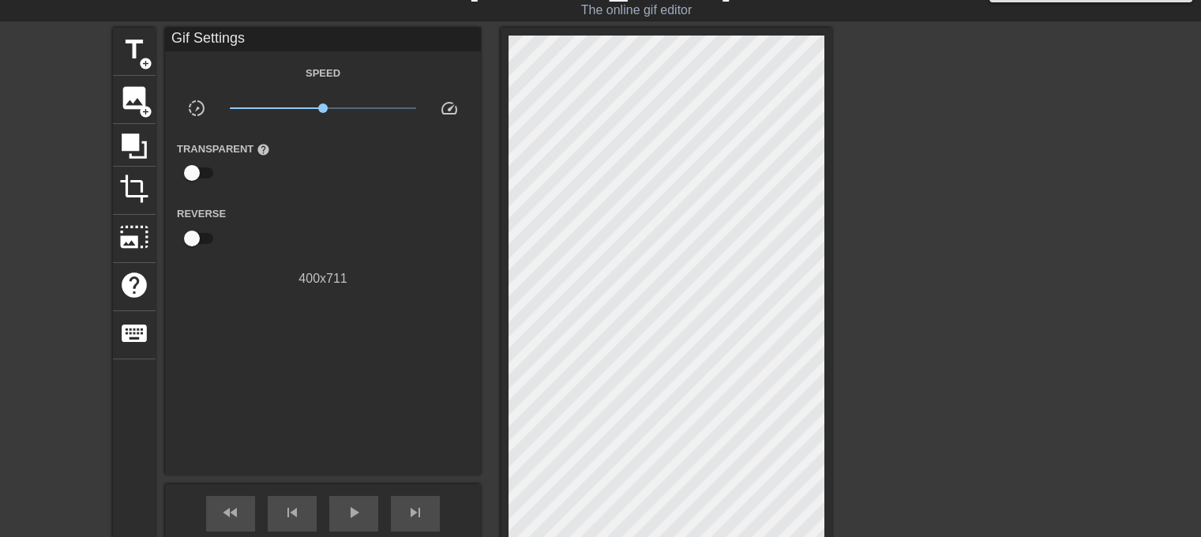
scroll to position [32, 0]
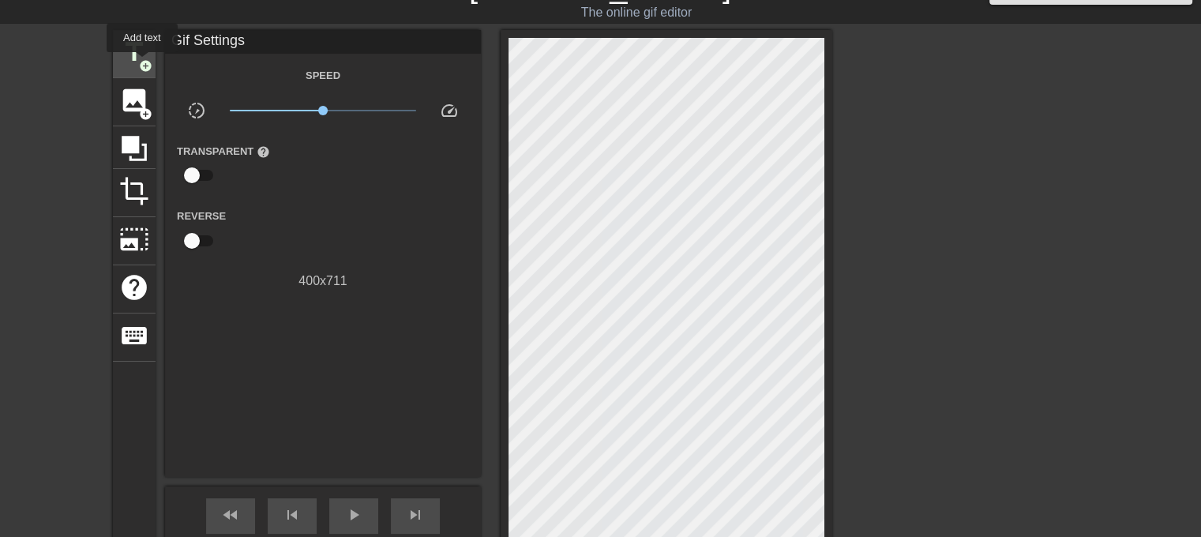
click at [142, 63] on span "add_circle" at bounding box center [145, 65] width 13 height 13
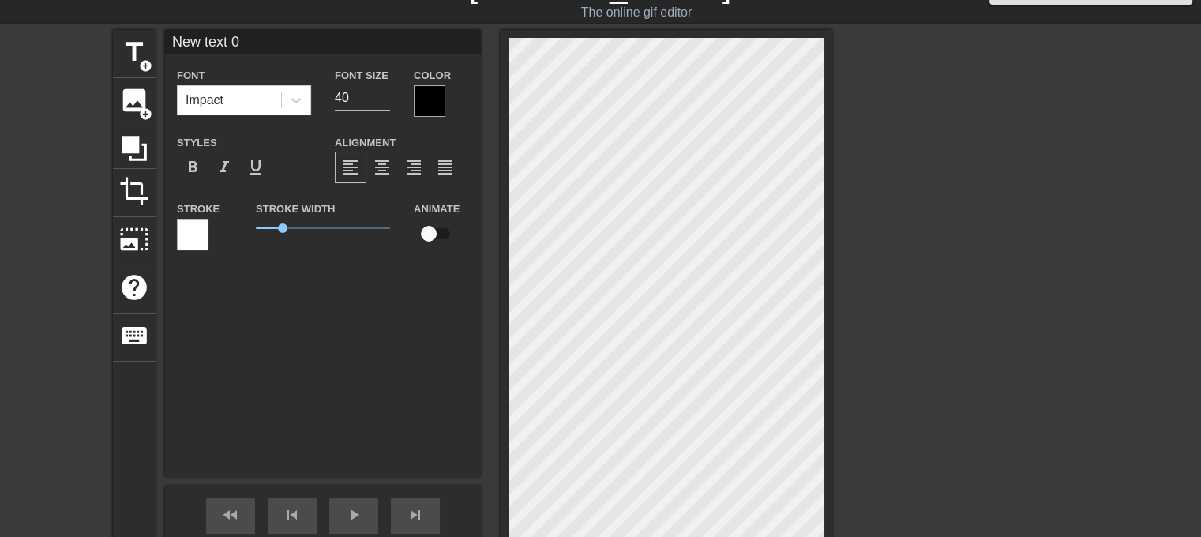
click at [246, 40] on input "New text 0" at bounding box center [323, 42] width 316 height 24
type input "N"
type input "when you"
click at [351, 93] on input "40" at bounding box center [362, 97] width 55 height 25
type input "4"
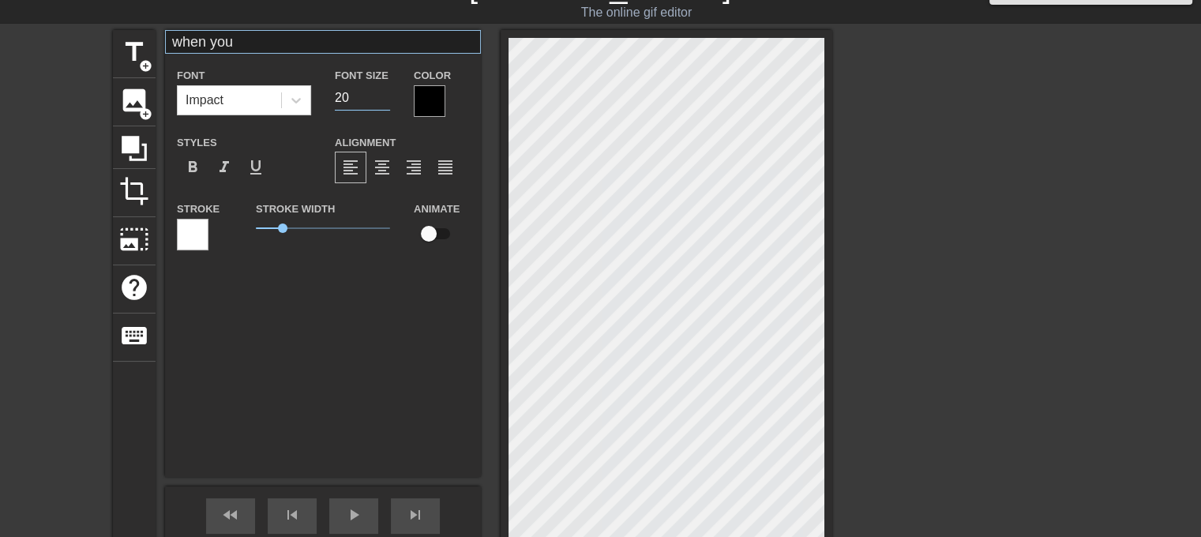
type input "20"
click at [256, 40] on input "when you" at bounding box center [323, 42] width 316 height 24
type input "when you enter the"
drag, startPoint x: 357, startPoint y: 99, endPoint x: 349, endPoint y: 92, distance: 10.6
click at [349, 92] on input "20" at bounding box center [362, 97] width 55 height 25
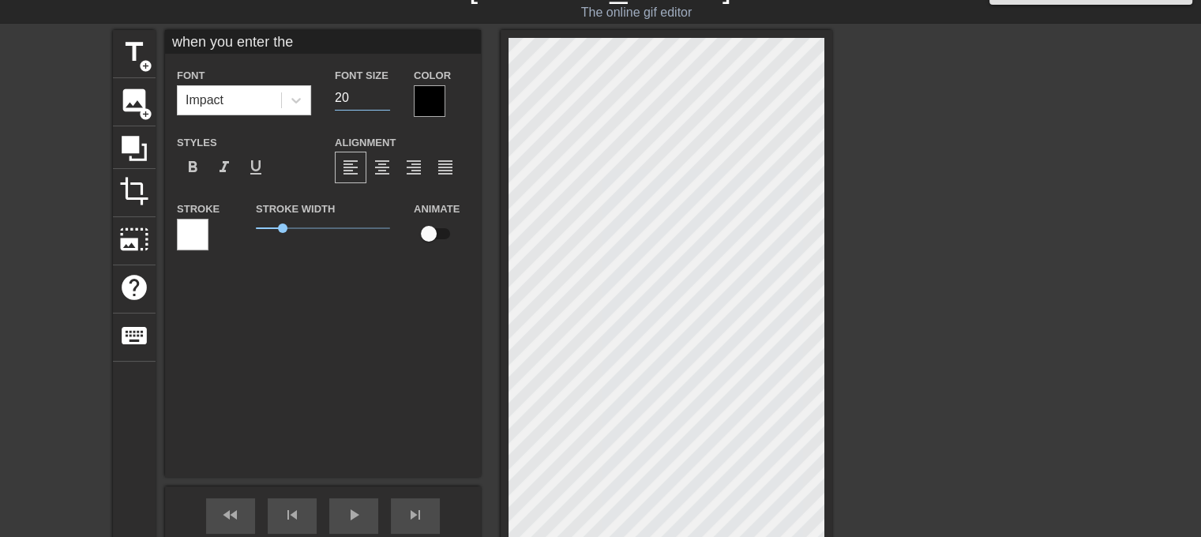
click at [349, 92] on input "20" at bounding box center [362, 97] width 55 height 25
type input "2"
type input "15"
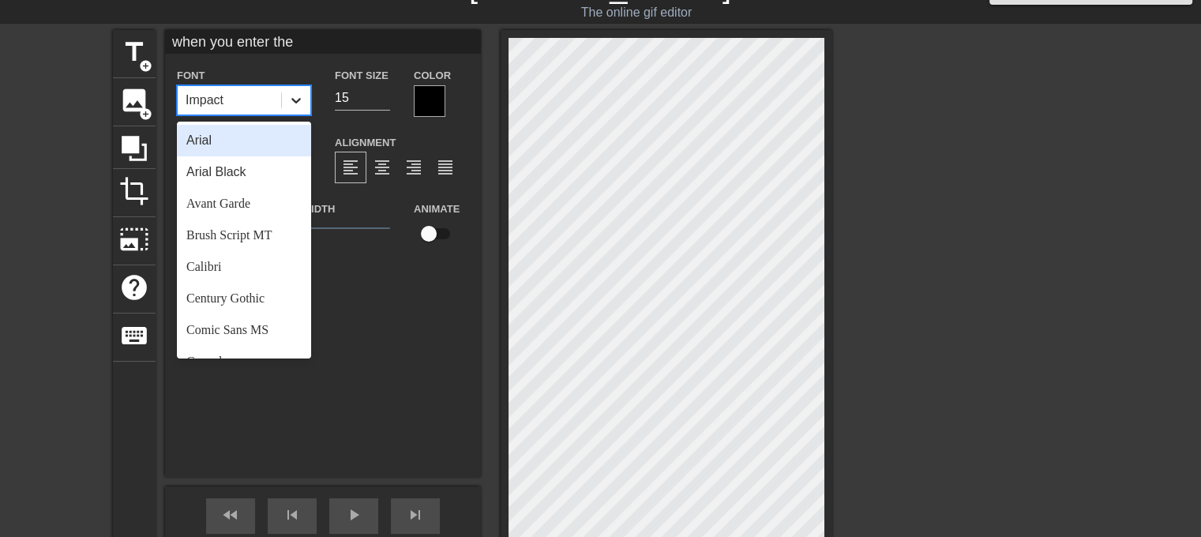
click at [294, 99] on icon at bounding box center [295, 101] width 9 height 6
click at [238, 167] on div "Arial Black" at bounding box center [244, 172] width 134 height 32
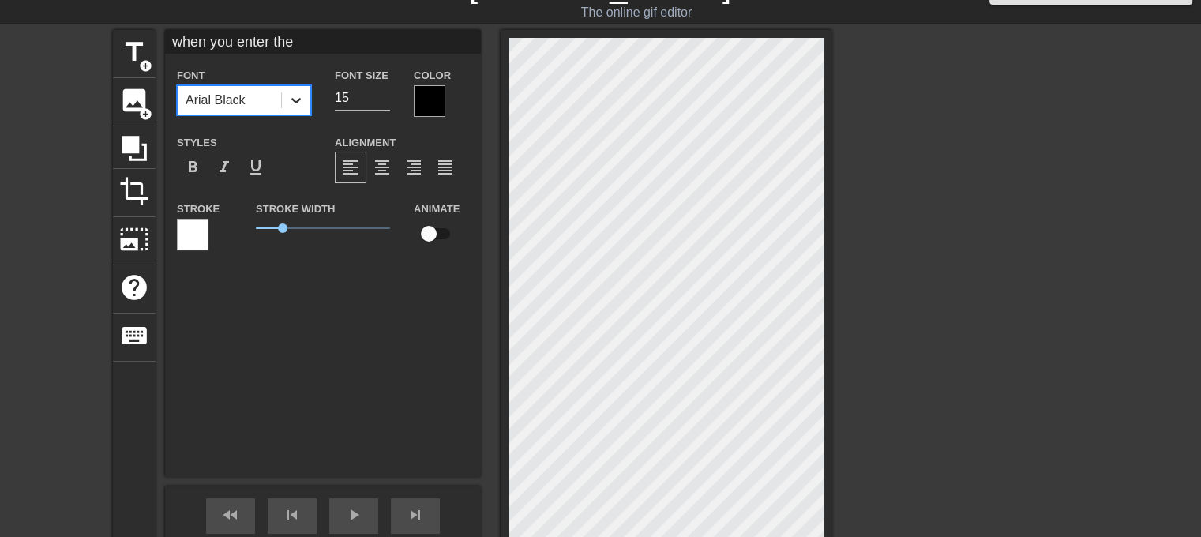
click at [298, 103] on icon at bounding box center [296, 100] width 16 height 16
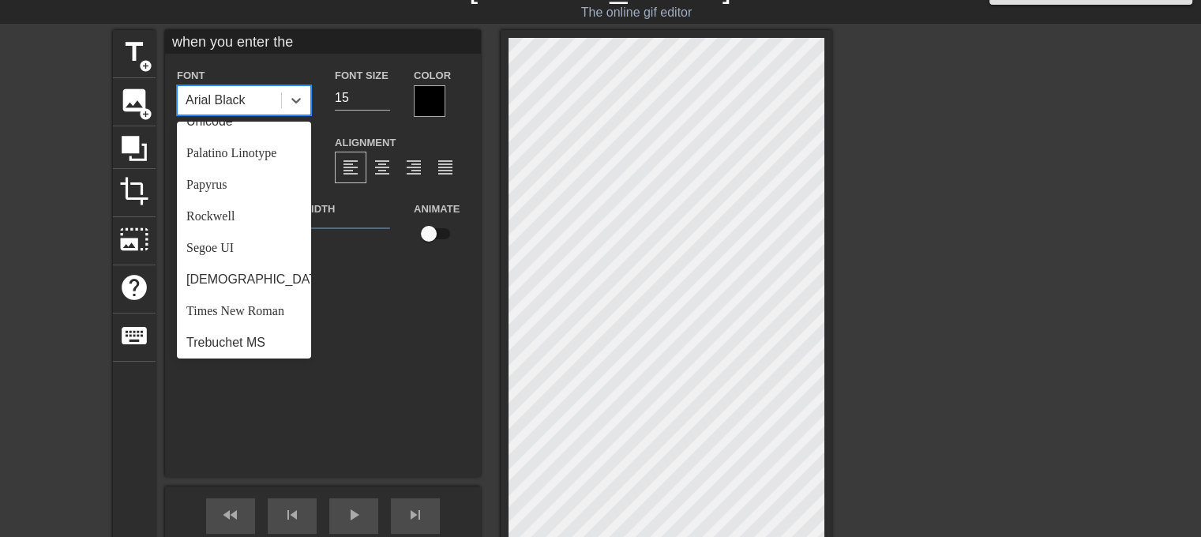
scroll to position [565, 0]
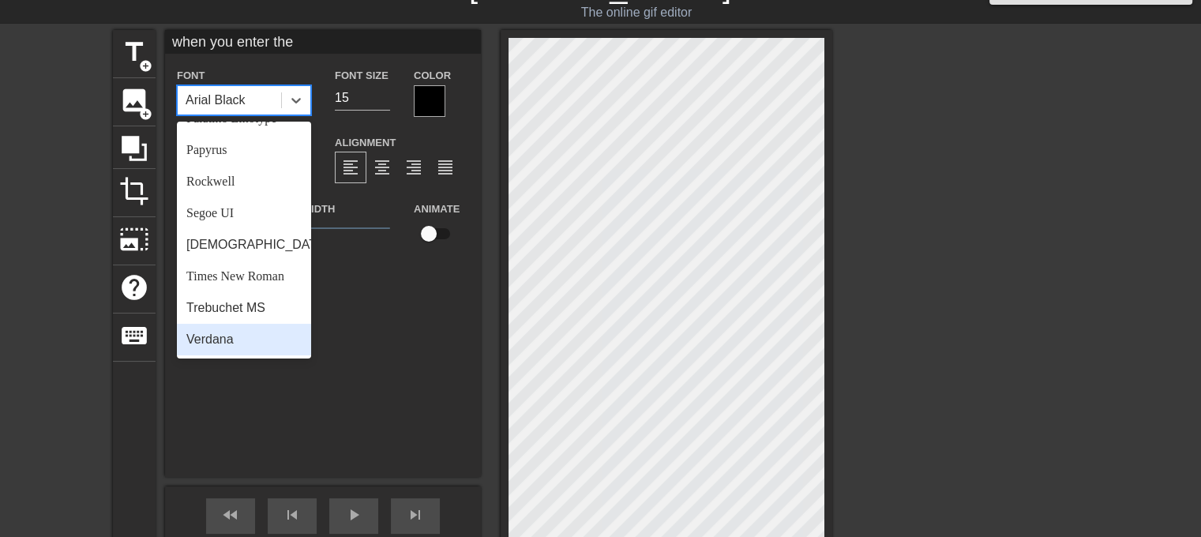
click at [214, 340] on div "Verdana" at bounding box center [244, 340] width 134 height 32
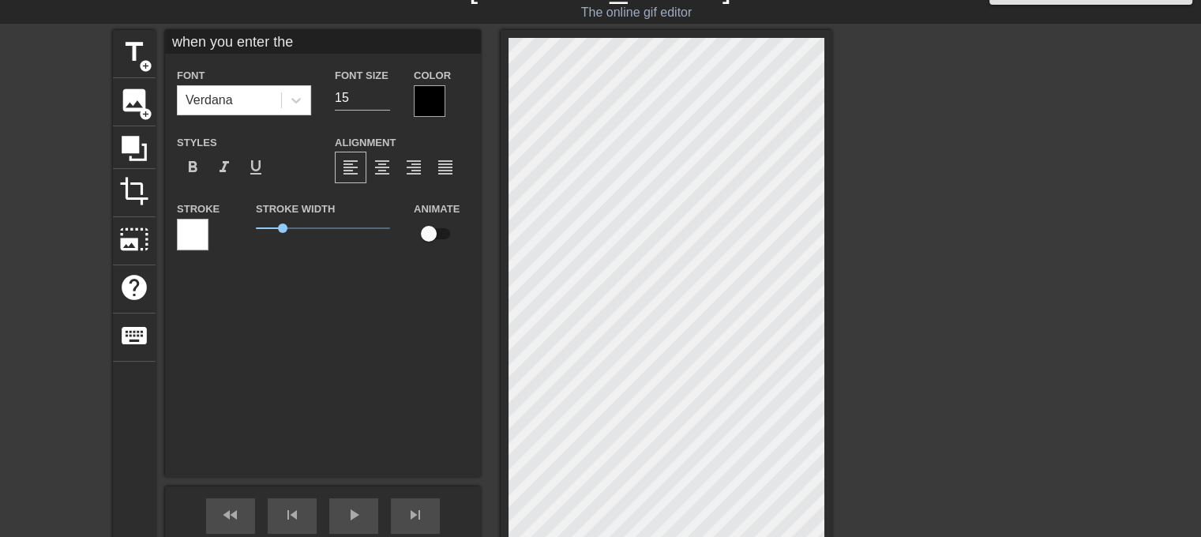
drag, startPoint x: 437, startPoint y: 105, endPoint x: 433, endPoint y: 88, distance: 17.8
click at [433, 88] on div at bounding box center [430, 101] width 32 height 32
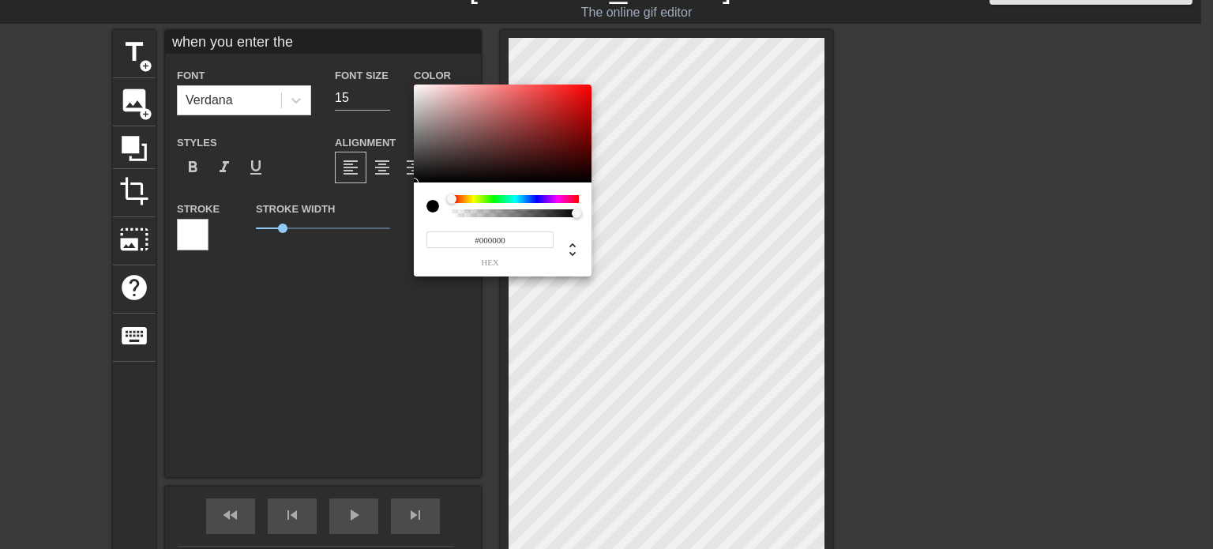
click at [565, 198] on div at bounding box center [515, 199] width 127 height 8
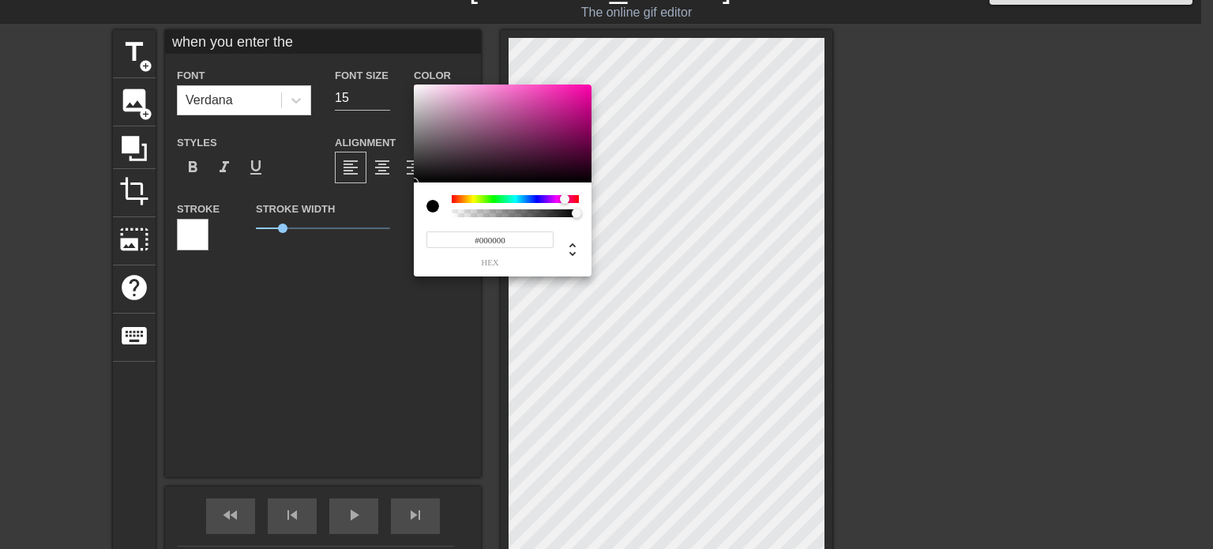
click at [531, 198] on div at bounding box center [515, 199] width 127 height 8
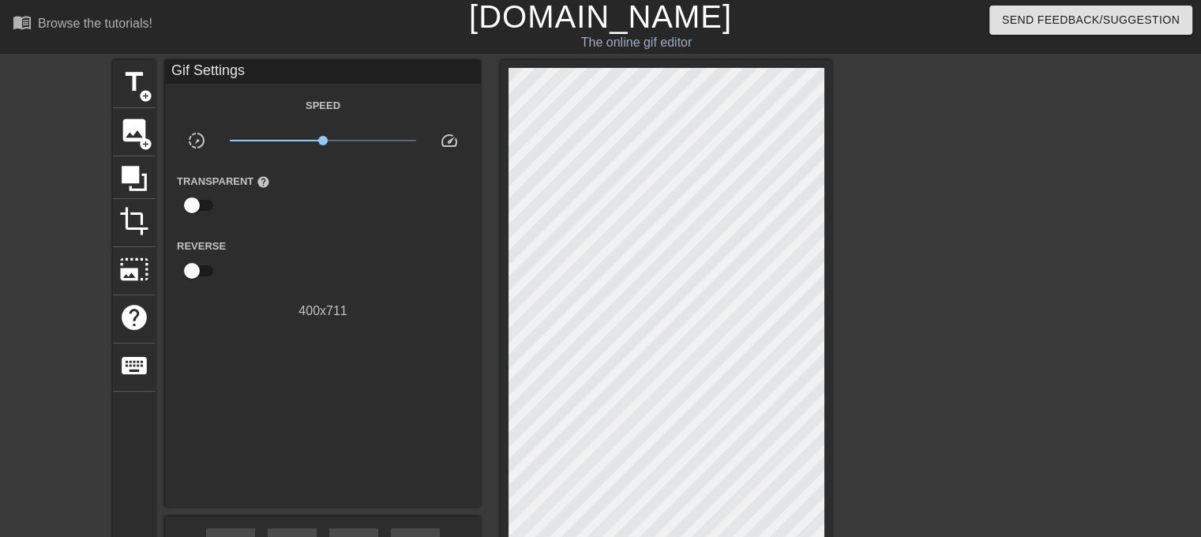
scroll to position [0, 0]
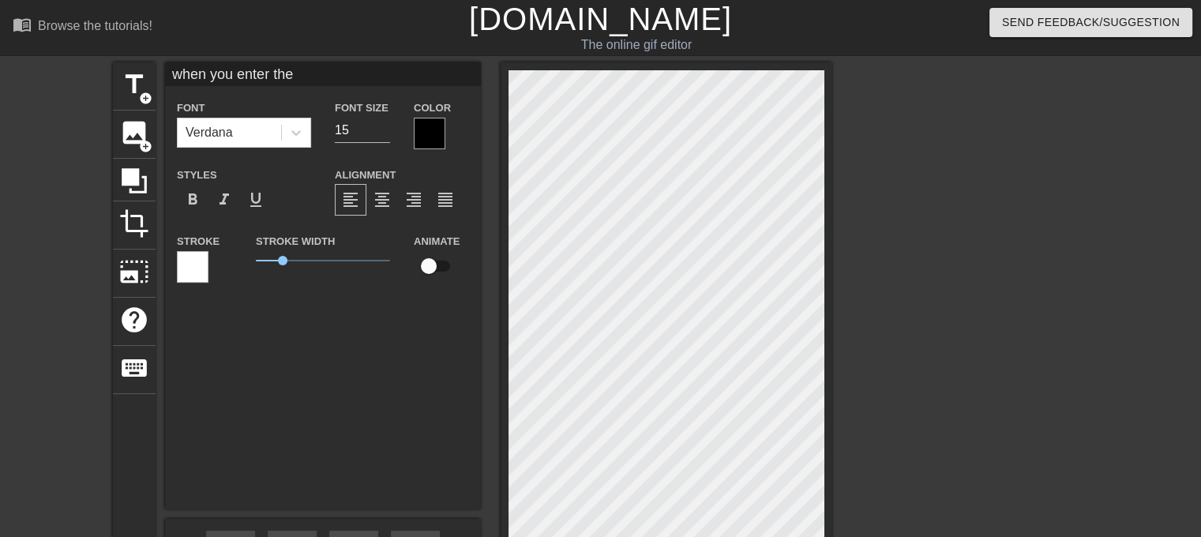
click at [302, 68] on input "when you enter the" at bounding box center [323, 74] width 316 height 24
type input "w"
click at [422, 132] on div at bounding box center [430, 134] width 32 height 32
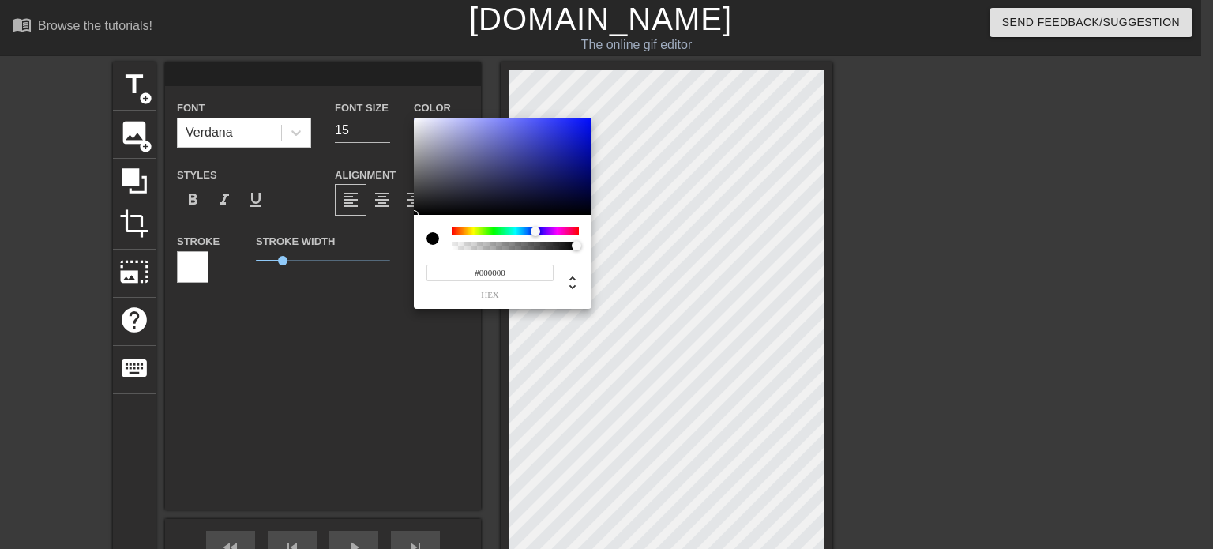
click at [535, 231] on div at bounding box center [515, 231] width 127 height 8
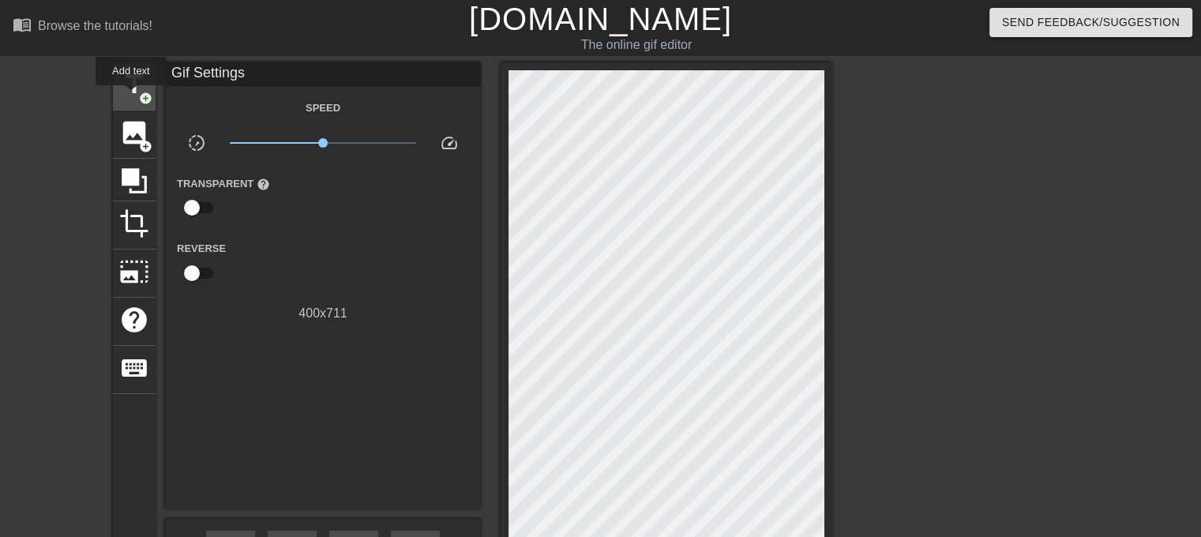
click at [130, 96] on span "title" at bounding box center [134, 84] width 30 height 30
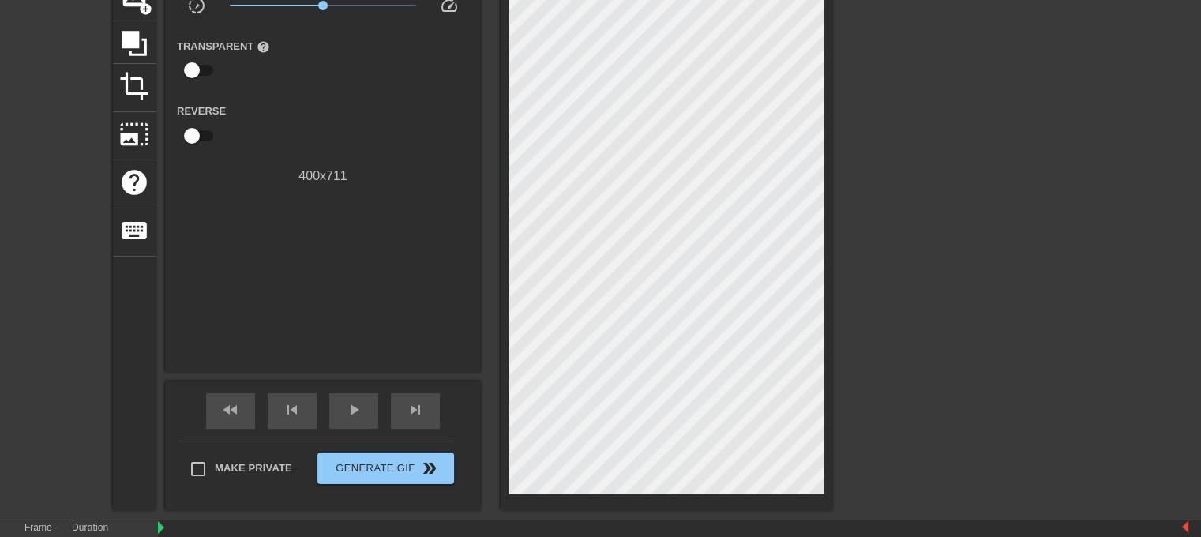
scroll to position [148, 0]
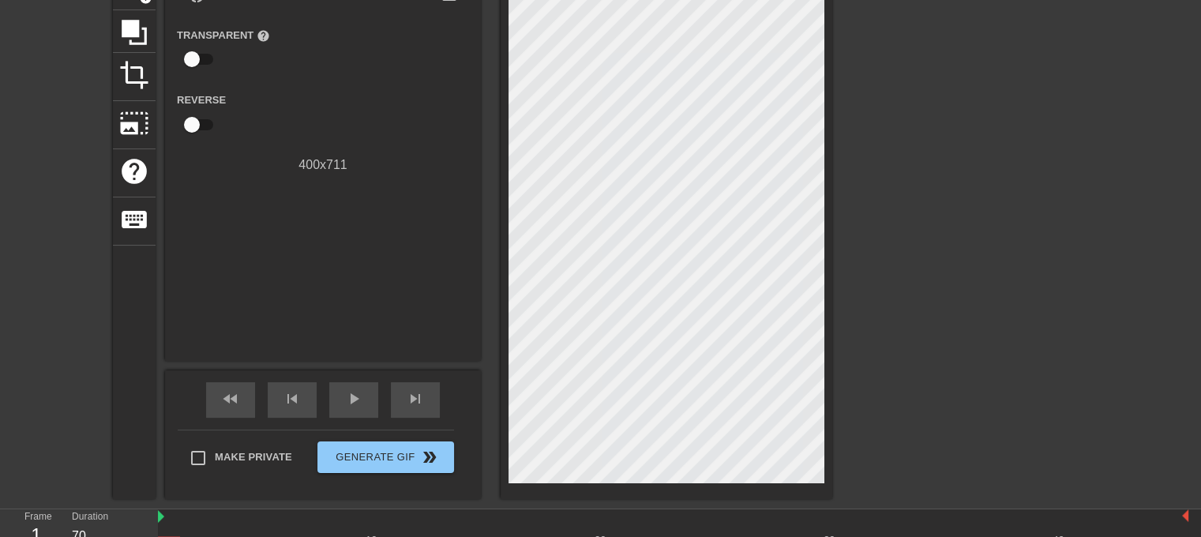
click at [1199, 374] on div "title add_circle image add_circle crop photo_size_select_large help keyboard Gi…" at bounding box center [600, 206] width 1201 height 585
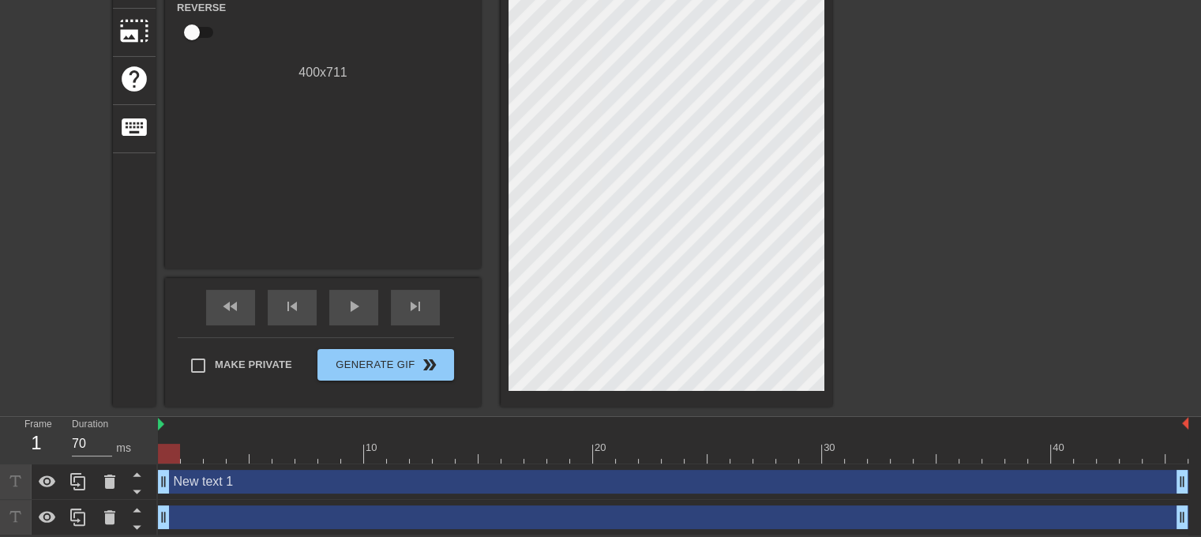
click at [238, 479] on div "New text 1 drag_handle drag_handle" at bounding box center [673, 482] width 1030 height 24
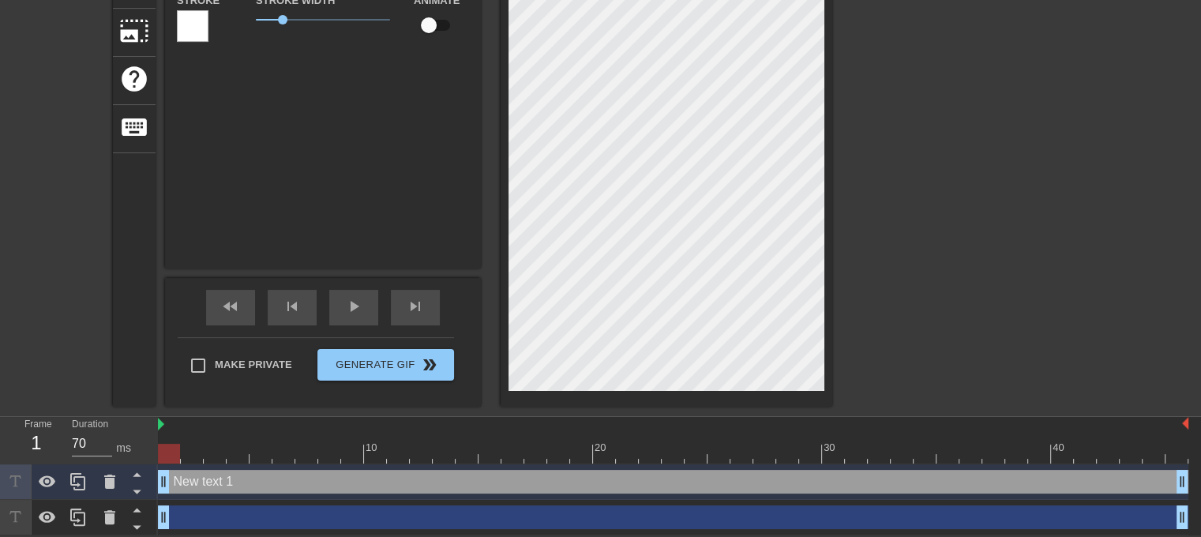
click at [221, 518] on div "drag_handle drag_handle" at bounding box center [673, 517] width 1030 height 24
type input "15"
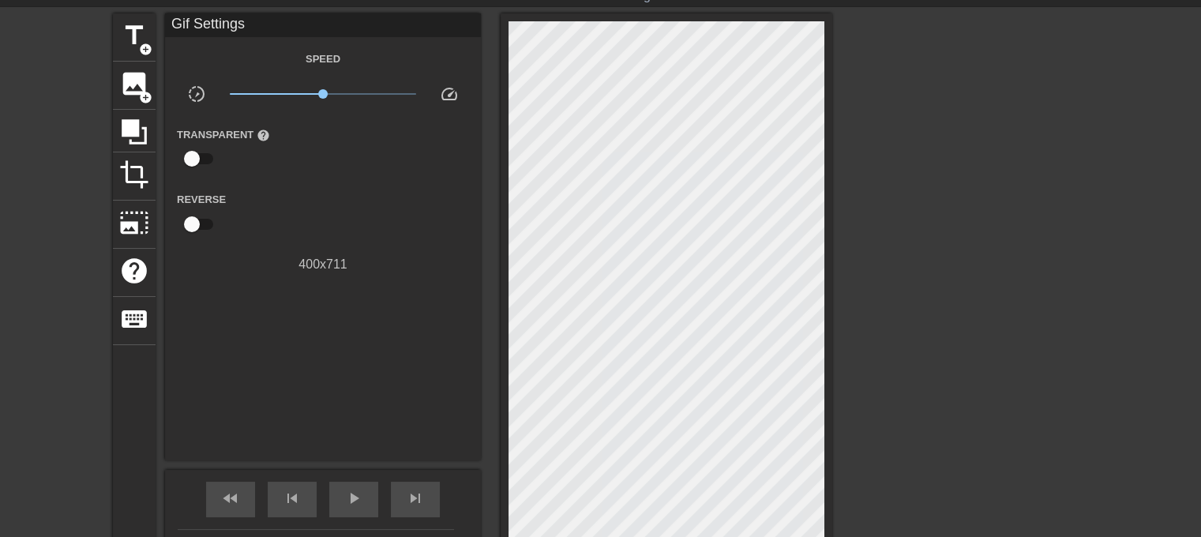
scroll to position [43, 0]
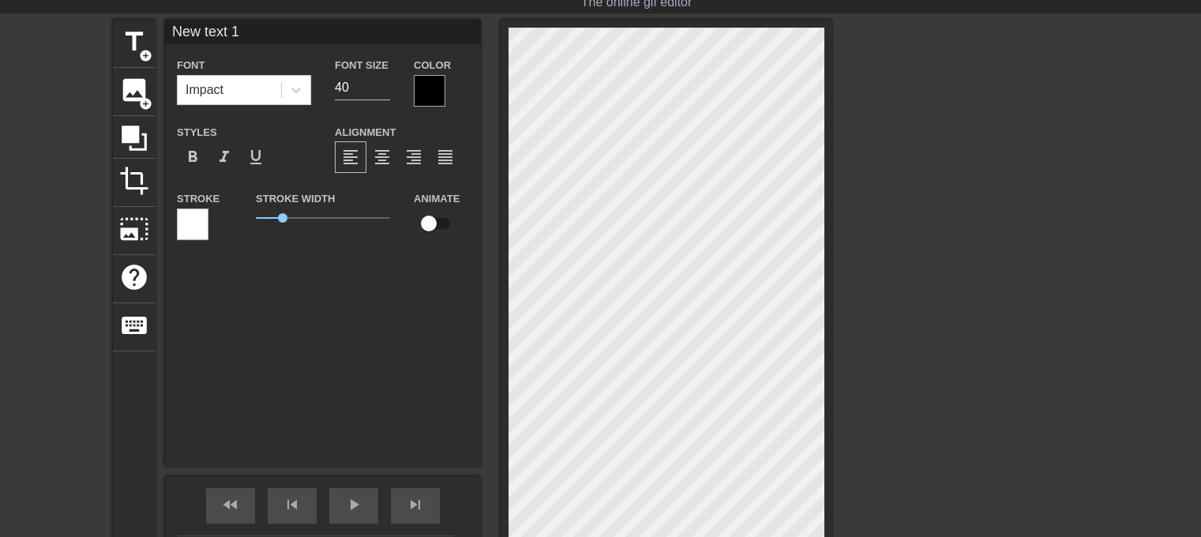
click at [246, 32] on input "New text 1" at bounding box center [323, 32] width 316 height 24
type input "N"
click at [348, 84] on input "40" at bounding box center [362, 87] width 55 height 25
type input "4"
type input "30"
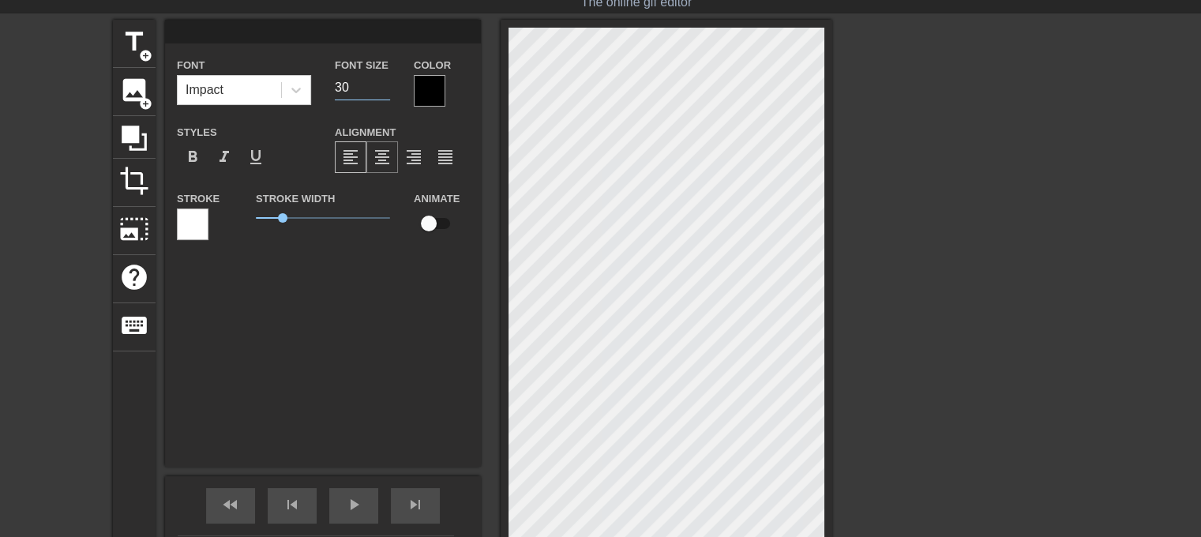
click at [385, 154] on span "format_align_center" at bounding box center [382, 157] width 19 height 19
click at [434, 86] on div at bounding box center [430, 91] width 32 height 32
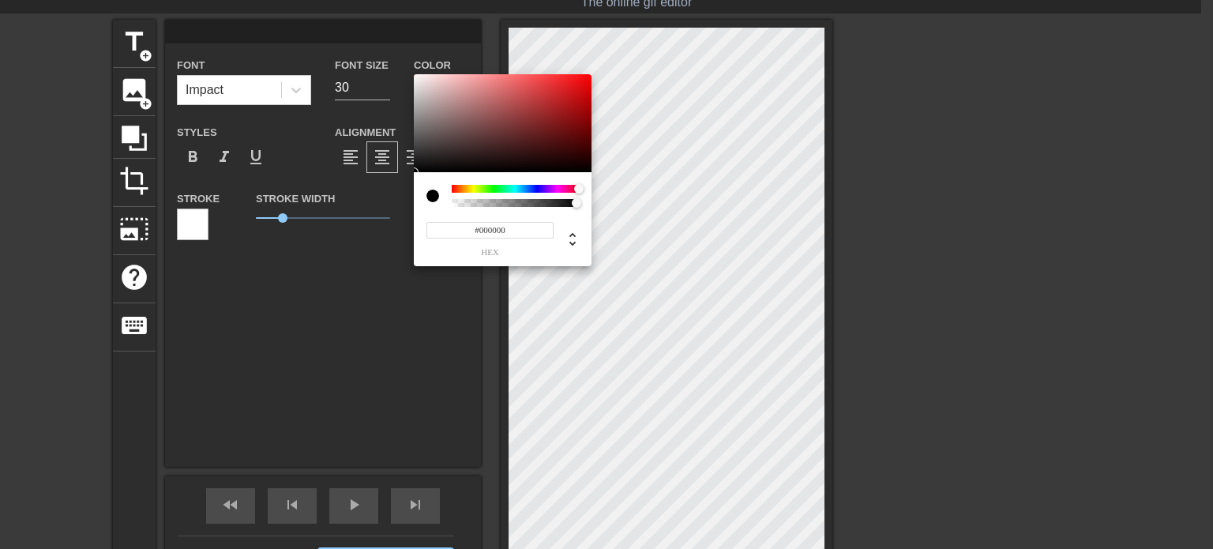
drag, startPoint x: 451, startPoint y: 187, endPoint x: 584, endPoint y: 191, distance: 133.5
click at [584, 191] on div at bounding box center [583, 189] width 9 height 9
click at [572, 233] on icon at bounding box center [572, 239] width 19 height 19
click at [442, 251] on span "r" at bounding box center [440, 252] width 28 height 9
click at [437, 252] on span "r" at bounding box center [440, 252] width 28 height 9
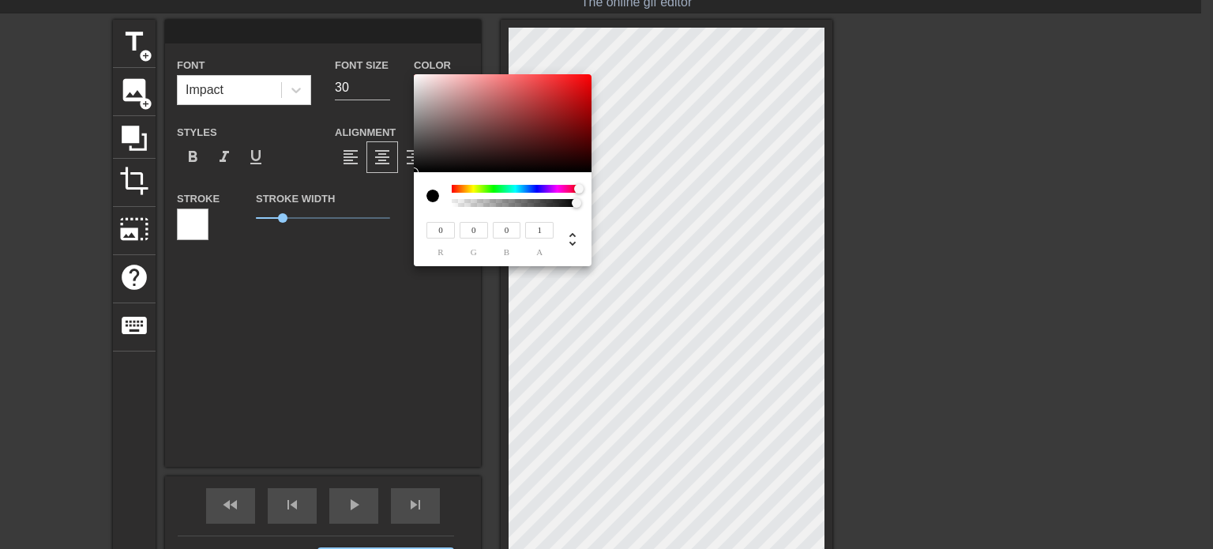
click at [439, 230] on input "0" at bounding box center [440, 230] width 28 height 17
click at [561, 241] on div at bounding box center [567, 239] width 28 height 20
type input "359"
type input "0%"
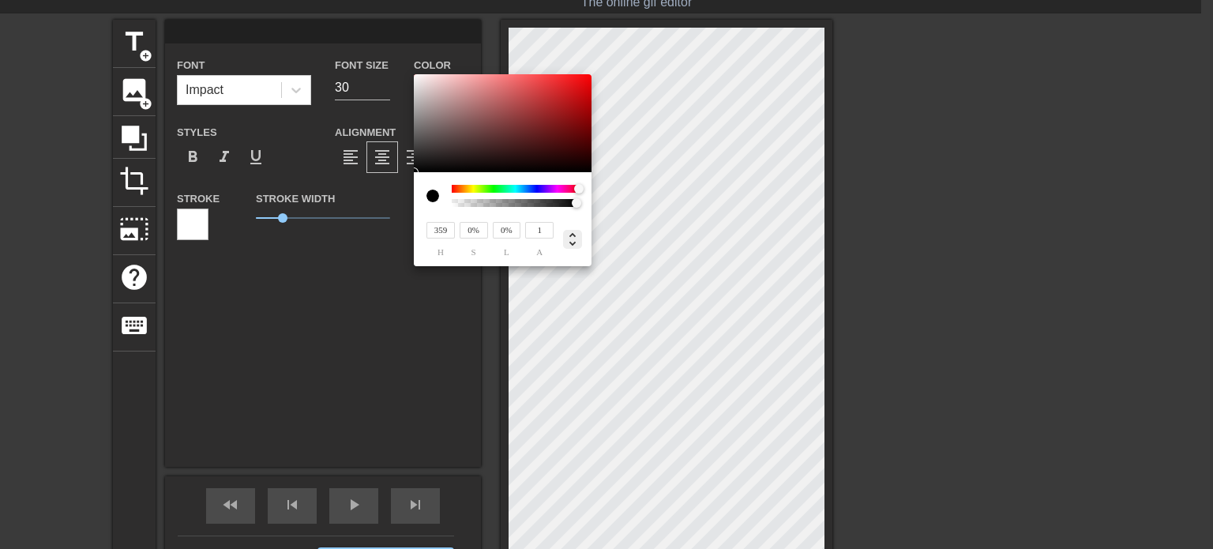
click at [571, 246] on icon at bounding box center [572, 239] width 19 height 19
drag, startPoint x: 571, startPoint y: 246, endPoint x: 537, endPoint y: 135, distance: 115.6
type input "#661F20"
click at [537, 133] on div at bounding box center [537, 134] width 9 height 9
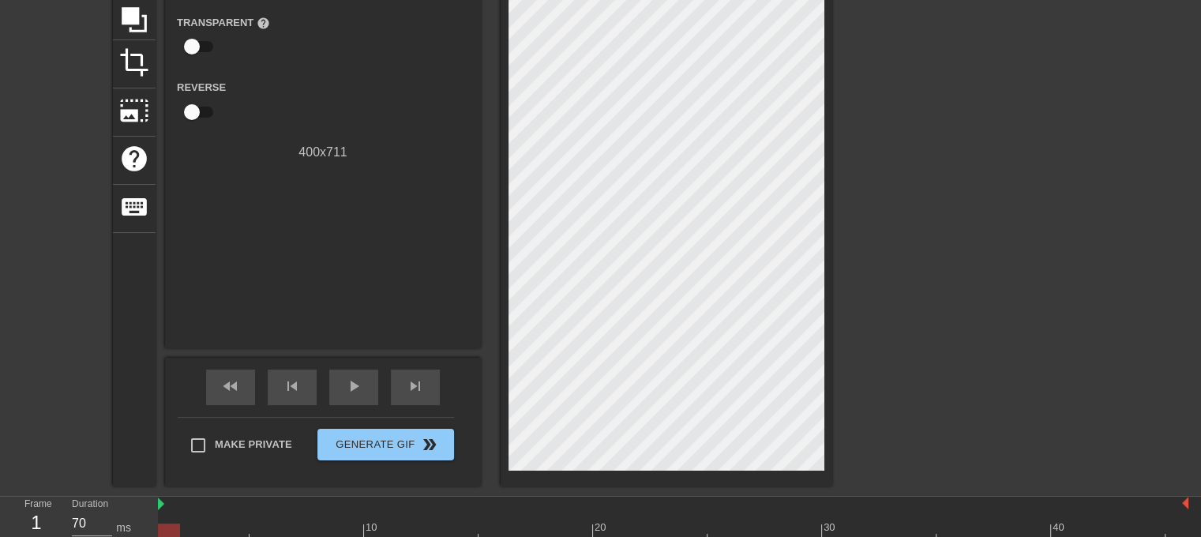
scroll to position [242, 0]
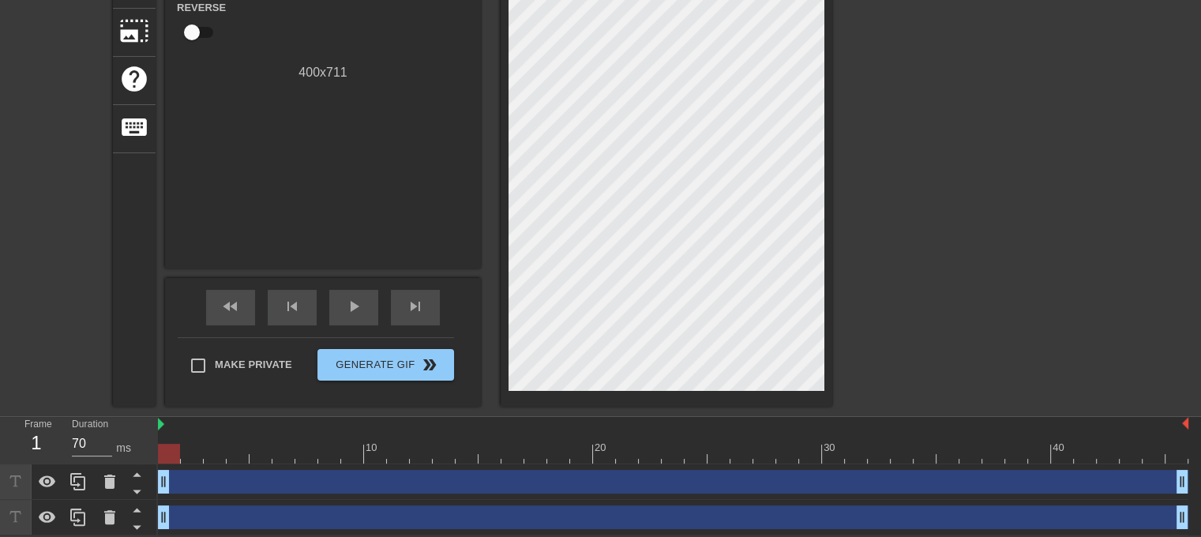
click at [227, 482] on div "drag_handle drag_handle" at bounding box center [673, 482] width 1030 height 24
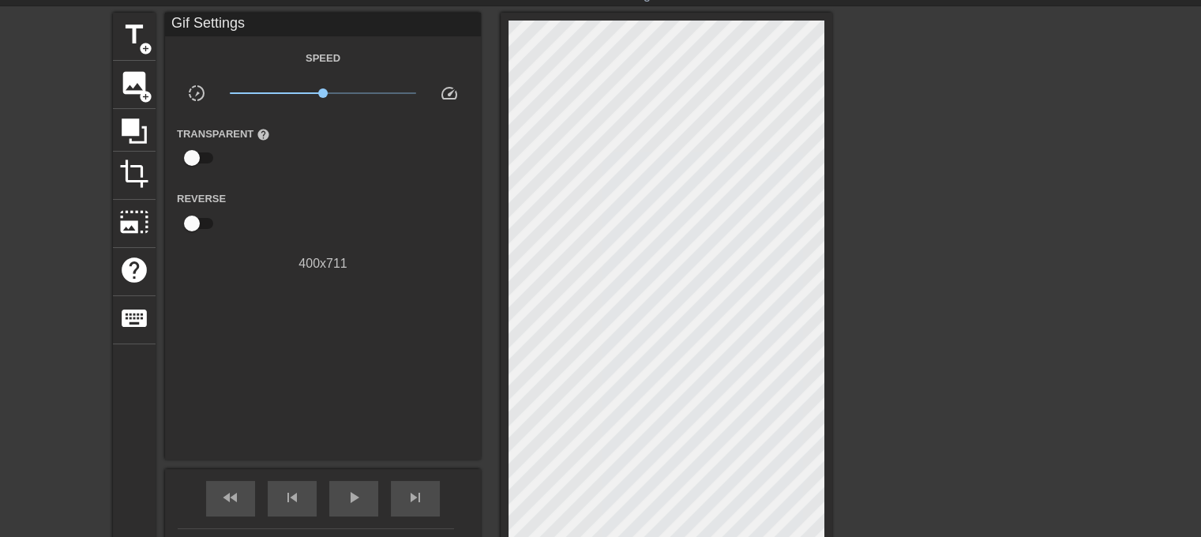
scroll to position [0, 0]
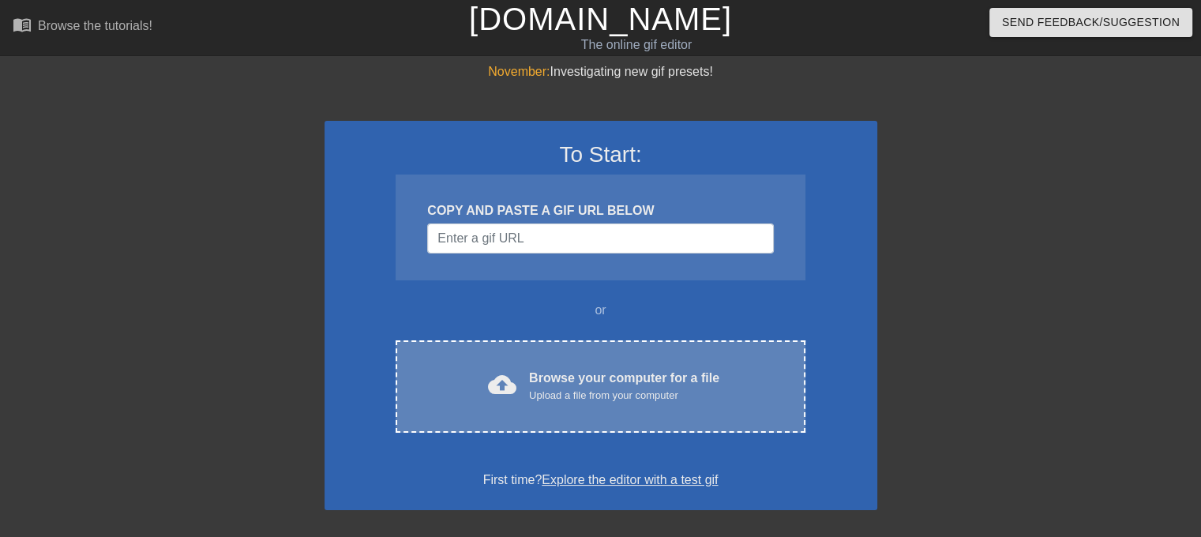
click at [586, 388] on div "Upload a file from your computer" at bounding box center [624, 396] width 190 height 16
